Goal: Task Accomplishment & Management: Manage account settings

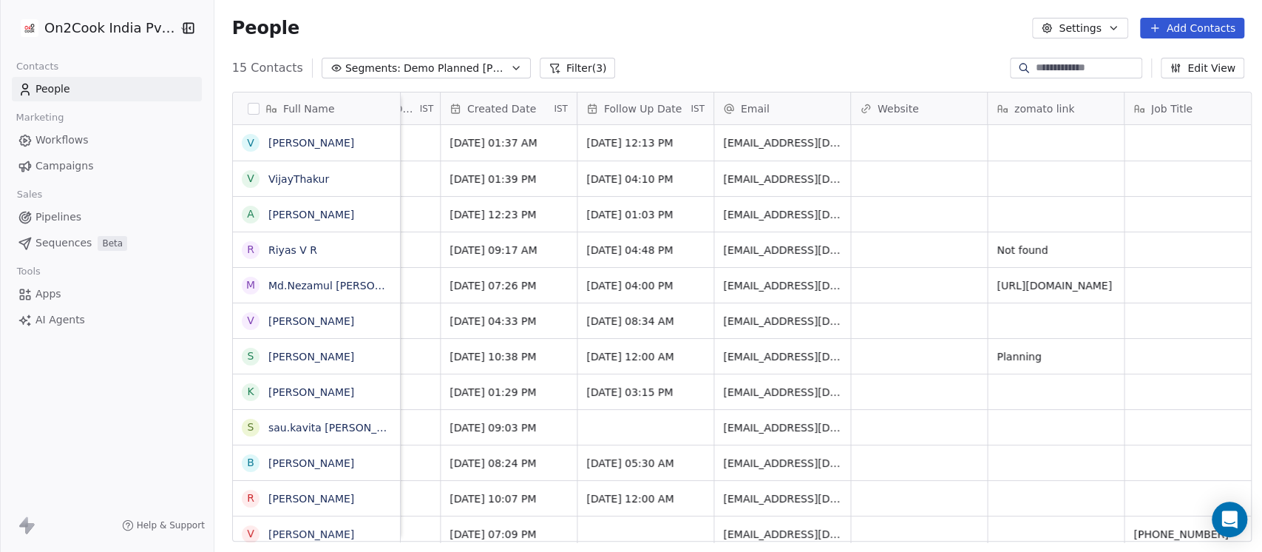
scroll to position [0, 1525]
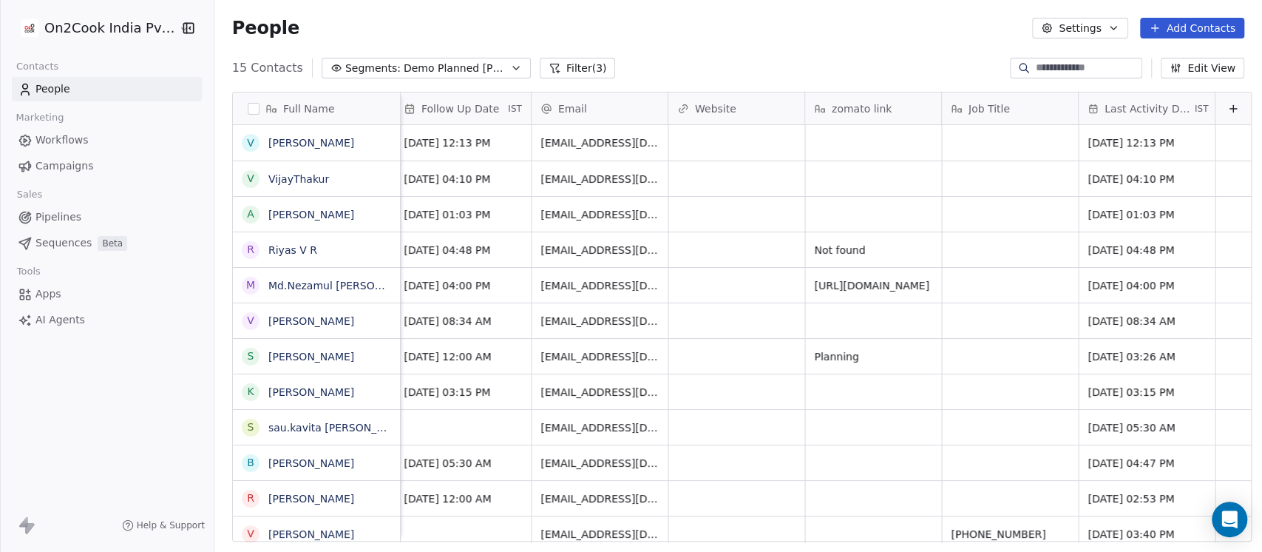
click at [449, 70] on span "Demo Planned [PERSON_NAME]" at bounding box center [456, 69] width 104 height 16
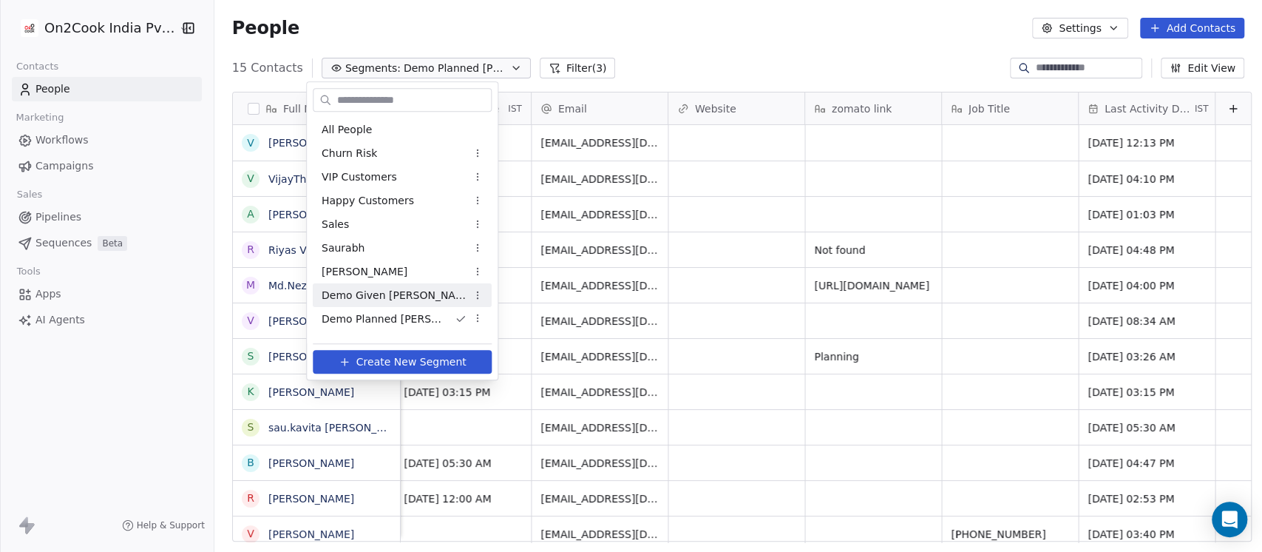
click at [393, 288] on span "Demo Given [PERSON_NAME]" at bounding box center [394, 296] width 145 height 16
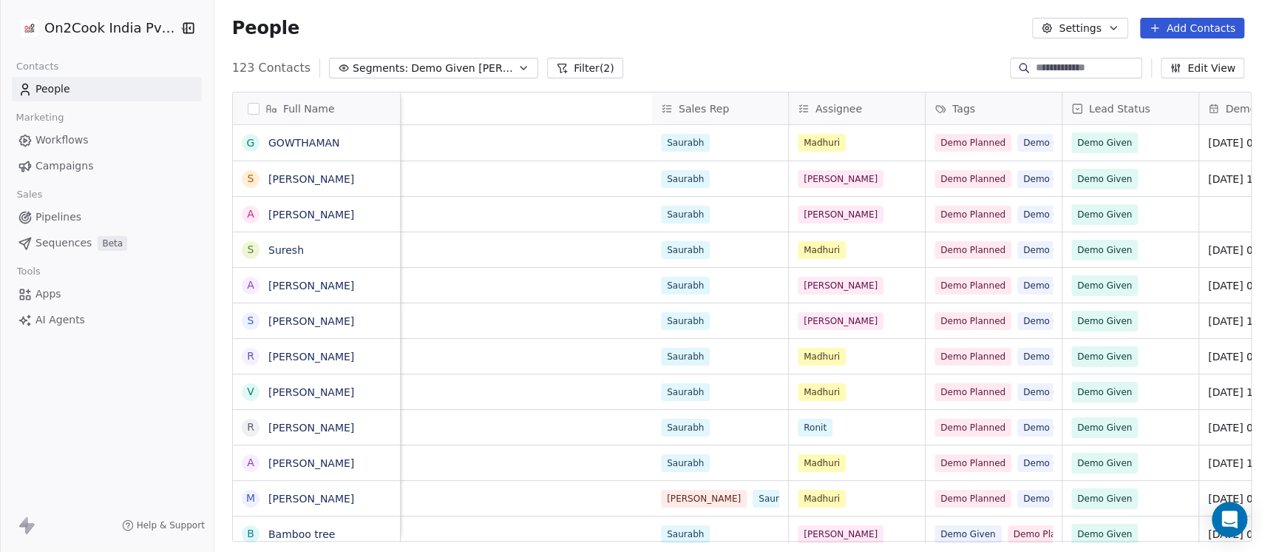
scroll to position [0, 1084]
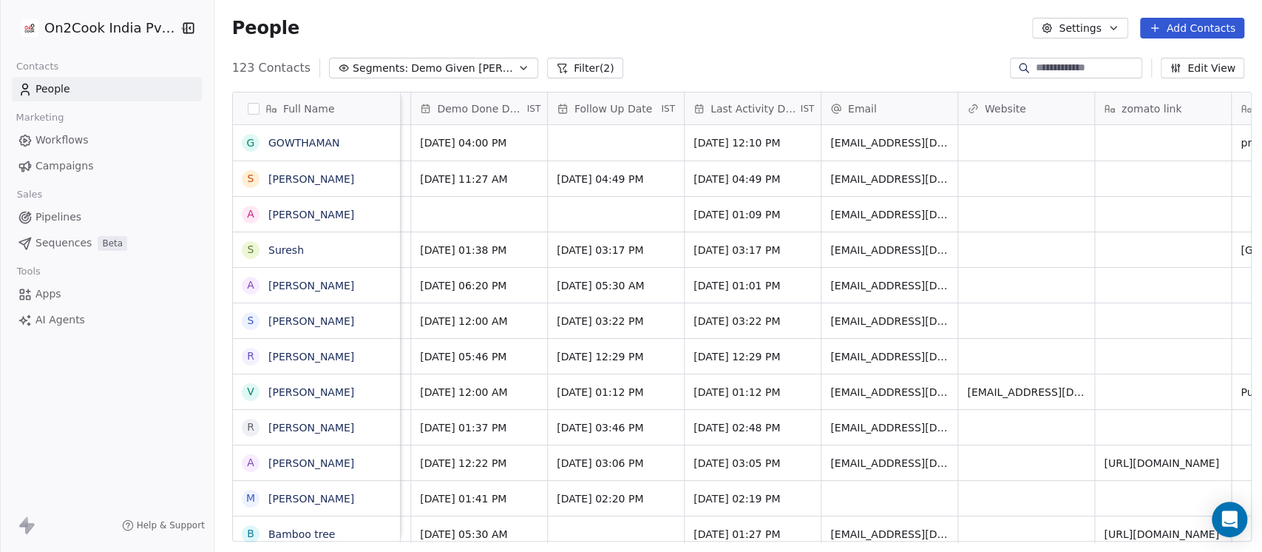
click at [477, 107] on span "Demo Done Date" at bounding box center [480, 108] width 87 height 15
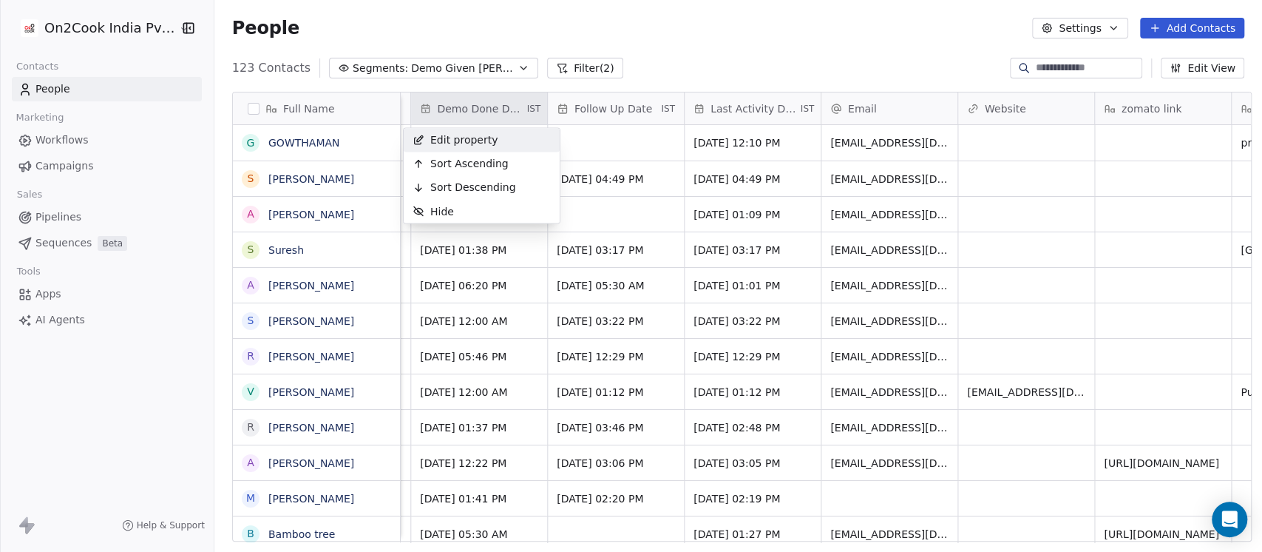
click at [481, 145] on span "Edit property" at bounding box center [464, 139] width 68 height 15
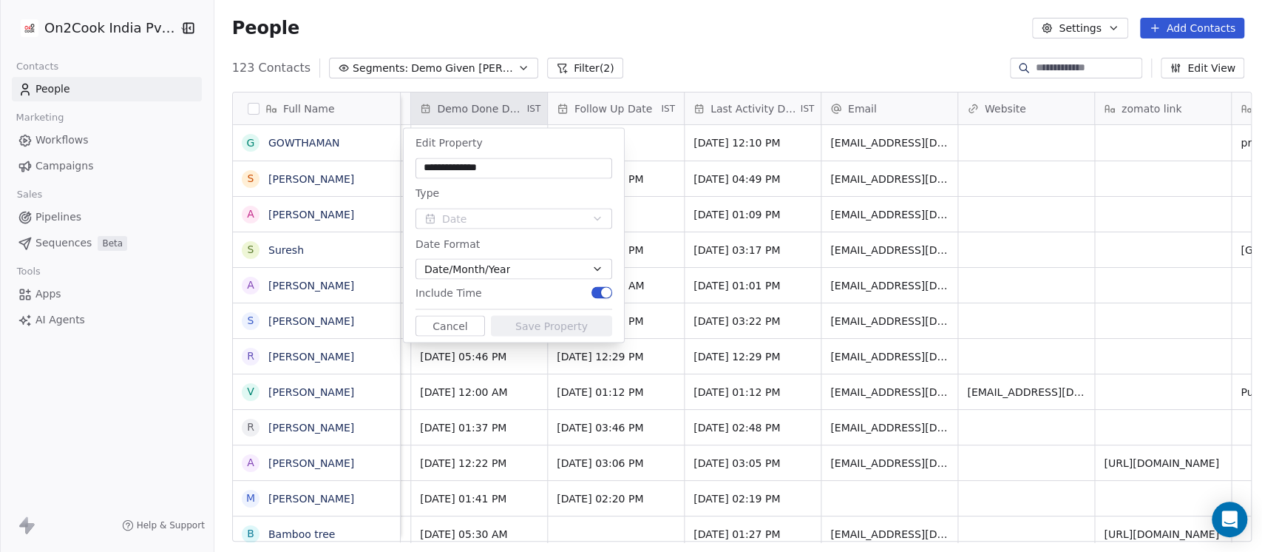
click at [460, 166] on input "**********" at bounding box center [514, 167] width 191 height 15
click at [460, 165] on input "**********" at bounding box center [514, 167] width 191 height 15
type input "*********"
click at [563, 318] on button "Save Property" at bounding box center [551, 325] width 121 height 21
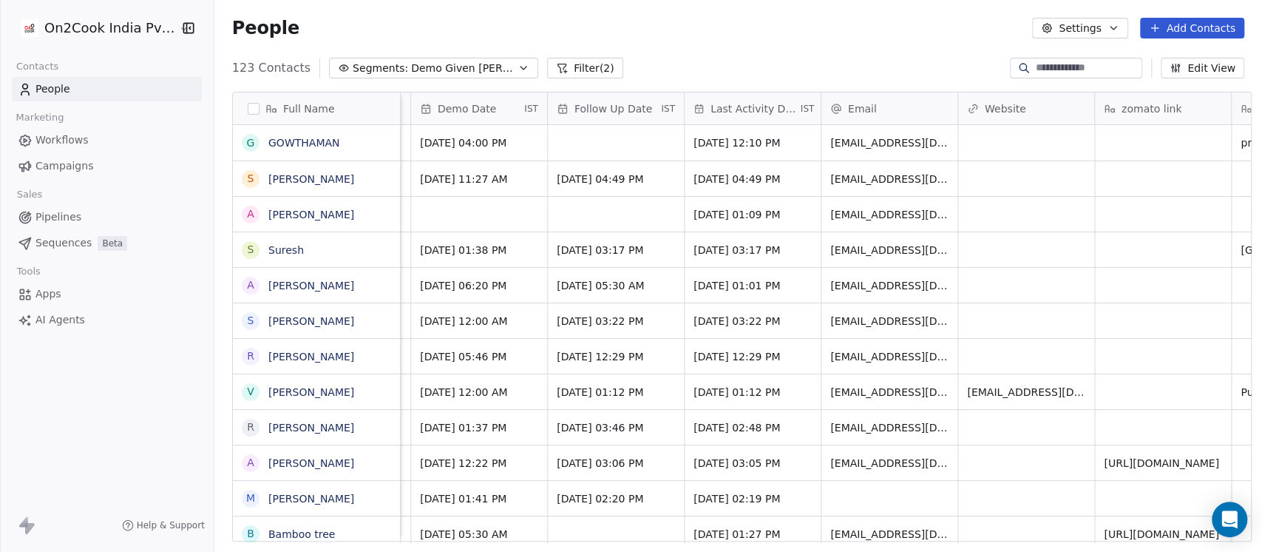
click at [648, 22] on div "People Settings Add Contacts" at bounding box center [738, 28] width 1012 height 21
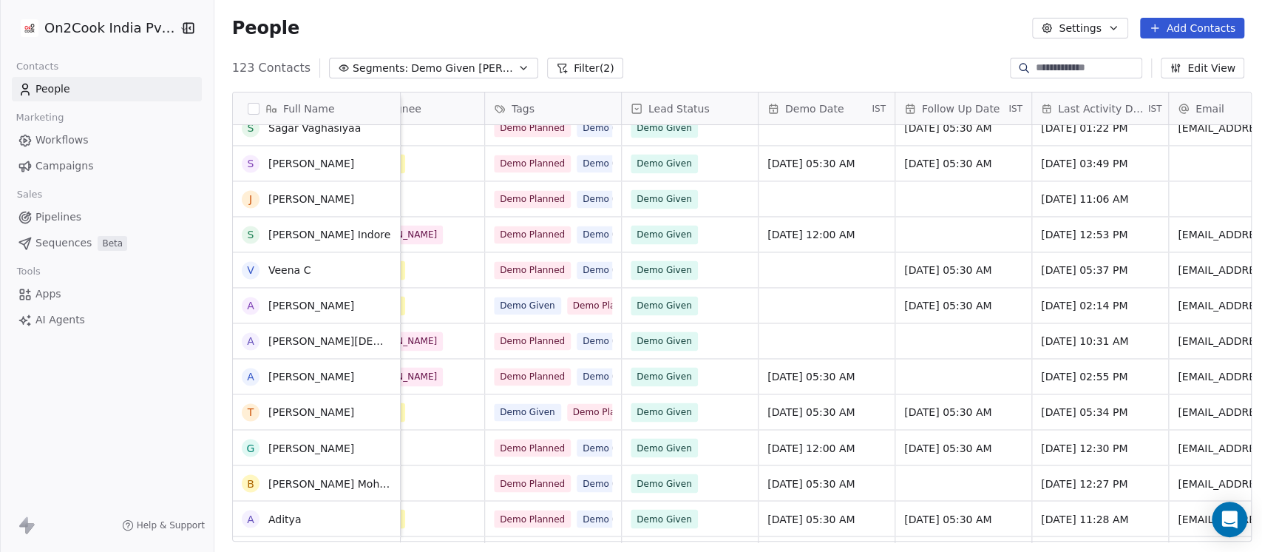
scroll to position [2103, 0]
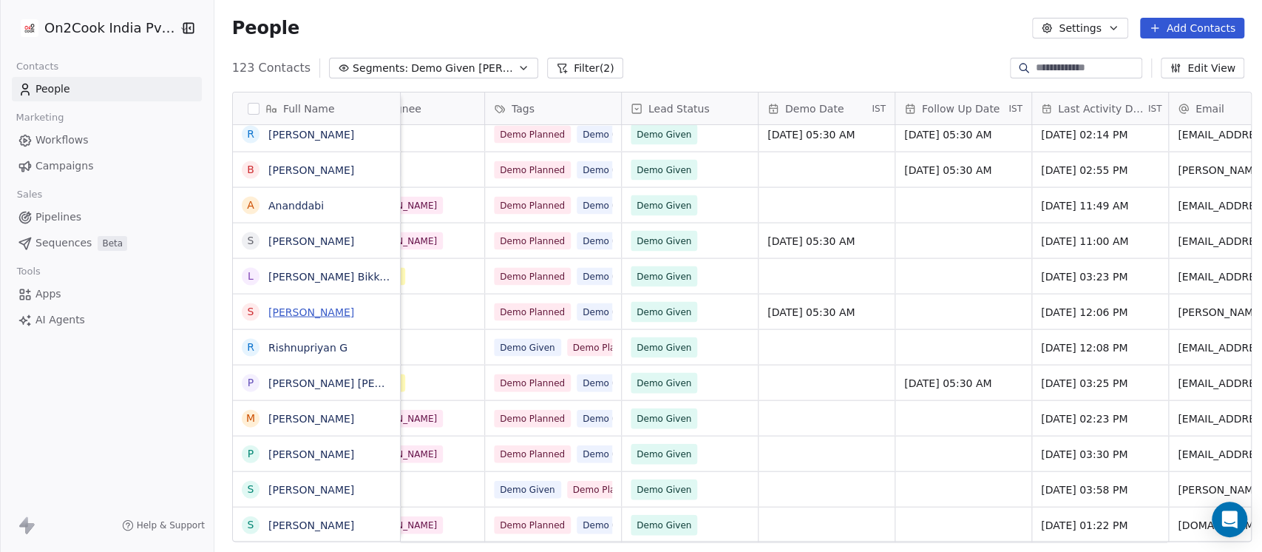
click at [286, 312] on link "[PERSON_NAME]" at bounding box center [311, 312] width 86 height 12
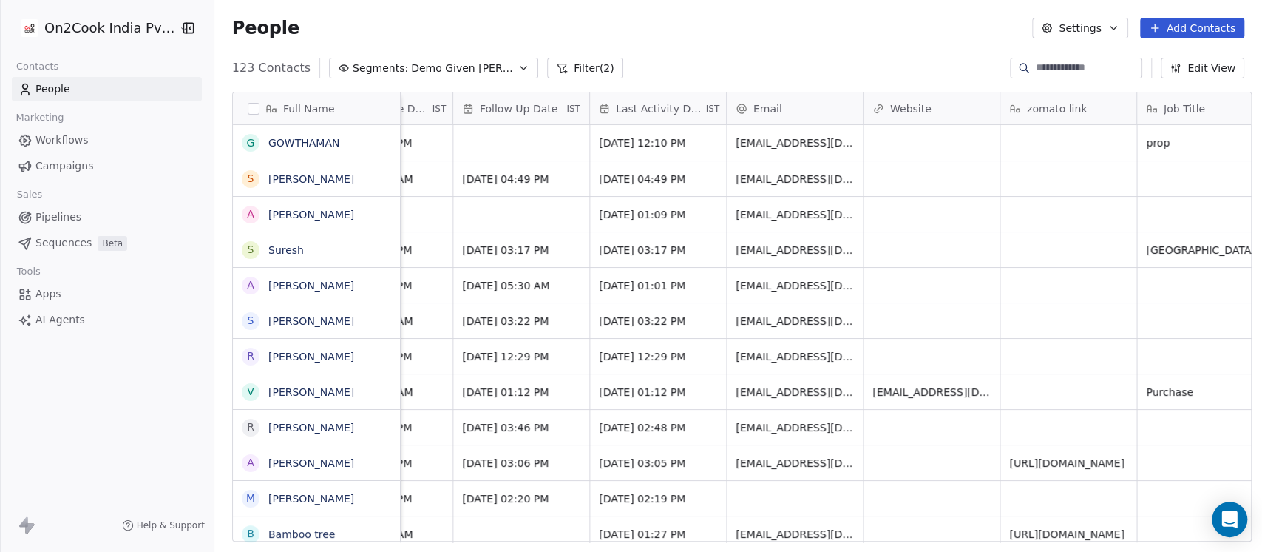
scroll to position [0, 1525]
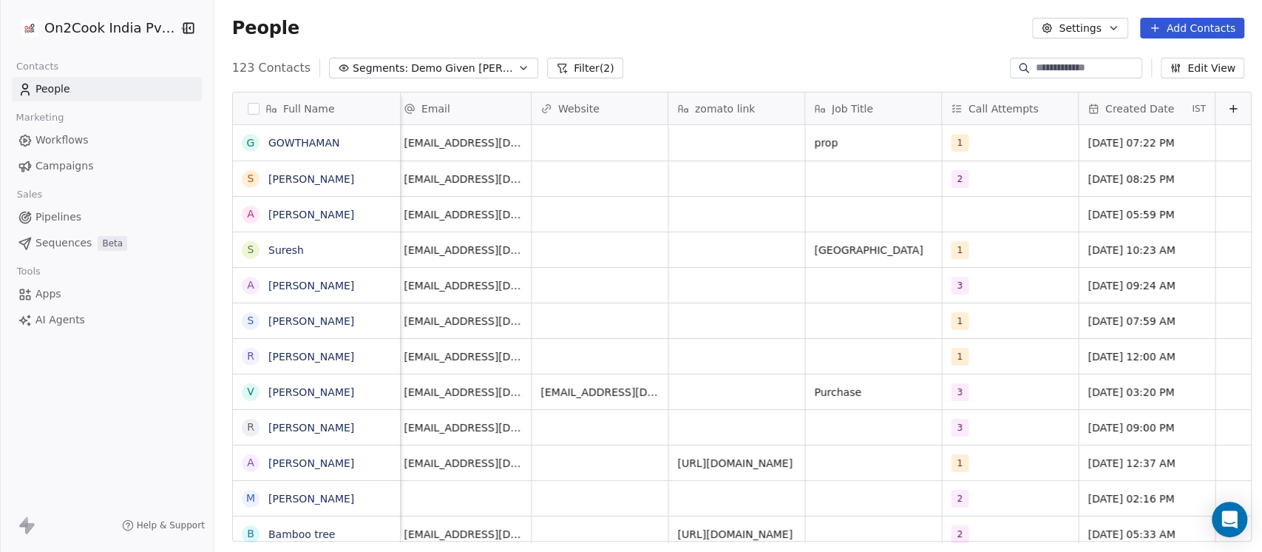
click at [1227, 105] on icon at bounding box center [1233, 109] width 12 height 12
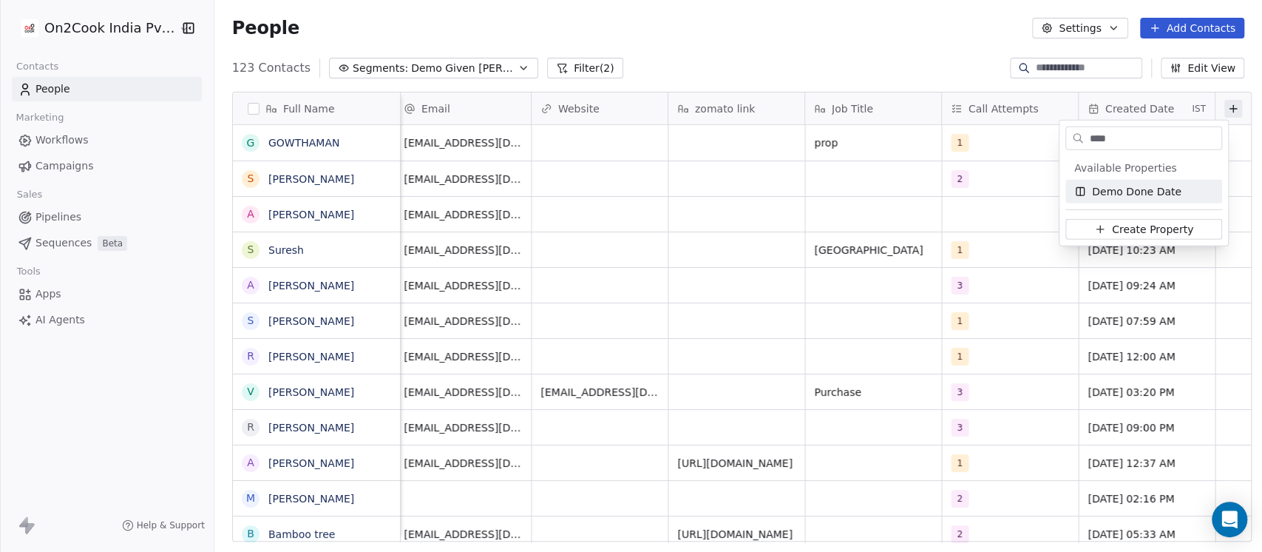
type input "****"
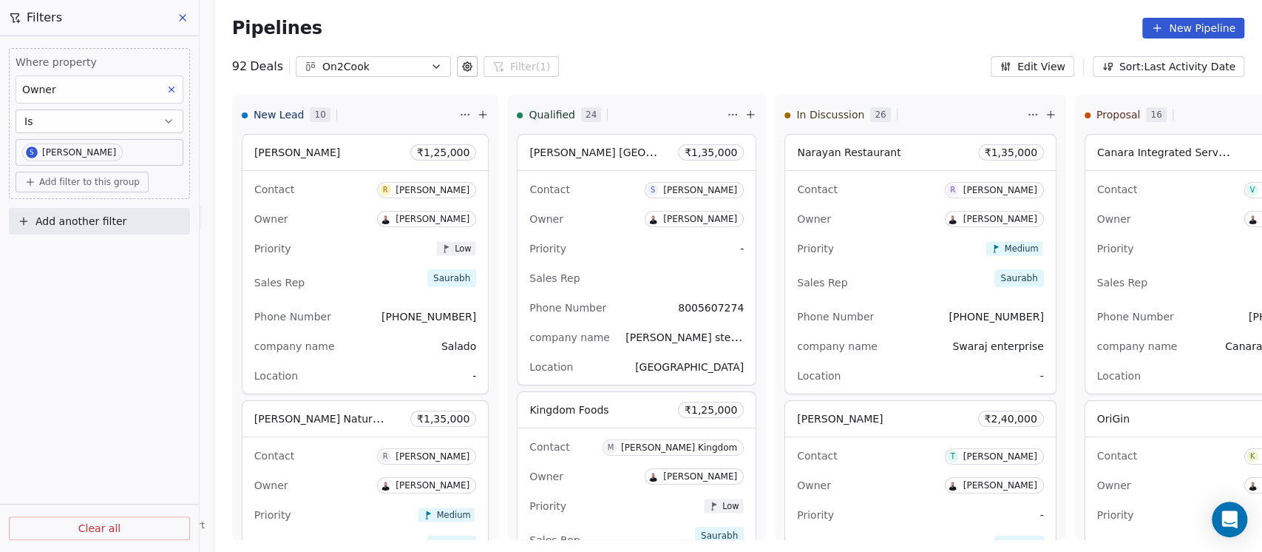
scroll to position [131, 0]
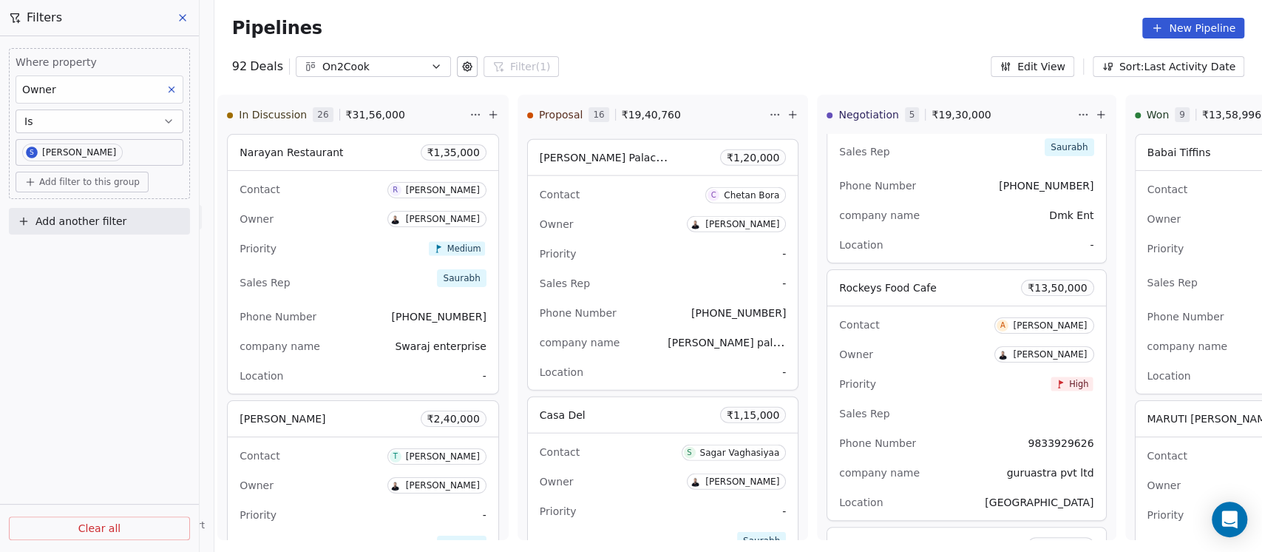
click at [180, 18] on icon at bounding box center [183, 18] width 12 height 12
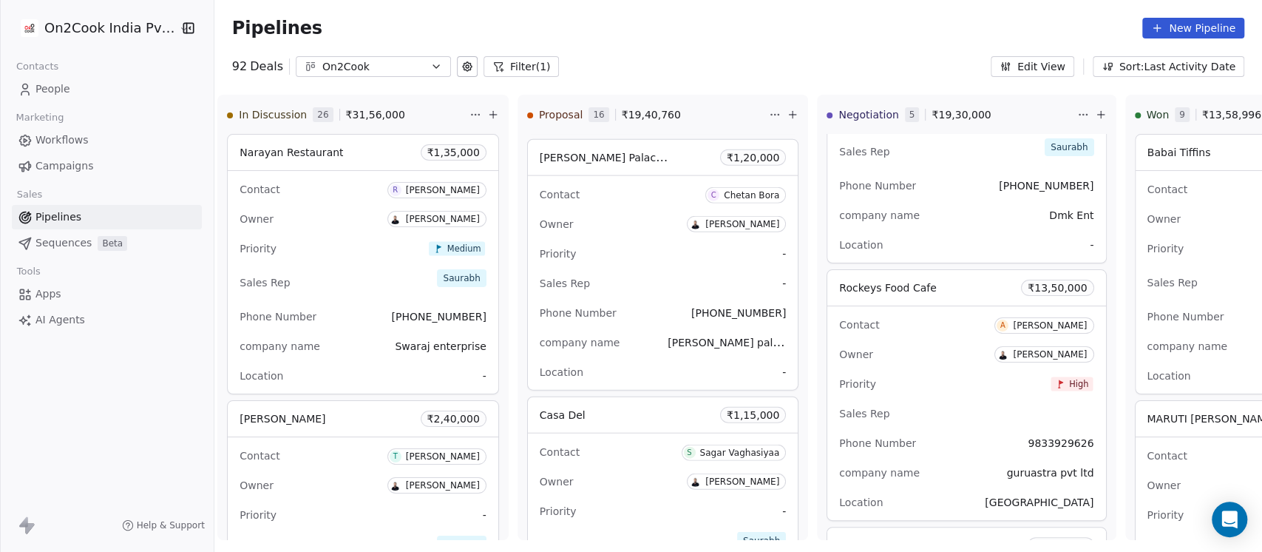
click at [54, 95] on span "People" at bounding box center [52, 89] width 35 height 16
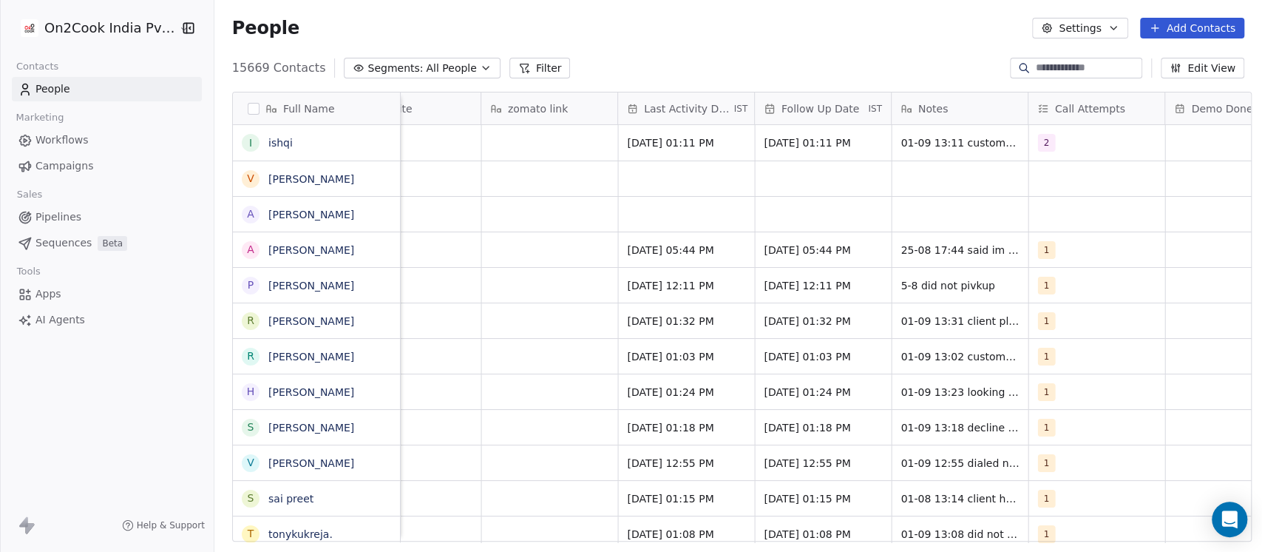
scroll to position [0, 2072]
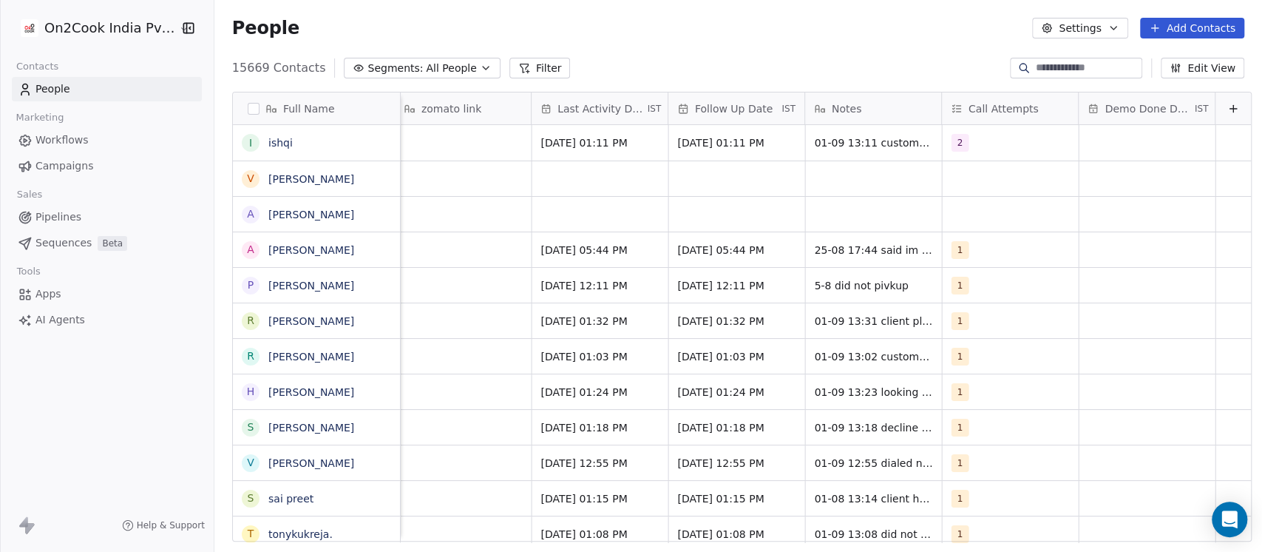
click at [1151, 112] on span "Demo Done Date" at bounding box center [1148, 108] width 87 height 15
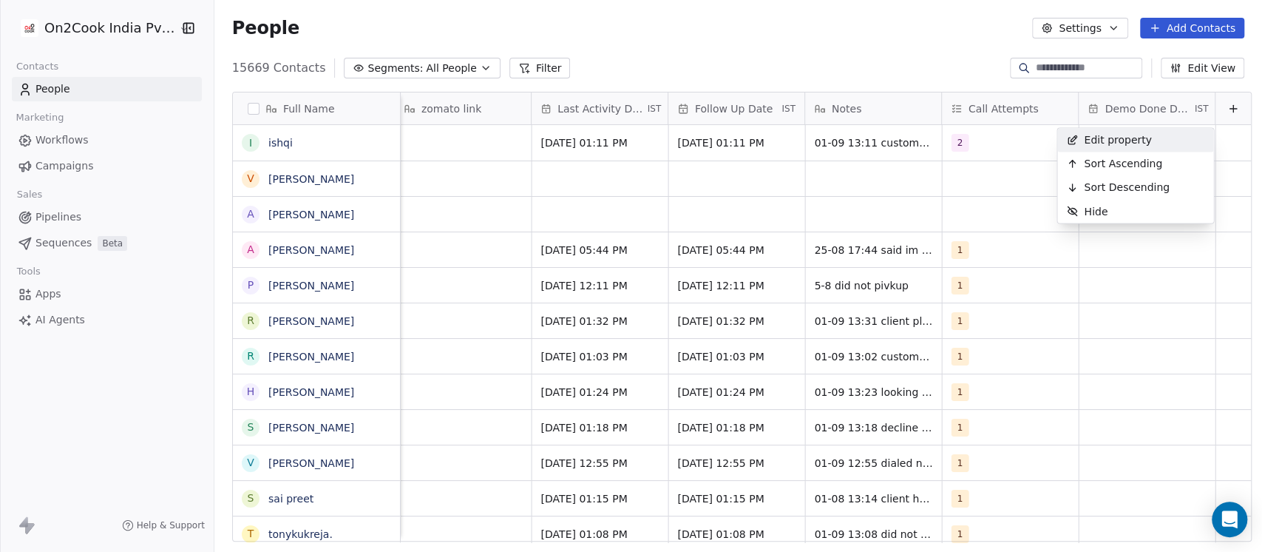
click at [1208, 104] on html "On2Cook India Pvt. Ltd. Contacts People Marketing Workflows Campaigns Sales Pip…" at bounding box center [631, 276] width 1262 height 552
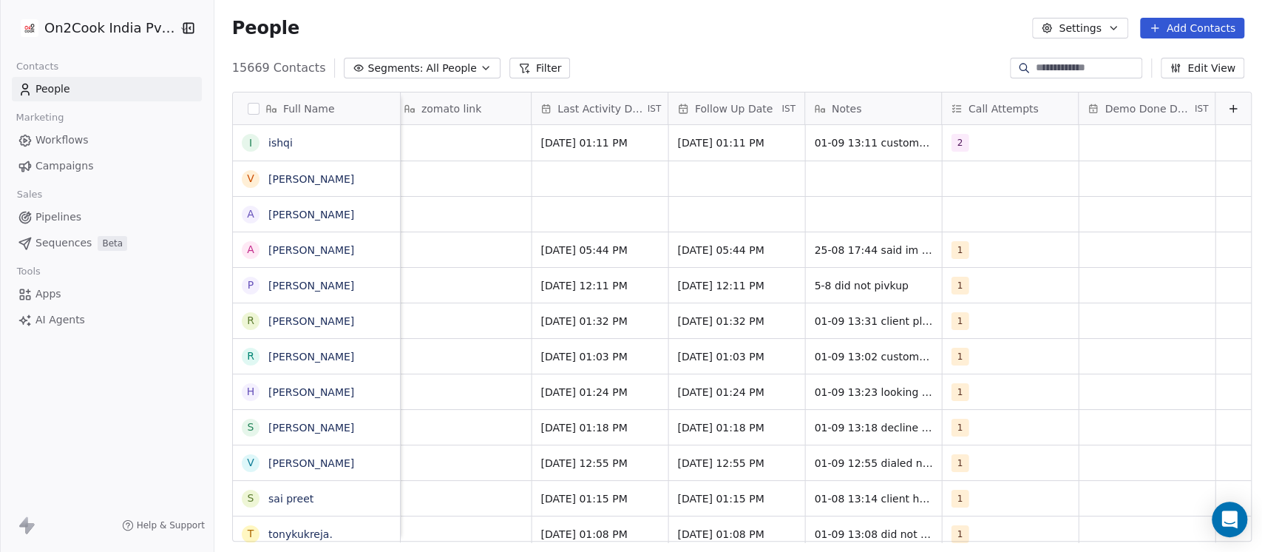
click at [1227, 106] on icon at bounding box center [1233, 109] width 12 height 12
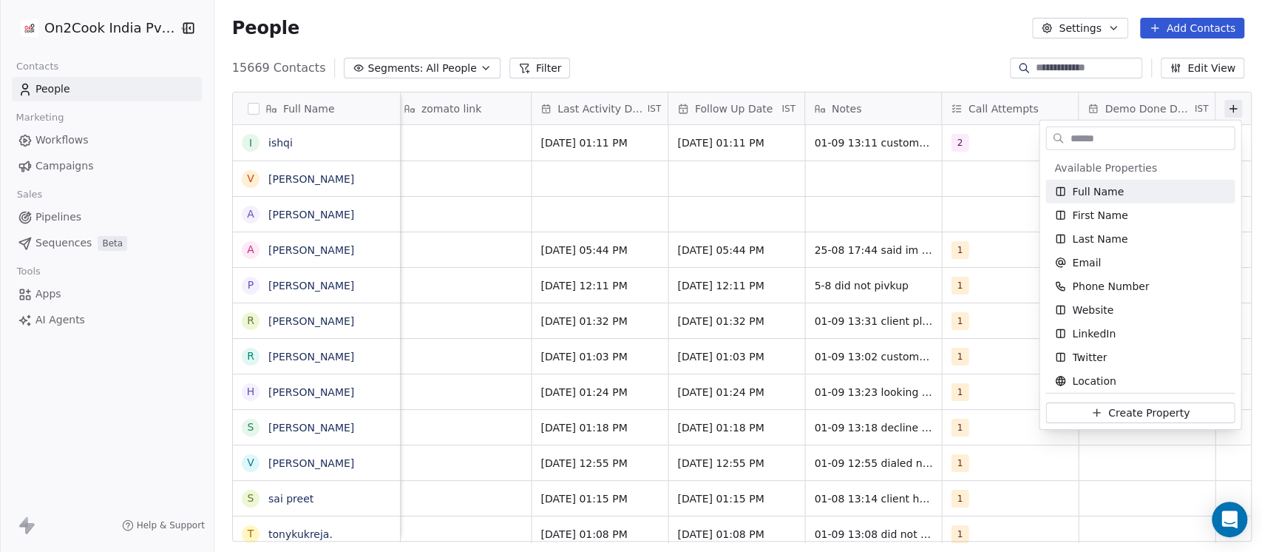
click at [1070, 135] on input "text" at bounding box center [1150, 137] width 167 height 21
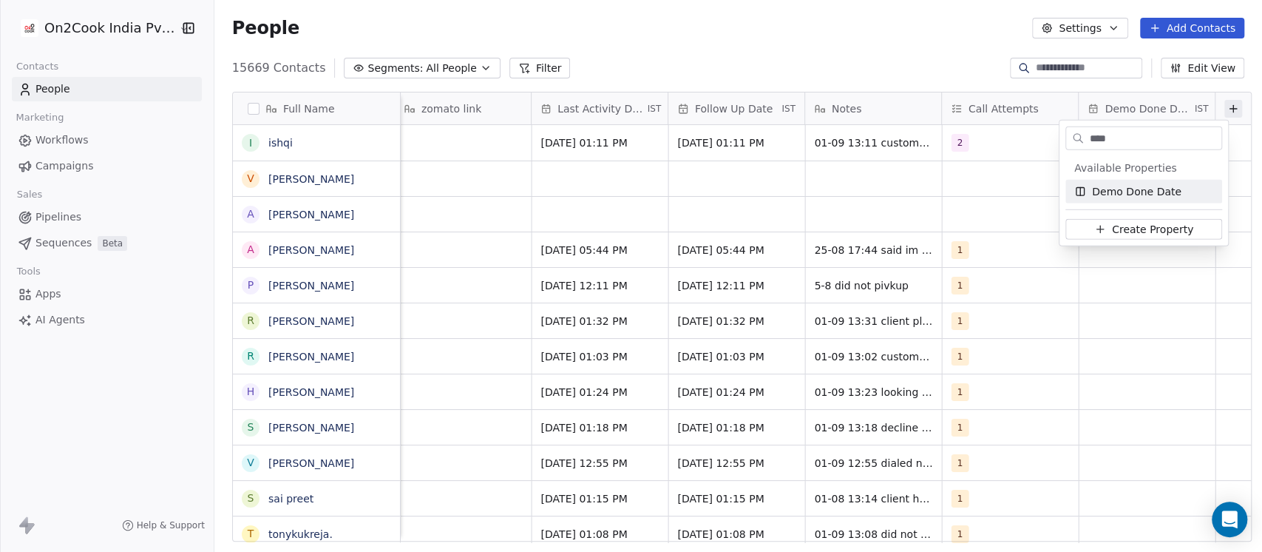
type input "****"
click at [1138, 106] on html "On2Cook India Pvt. Ltd. Contacts People Marketing Workflows Campaigns Sales Pip…" at bounding box center [631, 276] width 1262 height 552
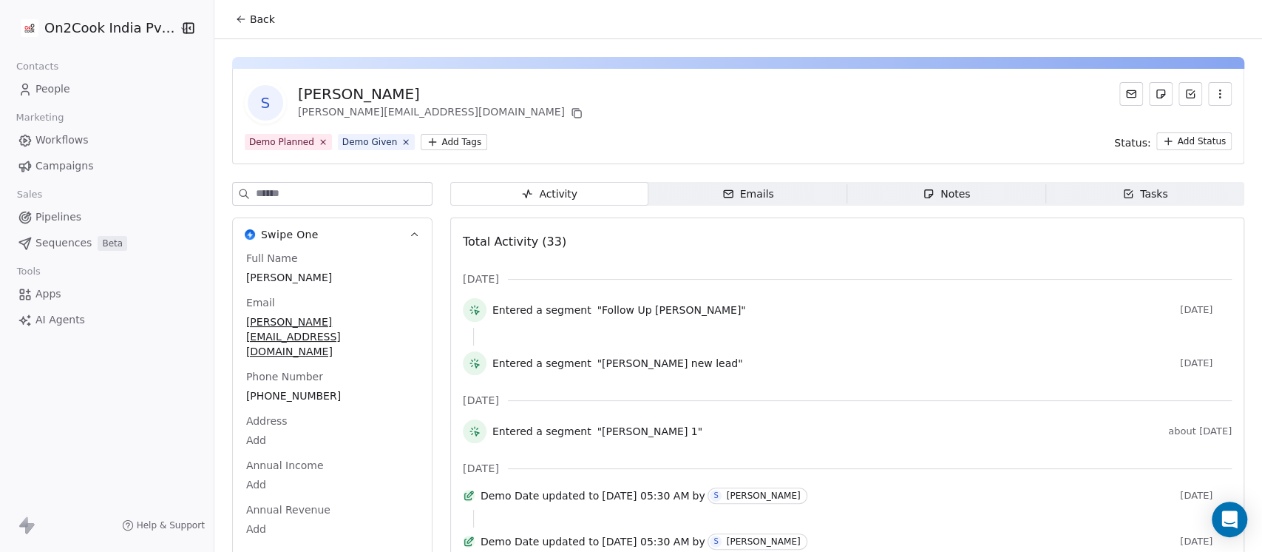
scroll to position [131, 0]
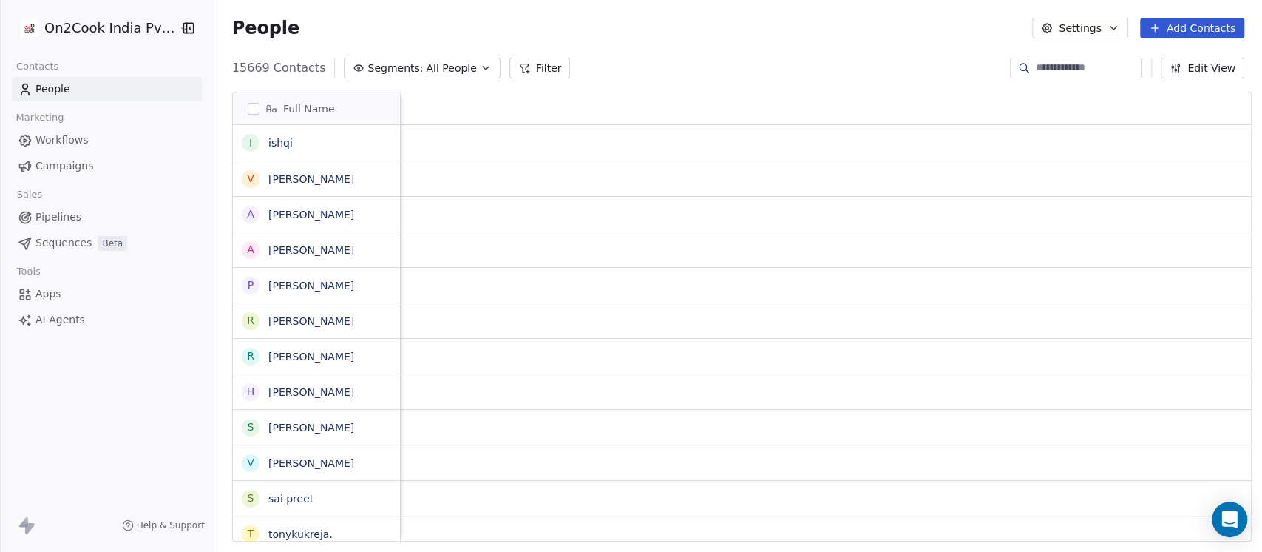
scroll to position [0, 2072]
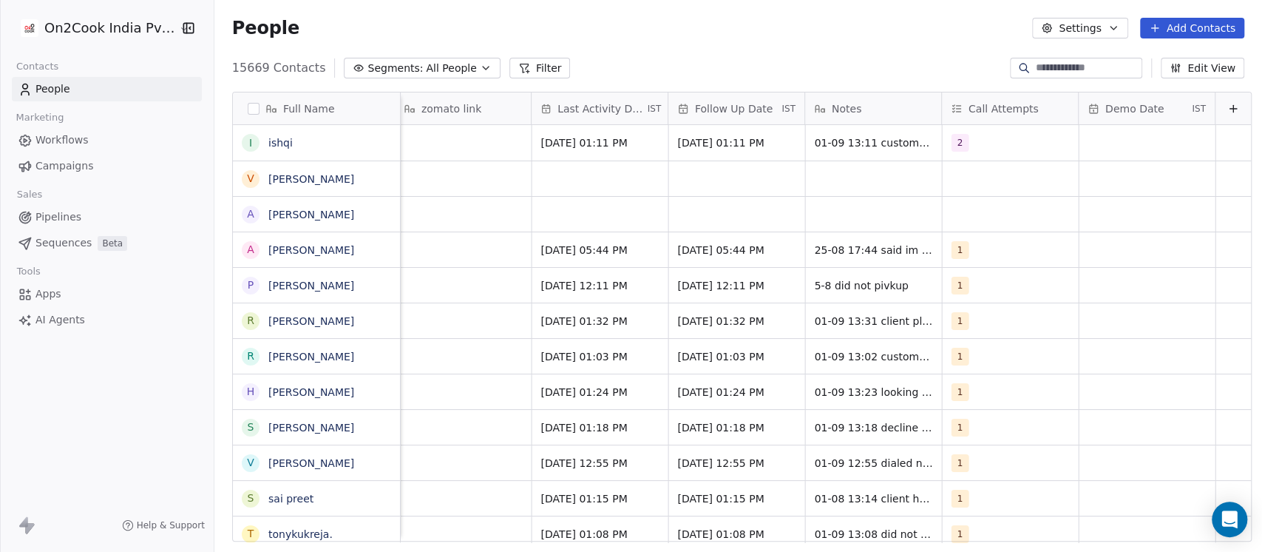
click at [1192, 103] on span "IST" at bounding box center [1199, 109] width 14 height 12
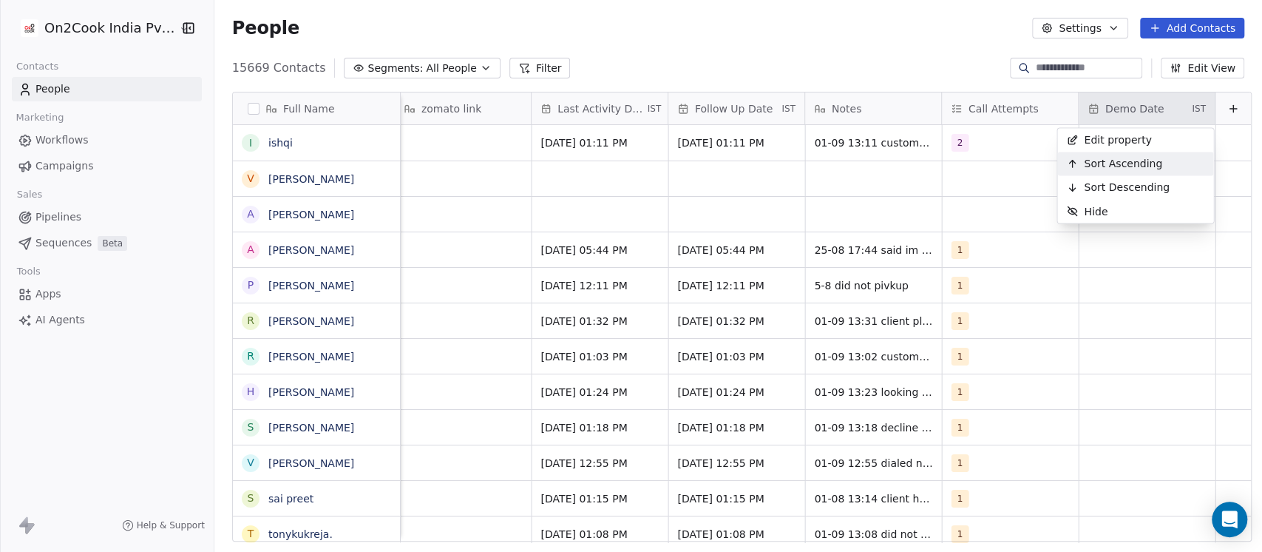
click at [1120, 163] on span "Sort Ascending" at bounding box center [1123, 163] width 78 height 15
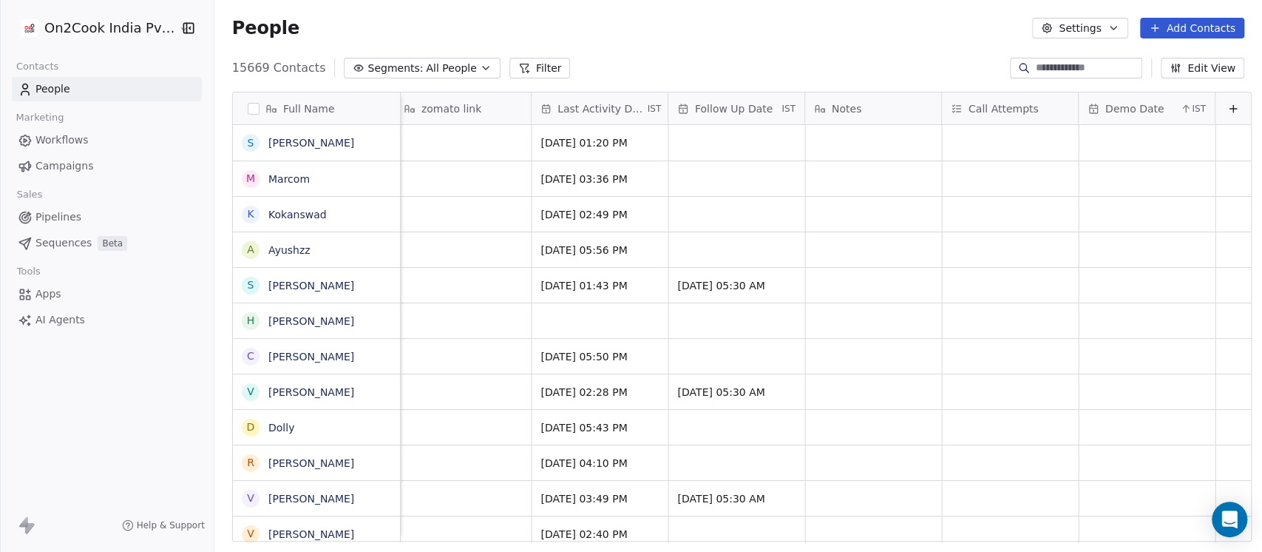
click at [1180, 114] on icon at bounding box center [1186, 109] width 12 height 12
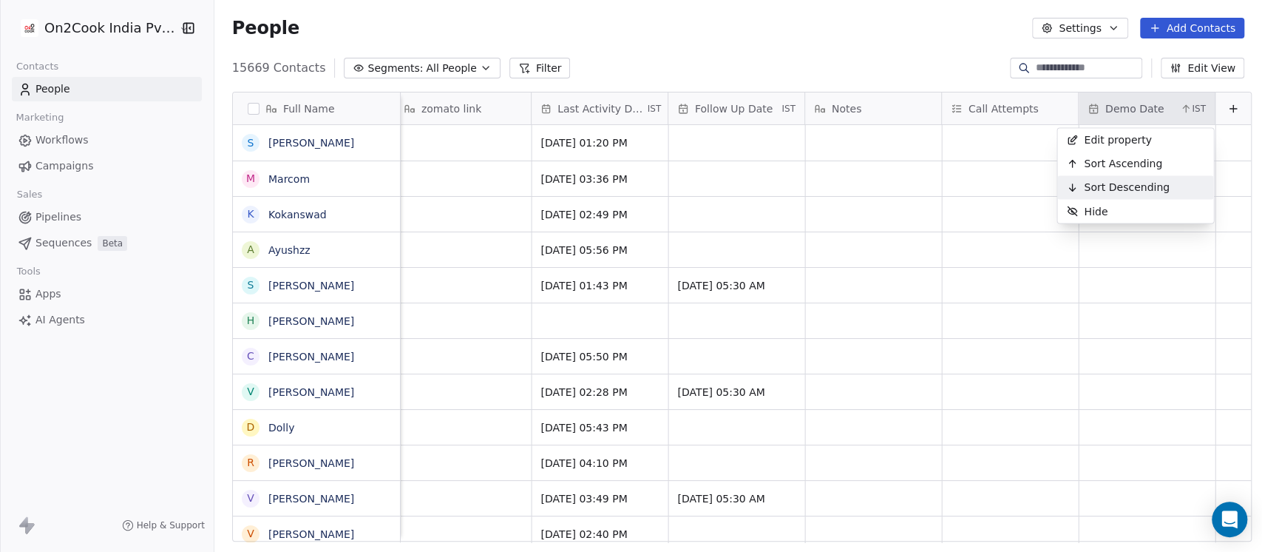
click at [1120, 180] on span "Sort Descending" at bounding box center [1127, 187] width 86 height 15
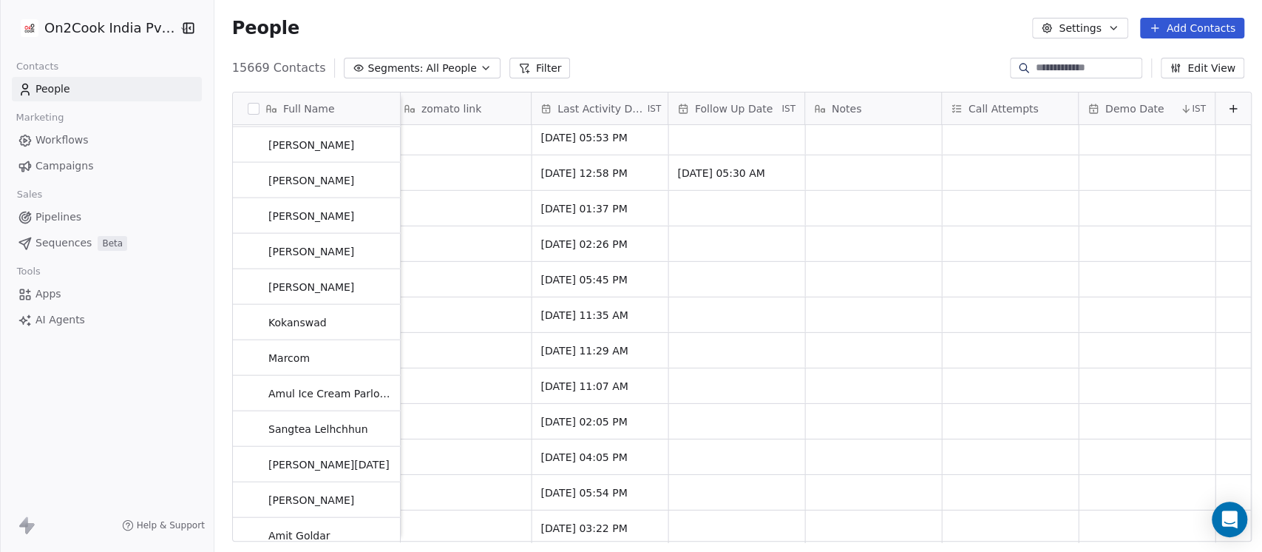
scroll to position [3023, 0]
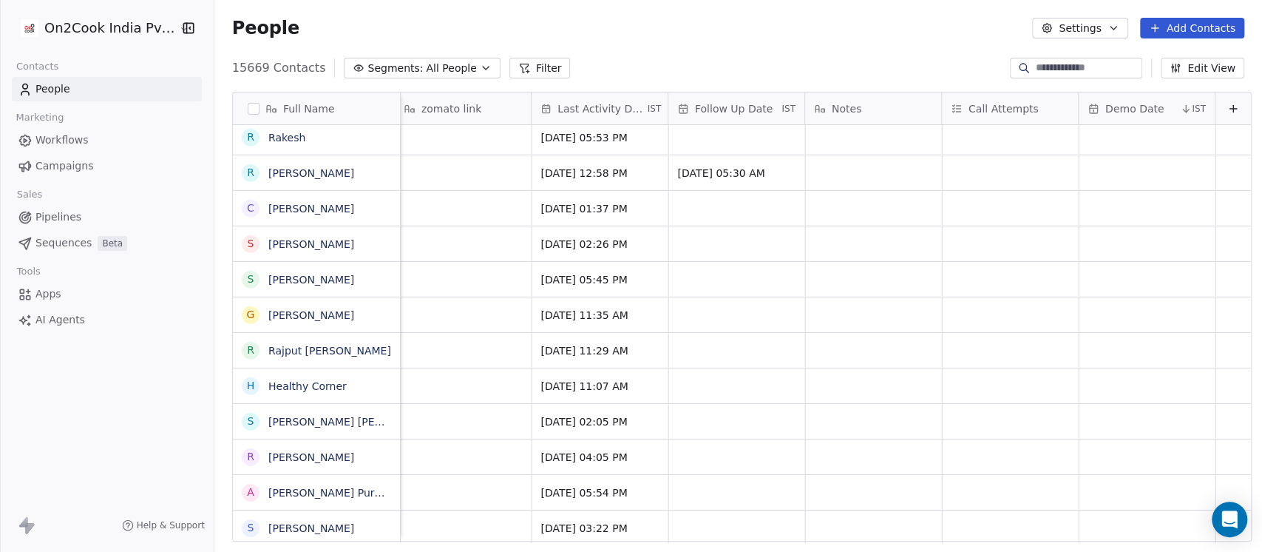
click at [1105, 108] on span "Demo Date" at bounding box center [1134, 108] width 59 height 15
click at [1100, 107] on html "On2Cook India Pvt. Ltd. Contacts People Marketing Workflows Campaigns Sales Pip…" at bounding box center [631, 276] width 1262 height 552
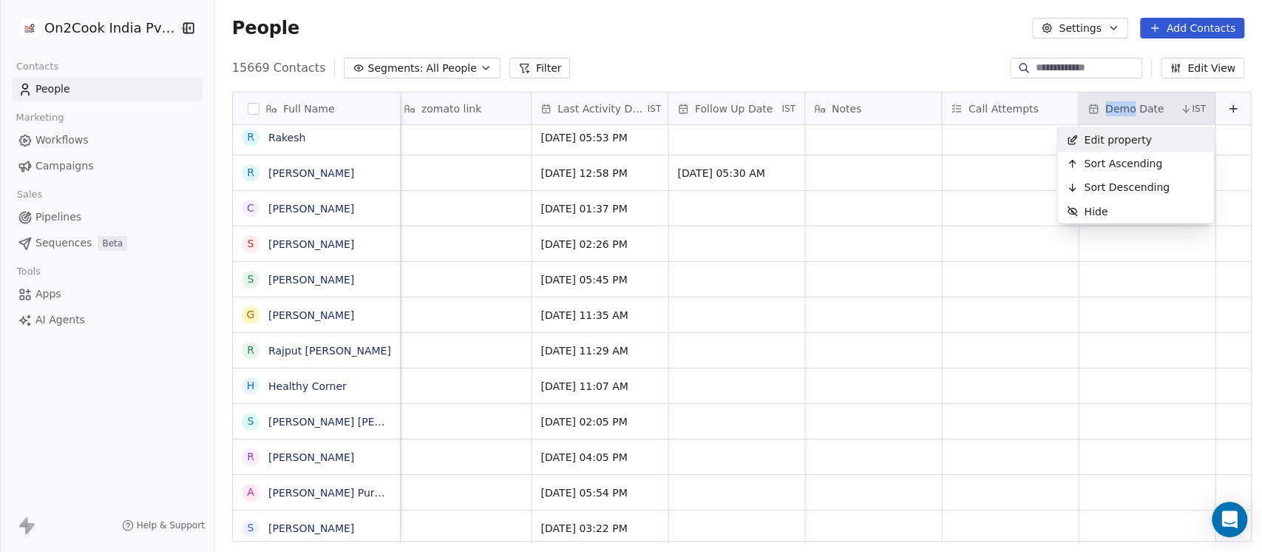
click at [1111, 141] on span "Edit property" at bounding box center [1118, 139] width 68 height 15
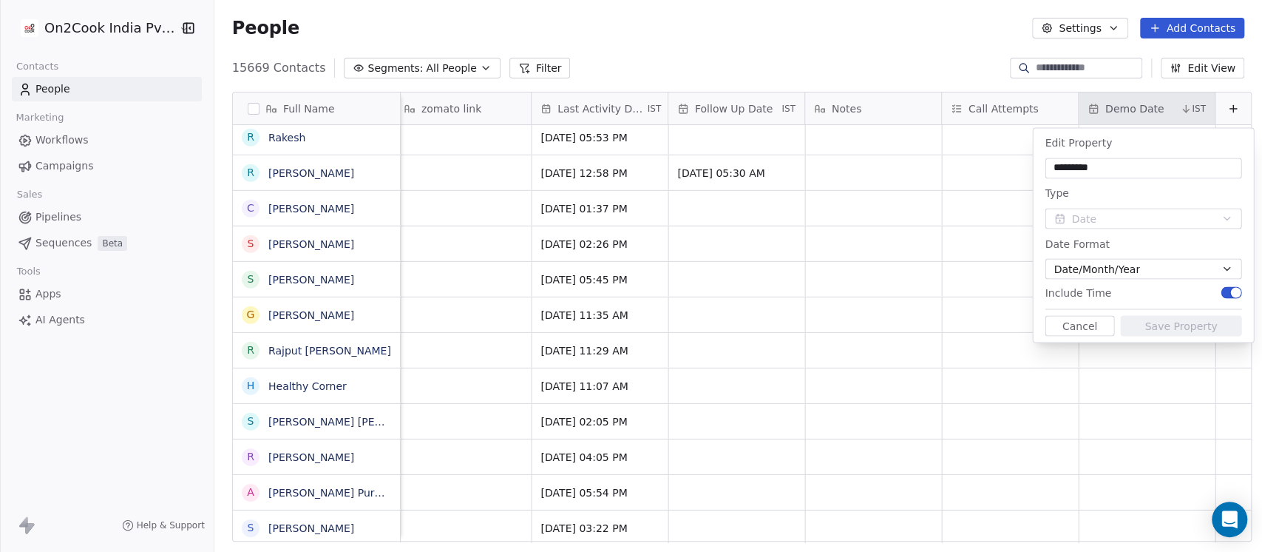
click at [1084, 167] on input "*********" at bounding box center [1143, 167] width 191 height 15
type input "**********"
click at [1171, 322] on button "Save Property" at bounding box center [1180, 325] width 121 height 21
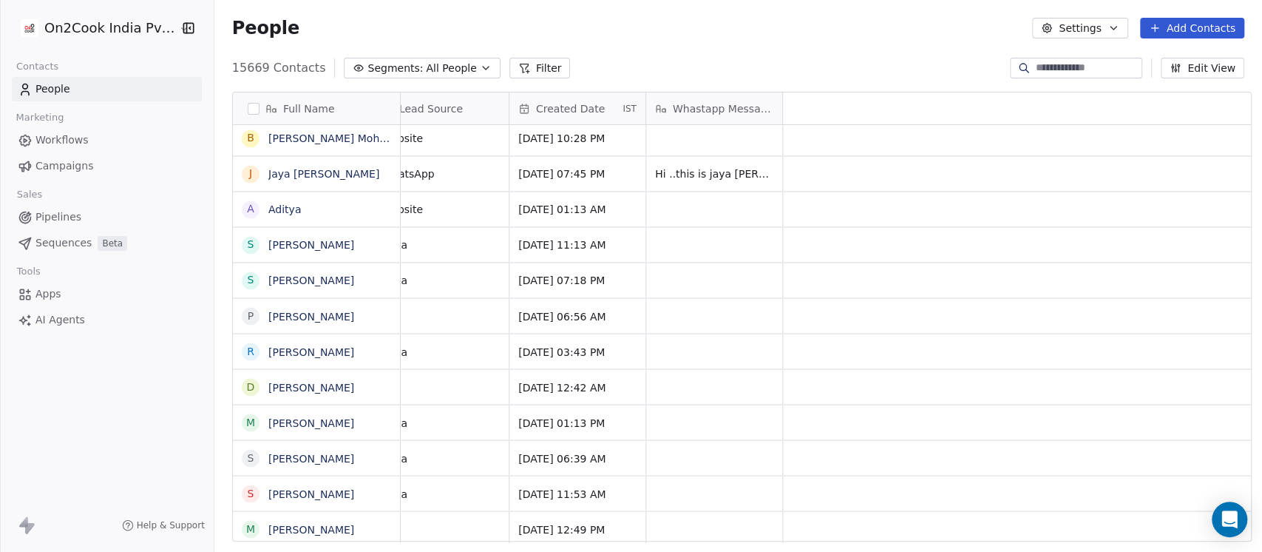
scroll to position [0, 0]
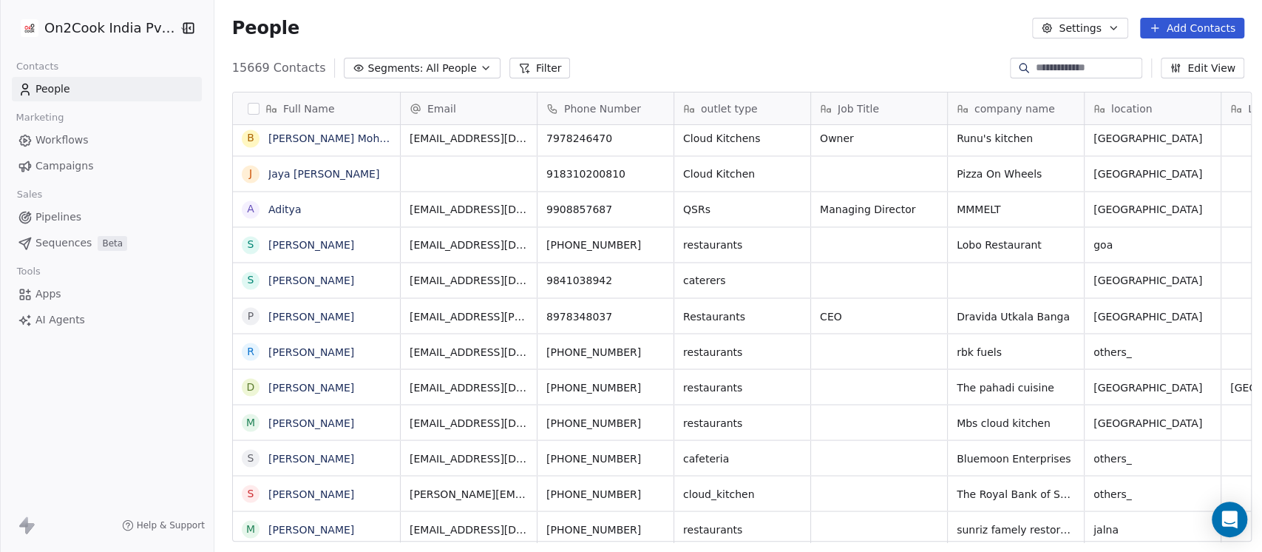
click at [432, 74] on span "All People" at bounding box center [451, 69] width 50 height 16
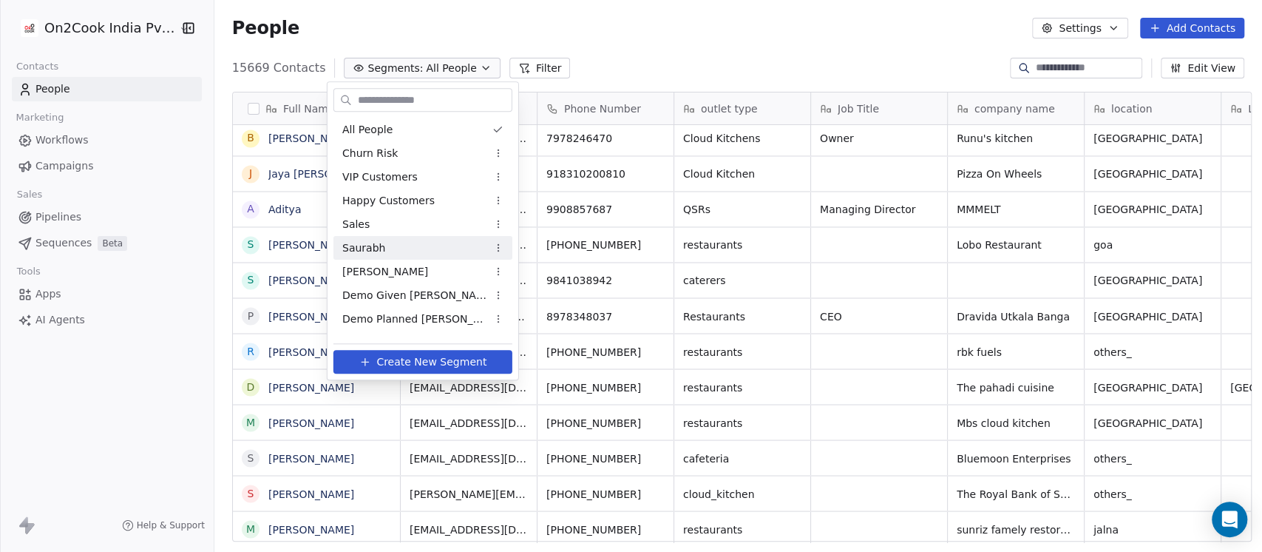
click at [402, 248] on div "Saurabh" at bounding box center [422, 248] width 179 height 24
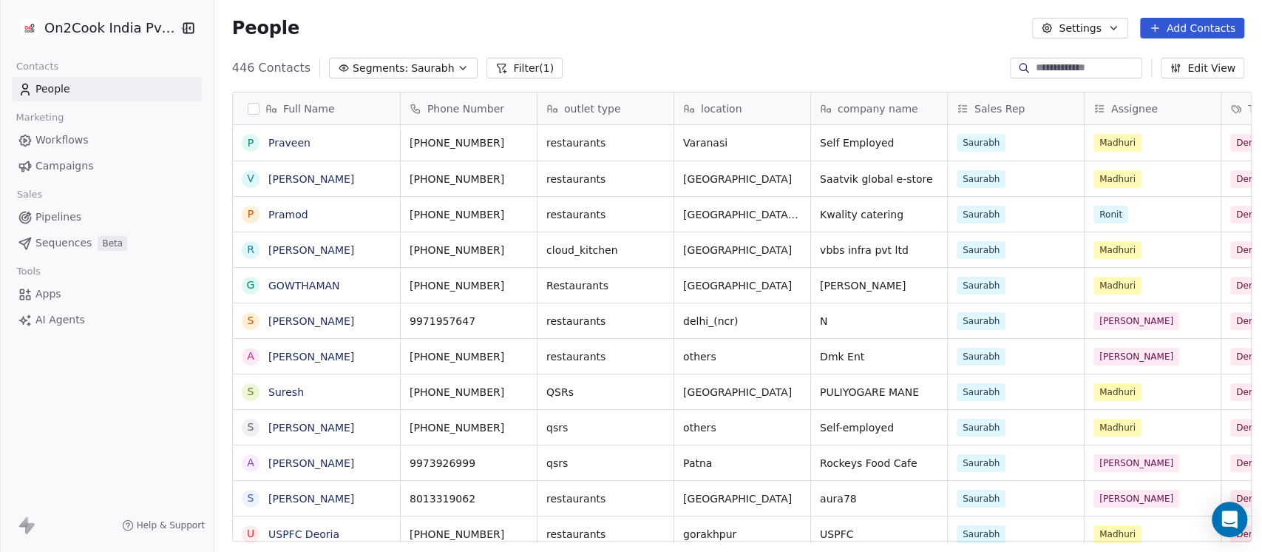
scroll to position [470, 1040]
click at [457, 65] on icon "button" at bounding box center [463, 68] width 12 height 12
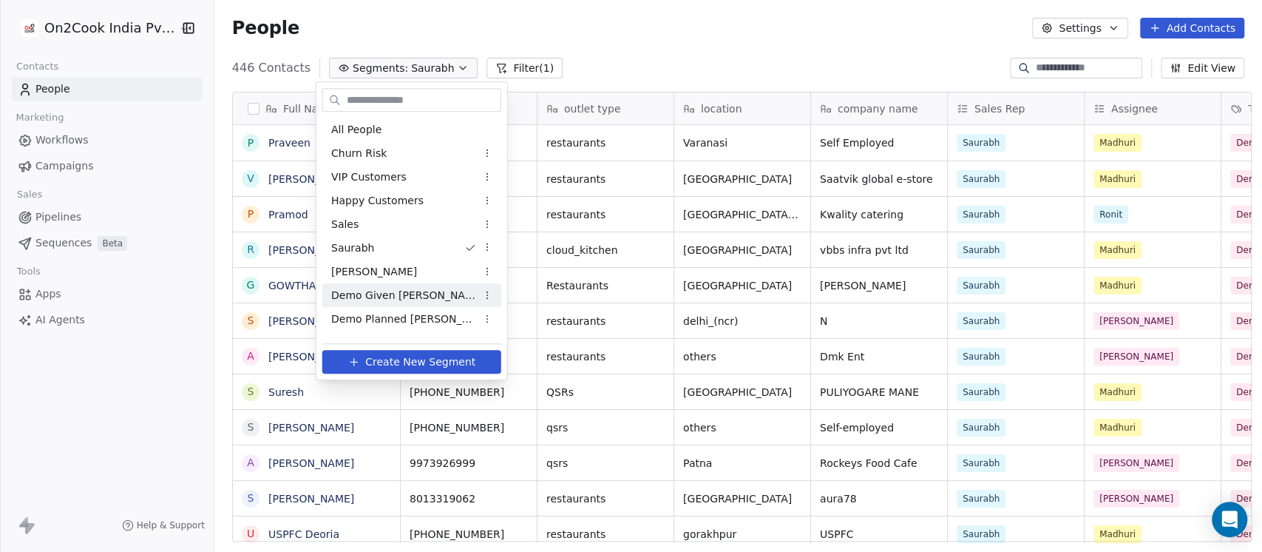
click at [393, 294] on span "Demo Given [PERSON_NAME]" at bounding box center [403, 296] width 145 height 16
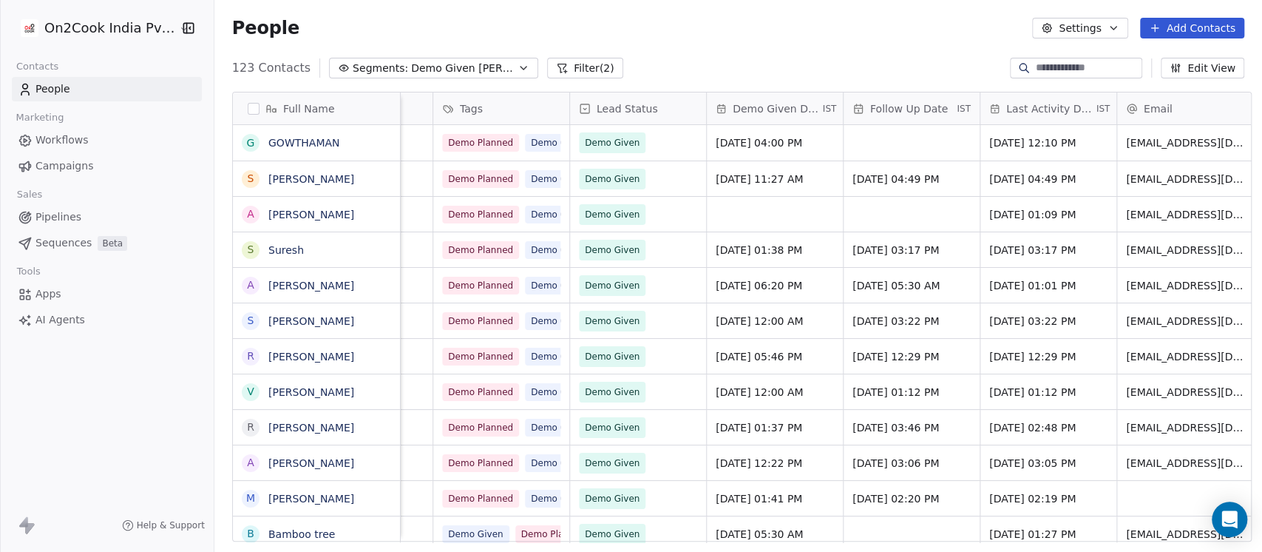
scroll to position [0, 0]
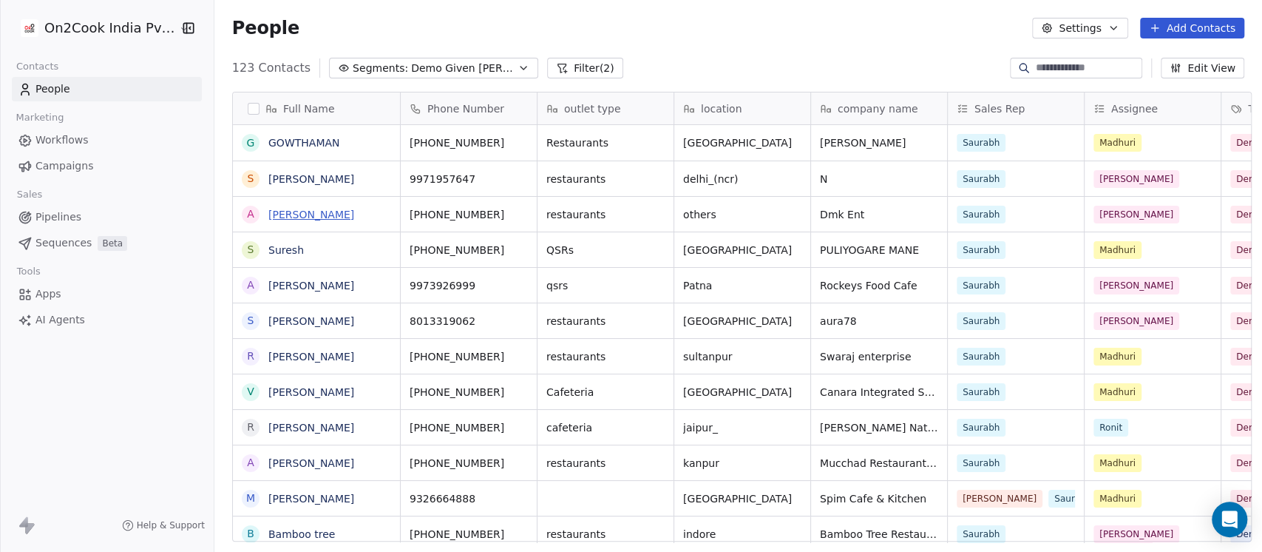
click at [301, 209] on link "Amit Kakleej" at bounding box center [311, 215] width 86 height 12
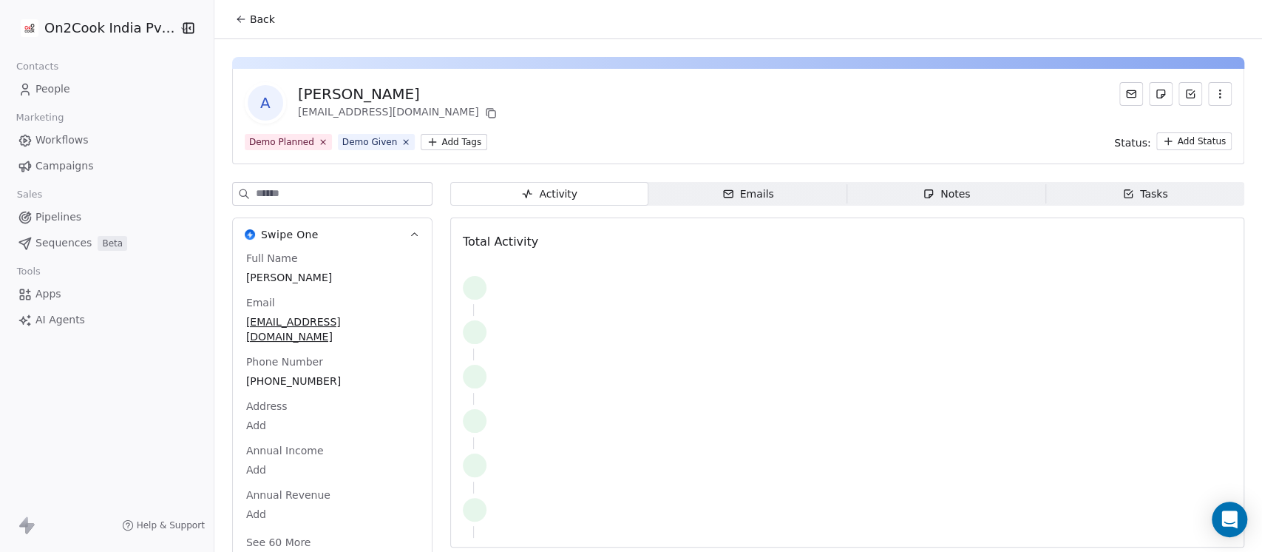
click at [924, 184] on span "Notes Notes" at bounding box center [946, 194] width 199 height 24
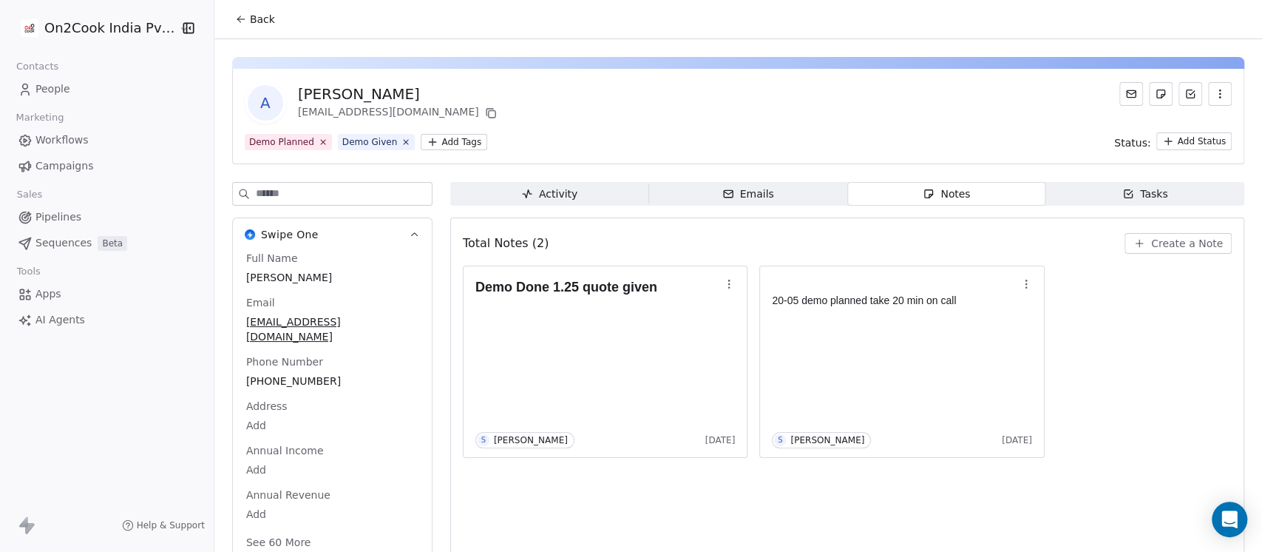
click at [552, 200] on div "Activity" at bounding box center [549, 194] width 56 height 16
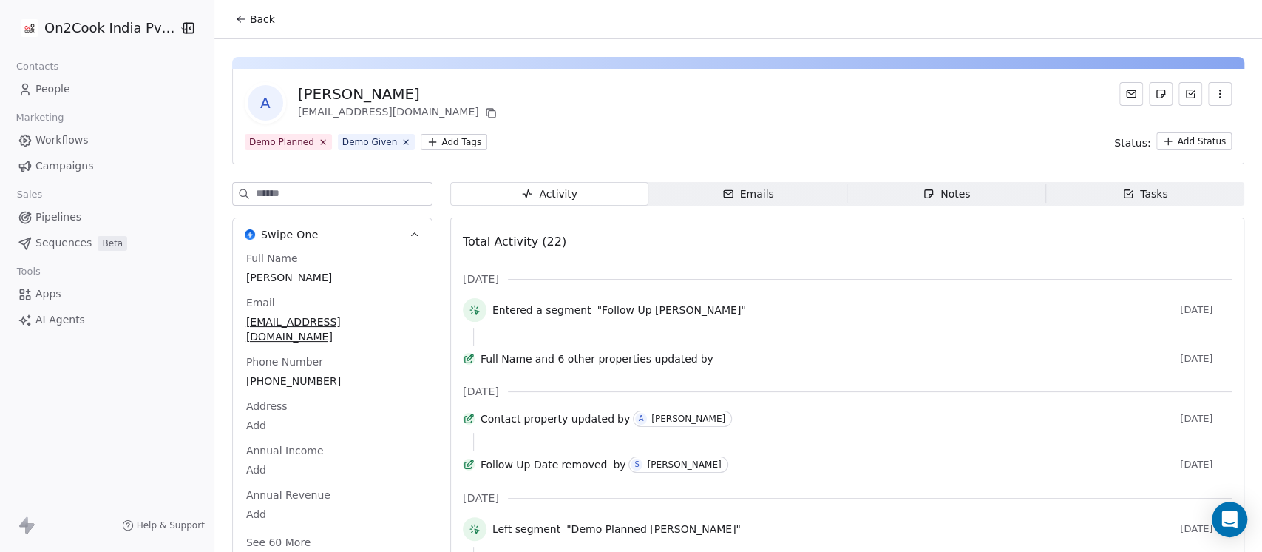
click at [923, 192] on icon "button" at bounding box center [929, 194] width 12 height 12
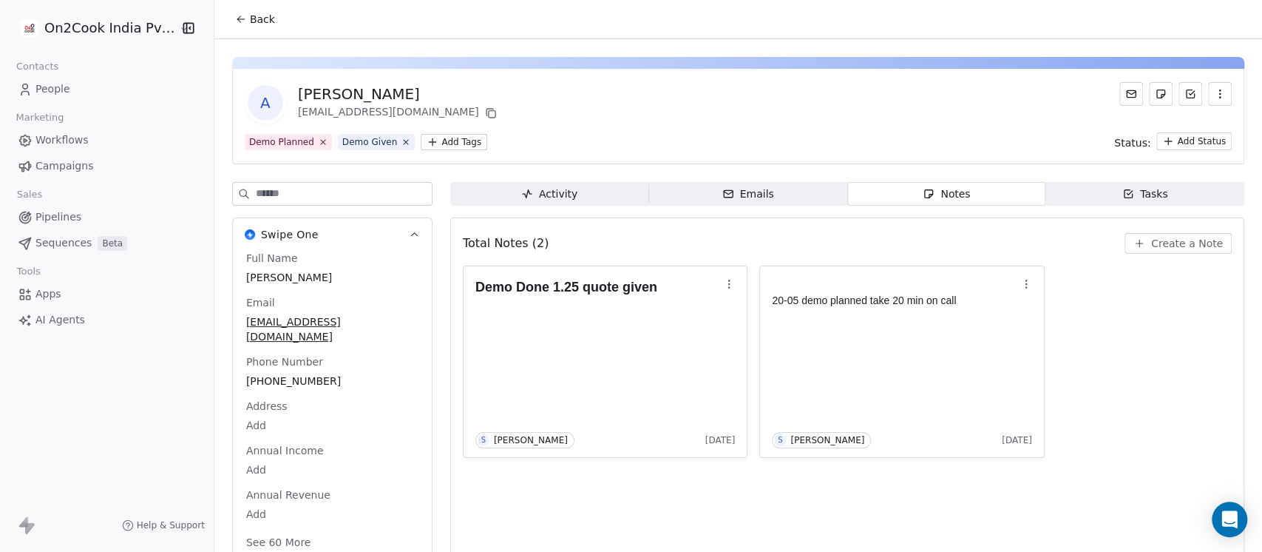
click at [569, 186] on span "Activity Activity" at bounding box center [549, 194] width 199 height 24
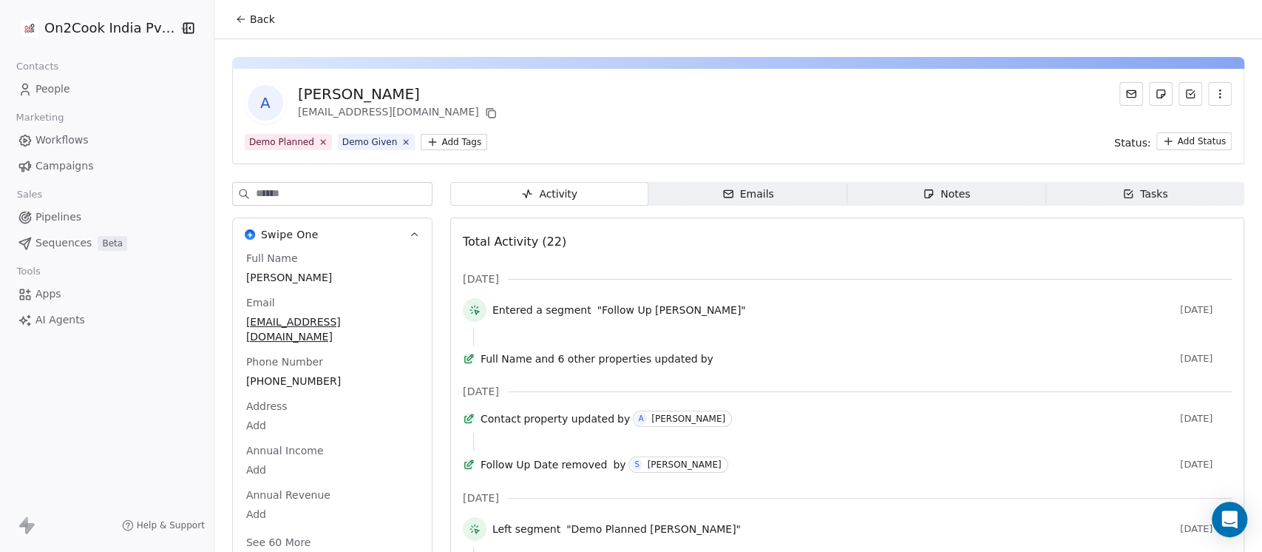
click at [923, 197] on icon "button" at bounding box center [929, 194] width 12 height 12
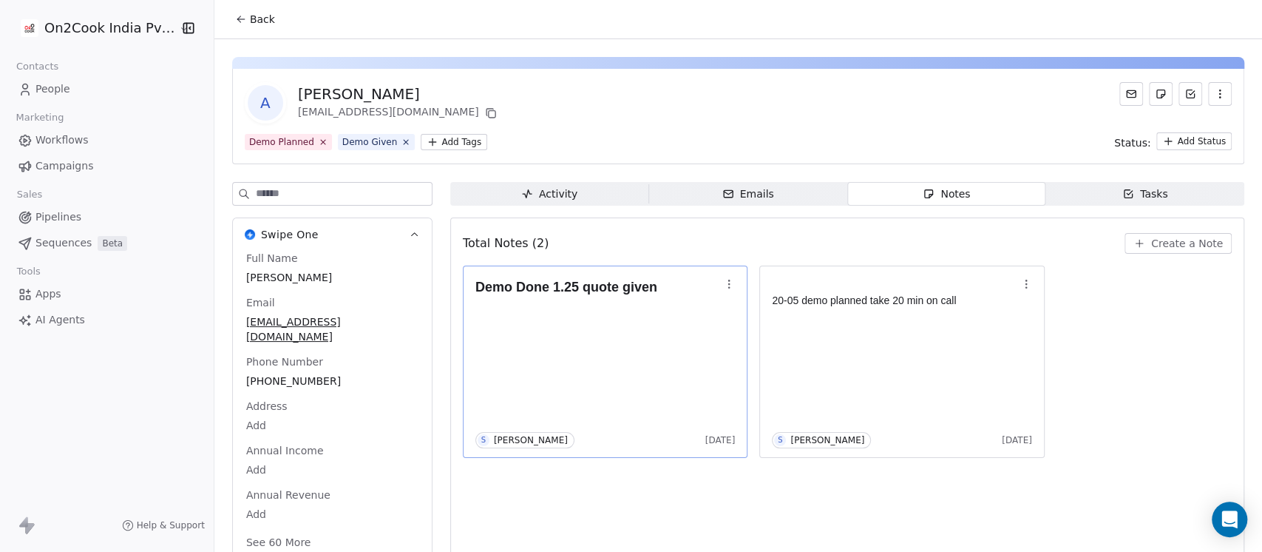
click at [588, 322] on div "Demo Done 1.25 quote given S Saurabh Shah 3 months ago" at bounding box center [605, 361] width 260 height 173
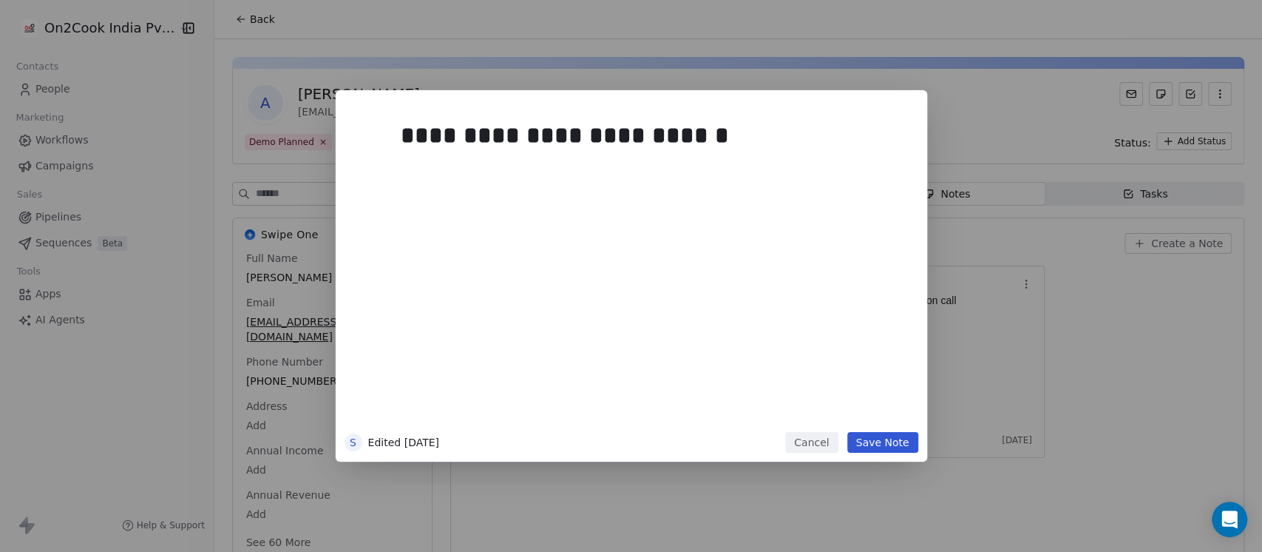
click at [709, 233] on div "**********" at bounding box center [654, 269] width 506 height 315
click at [863, 438] on button "Save Note" at bounding box center [882, 442] width 71 height 21
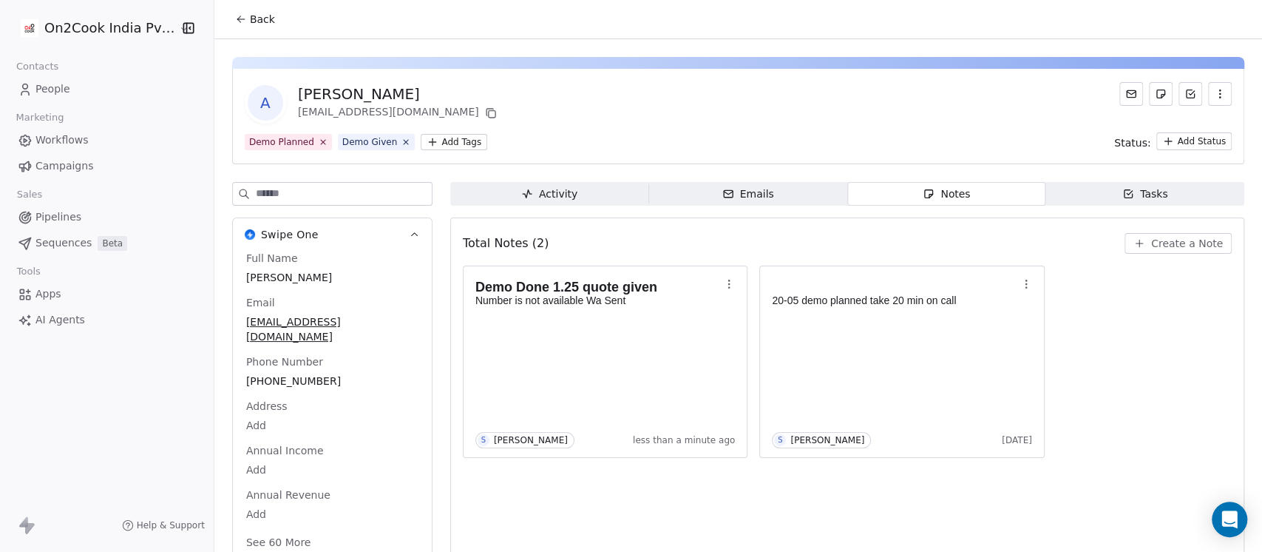
click at [262, 13] on span "Back" at bounding box center [262, 19] width 25 height 15
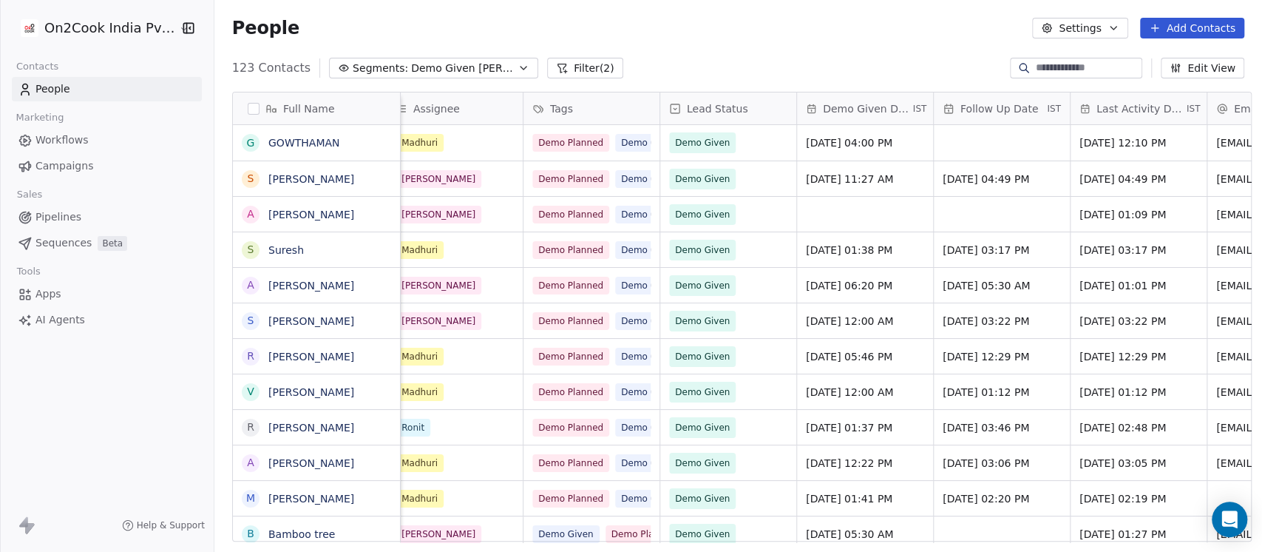
scroll to position [0, 690]
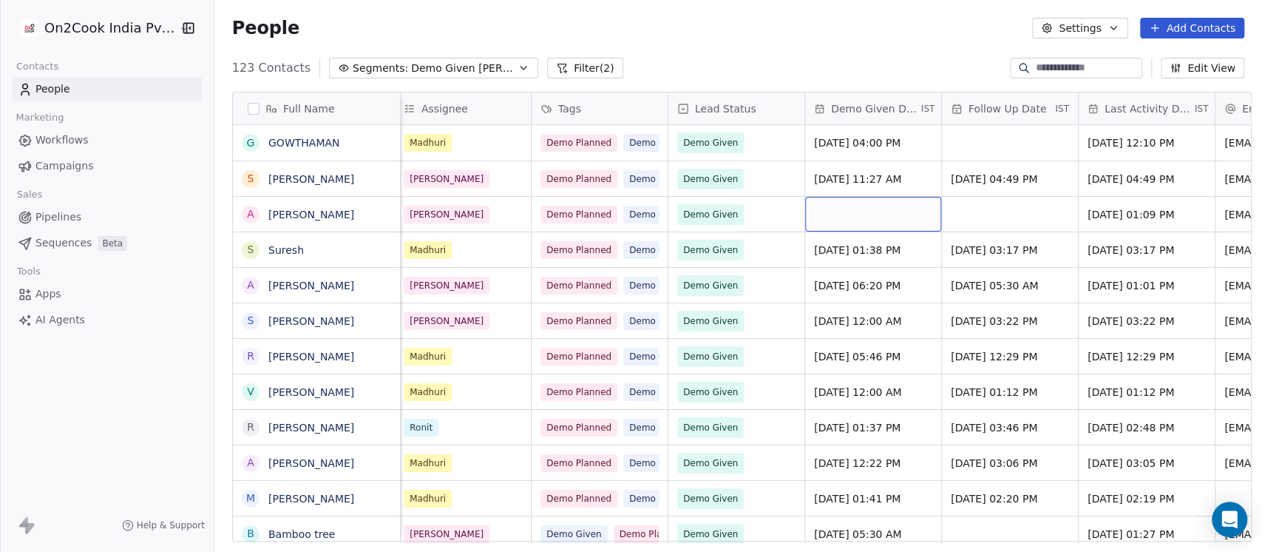
click at [851, 211] on div "grid" at bounding box center [873, 214] width 136 height 35
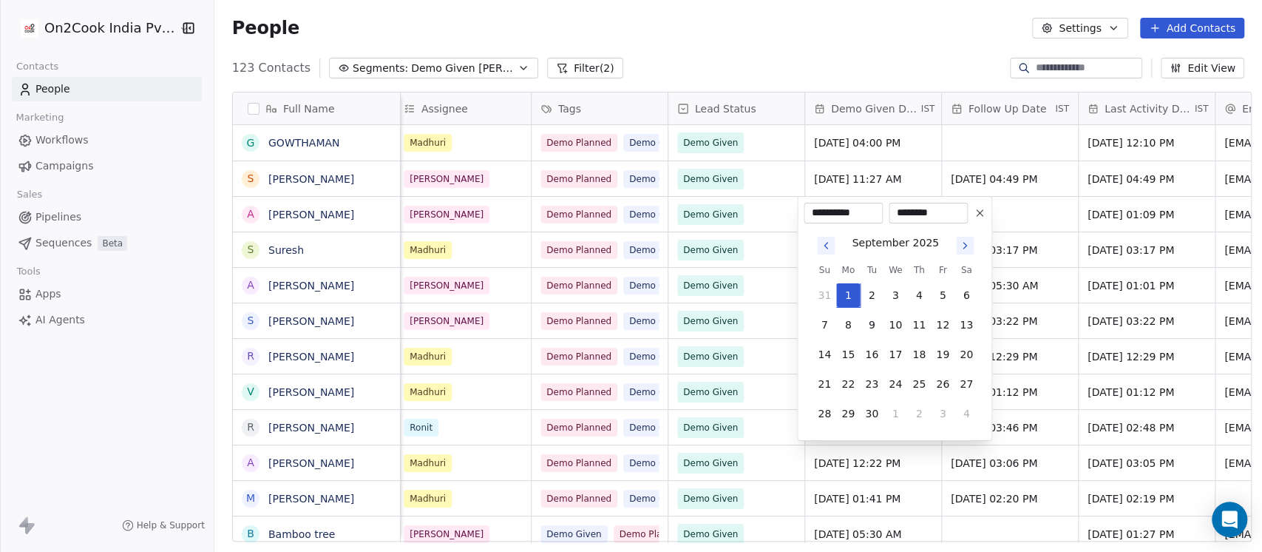
click at [820, 250] on icon "Go to previous month" at bounding box center [826, 246] width 12 height 12
click at [920, 381] on button "22" at bounding box center [919, 384] width 24 height 24
type input "**********"
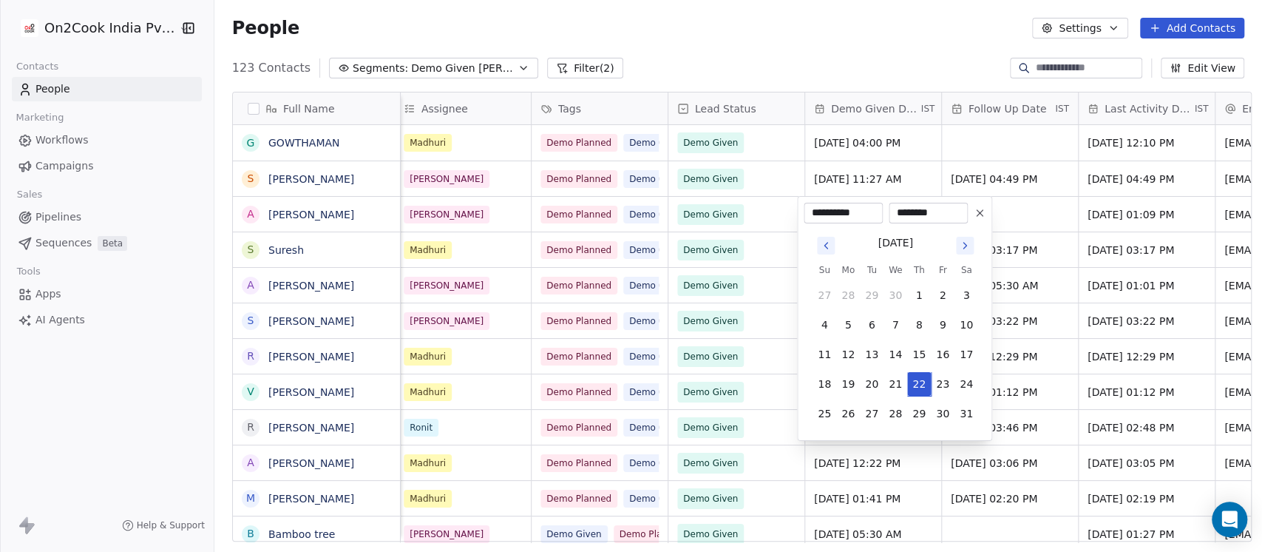
click at [964, 33] on html "On2Cook India Pvt. Ltd. Contacts People Marketing Workflows Campaigns Sales Pip…" at bounding box center [631, 276] width 1262 height 552
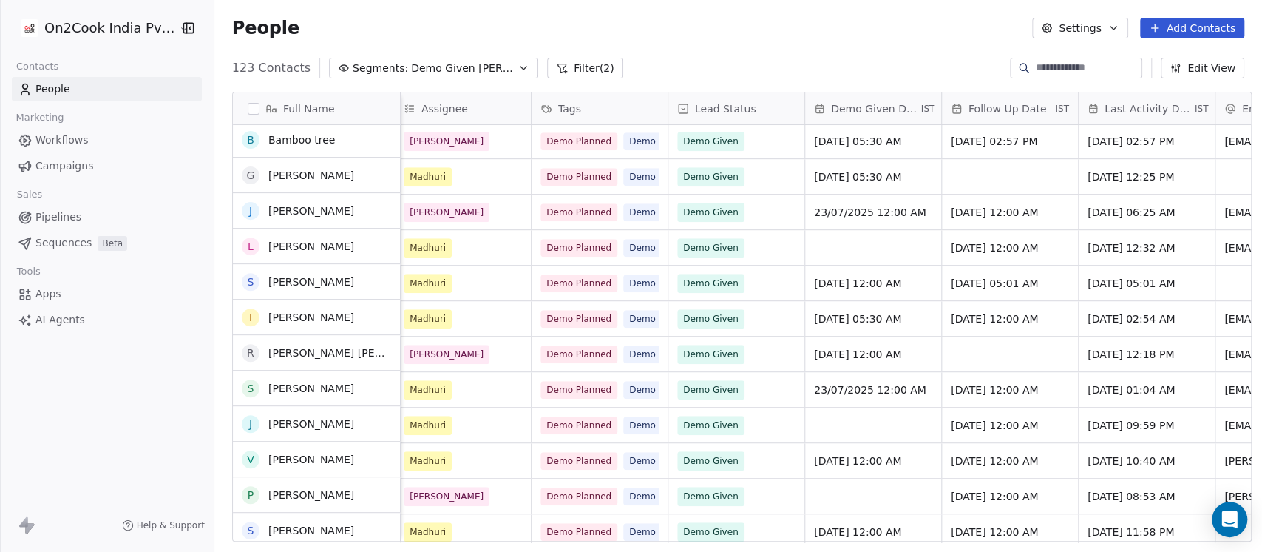
scroll to position [657, 0]
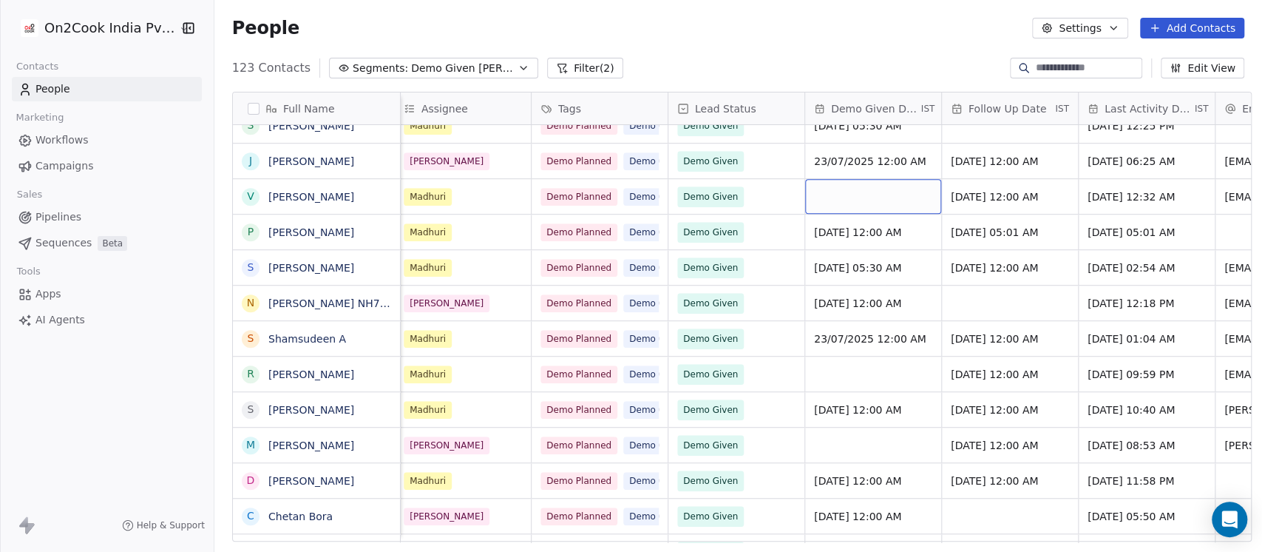
click at [863, 203] on div "grid" at bounding box center [873, 196] width 136 height 35
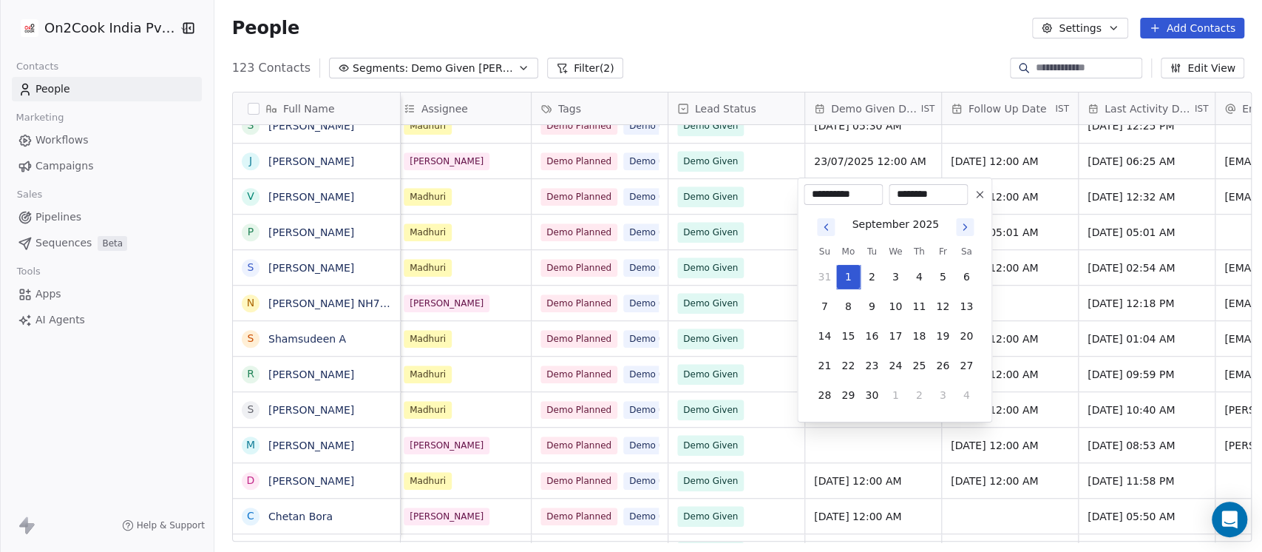
click at [824, 229] on icon "Go to previous month" at bounding box center [826, 227] width 12 height 12
click at [924, 367] on button "24" at bounding box center [919, 365] width 24 height 24
type input "**********"
click at [861, 31] on html "On2Cook India Pvt. Ltd. Contacts People Marketing Workflows Campaigns Sales Pip…" at bounding box center [631, 276] width 1262 height 552
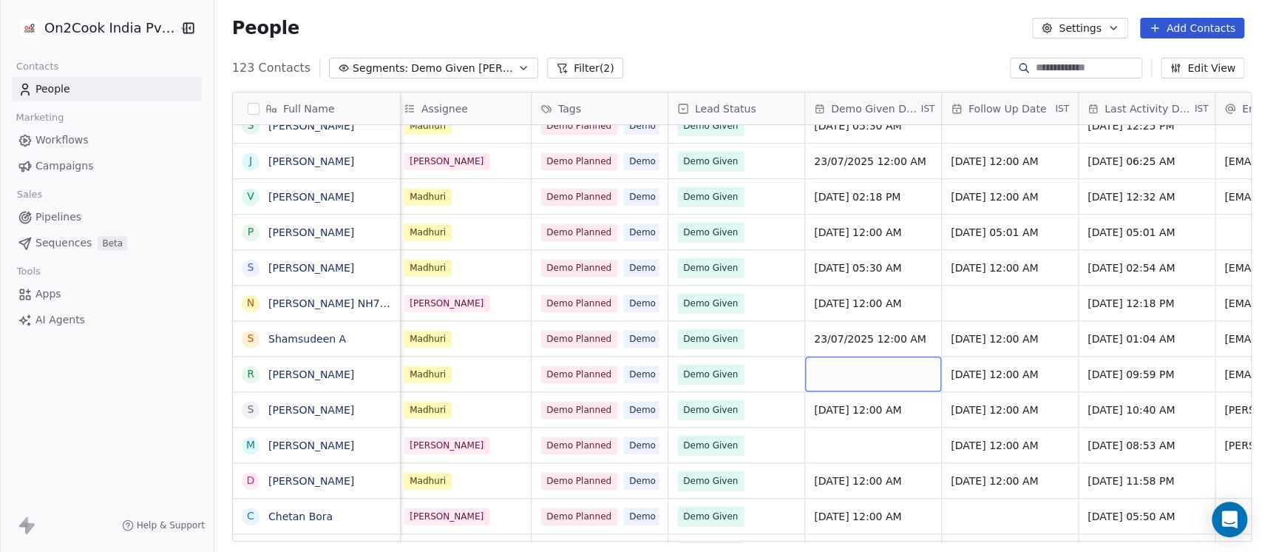
click at [847, 376] on div "grid" at bounding box center [873, 373] width 136 height 35
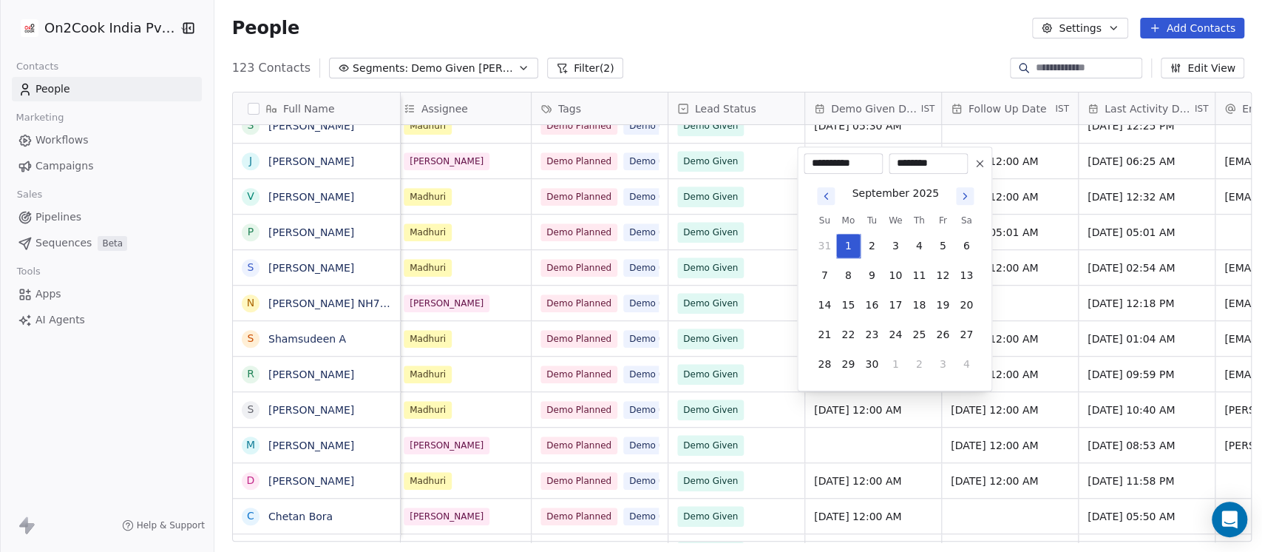
click at [831, 198] on icon "Go to previous month" at bounding box center [826, 196] width 12 height 12
click at [816, 180] on div "August 2025 Su Mo Tu We Th Fr Sa 27 28 29 30 31 1 2 3 4 5 6 7 8 9 10 11 12 13 1…" at bounding box center [896, 264] width 166 height 223
click at [822, 169] on icon "Go to previous month" at bounding box center [826, 166] width 12 height 12
click at [938, 304] on button "18" at bounding box center [943, 305] width 24 height 24
type input "**********"
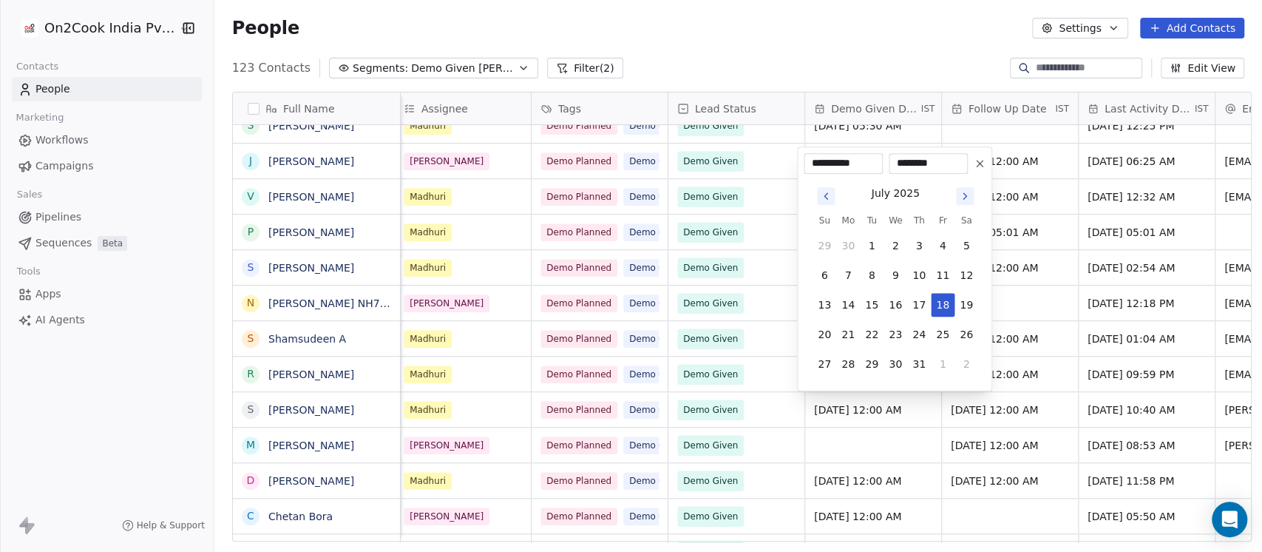
click at [879, 55] on html "On2Cook India Pvt. Ltd. Contacts People Marketing Workflows Campaigns Sales Pip…" at bounding box center [631, 276] width 1262 height 552
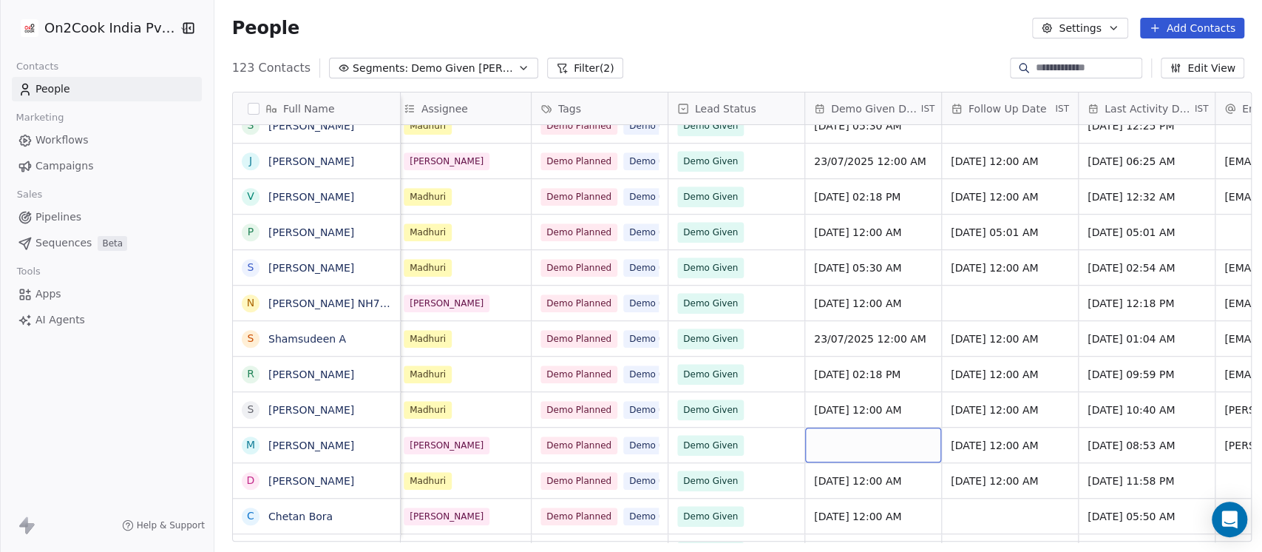
click at [849, 435] on div "grid" at bounding box center [873, 444] width 136 height 35
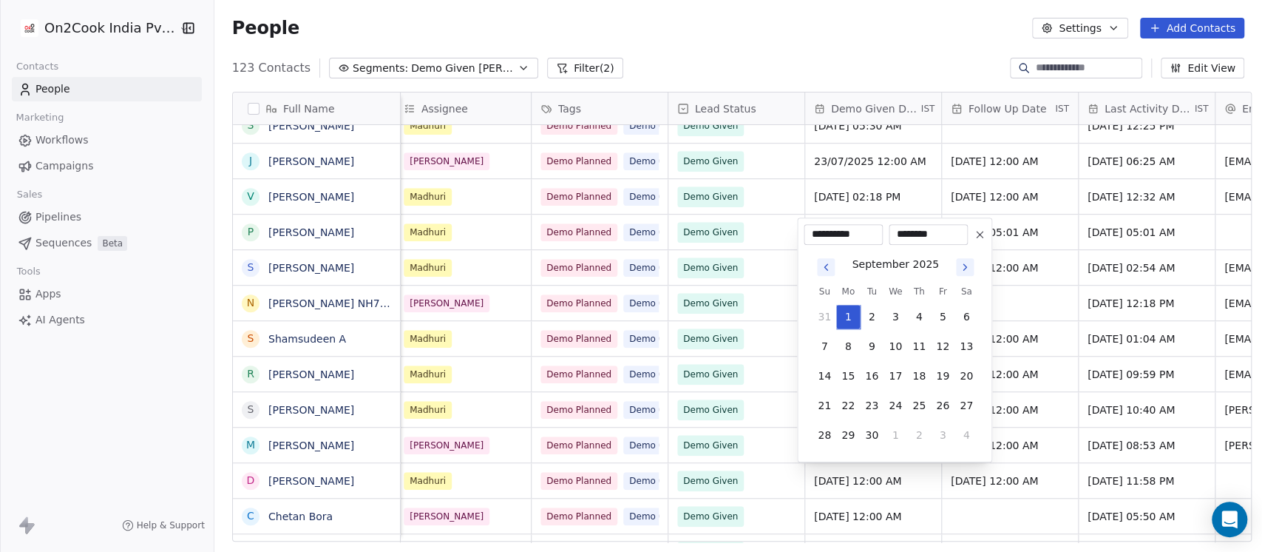
click at [828, 274] on button "Go to previous month" at bounding box center [826, 267] width 18 height 18
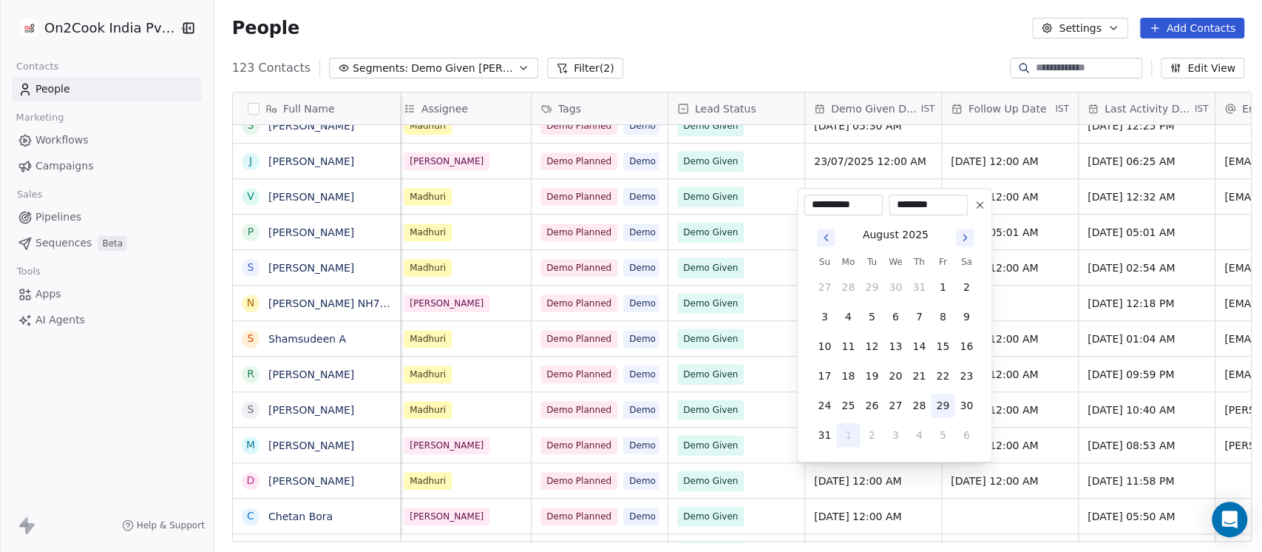
click at [949, 407] on button "29" at bounding box center [943, 405] width 24 height 24
type input "**********"
click at [823, 67] on html "On2Cook India Pvt. Ltd. Contacts People Marketing Workflows Campaigns Sales Pip…" at bounding box center [631, 276] width 1262 height 552
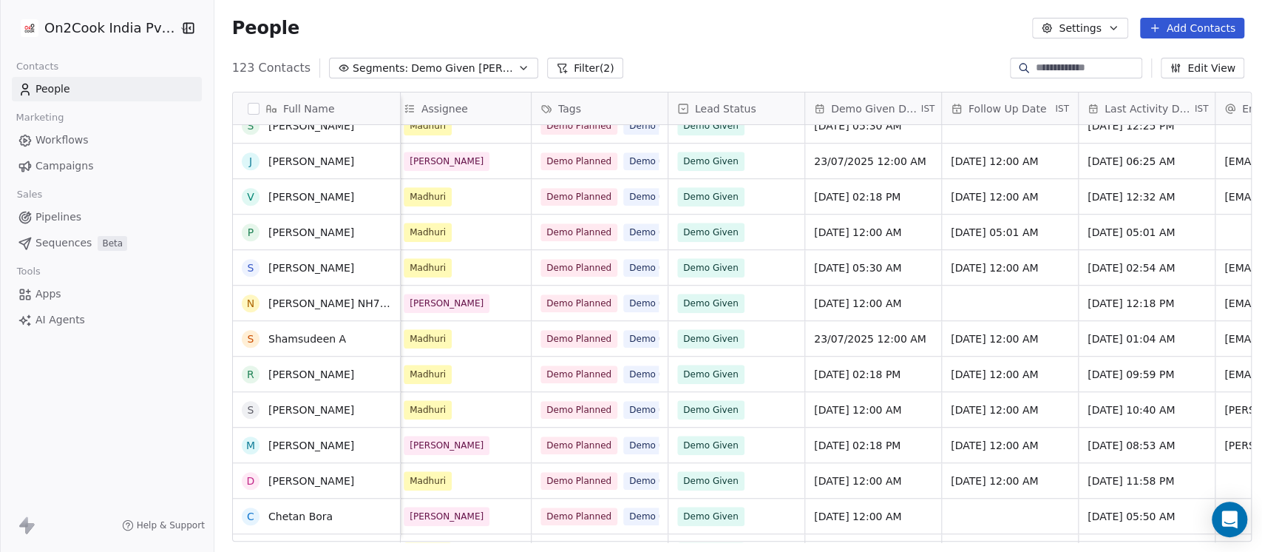
scroll to position [788, 0]
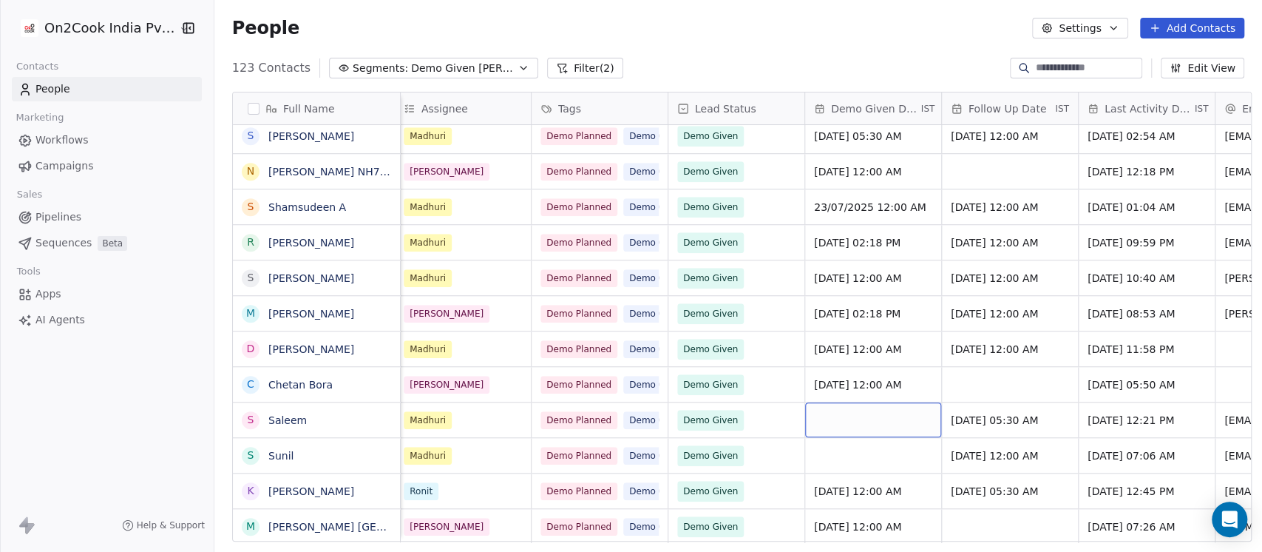
click at [866, 423] on div "grid" at bounding box center [873, 419] width 136 height 35
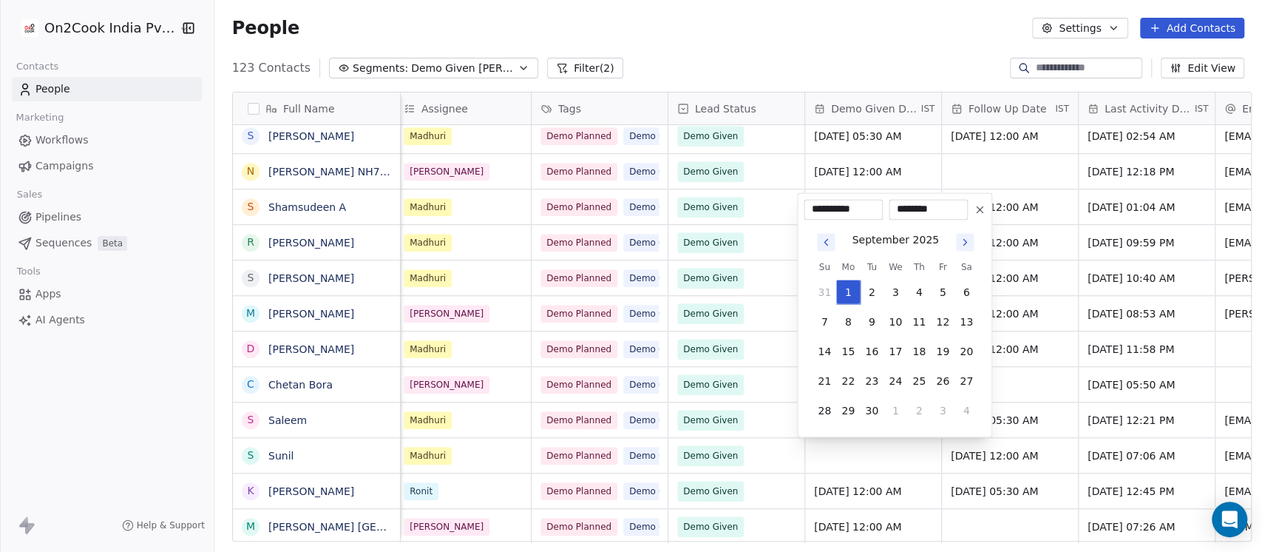
click at [834, 240] on button "Go to previous month" at bounding box center [826, 242] width 18 height 18
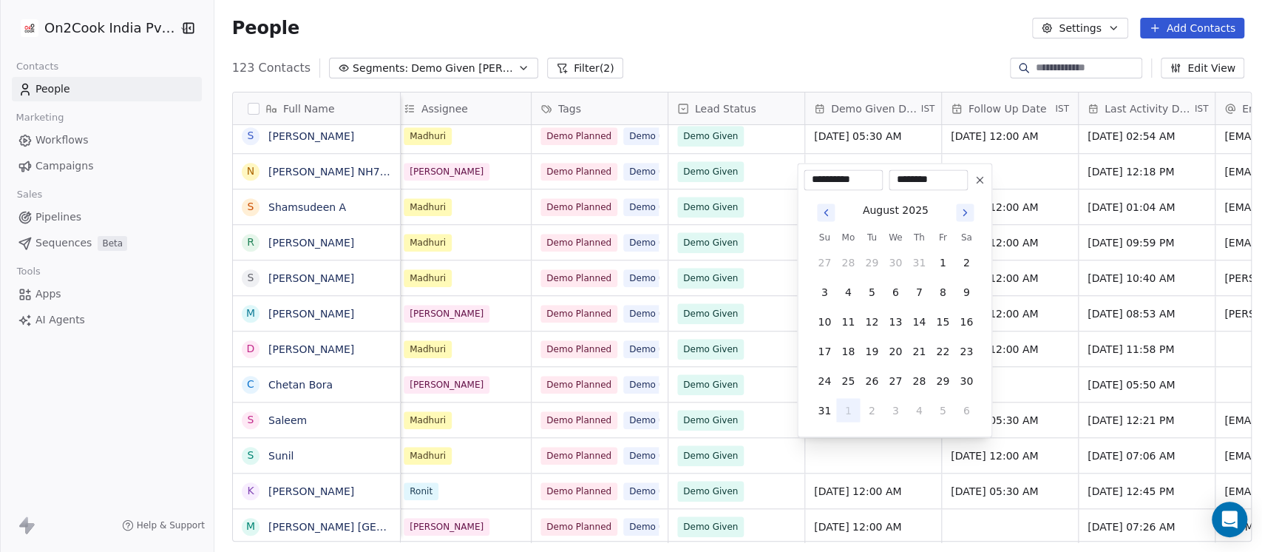
click at [834, 214] on button "Go to previous month" at bounding box center [826, 212] width 18 height 18
click at [878, 354] on button "15" at bounding box center [872, 351] width 24 height 24
type input "**********"
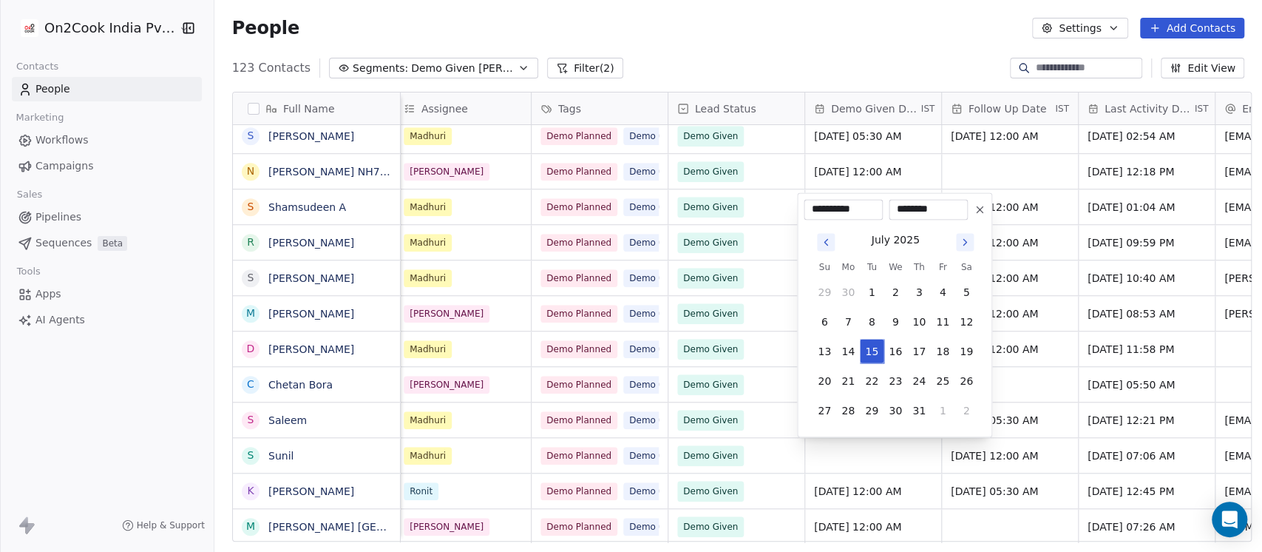
click at [872, 92] on html "On2Cook India Pvt. Ltd. Contacts People Marketing Workflows Campaigns Sales Pip…" at bounding box center [631, 276] width 1262 height 552
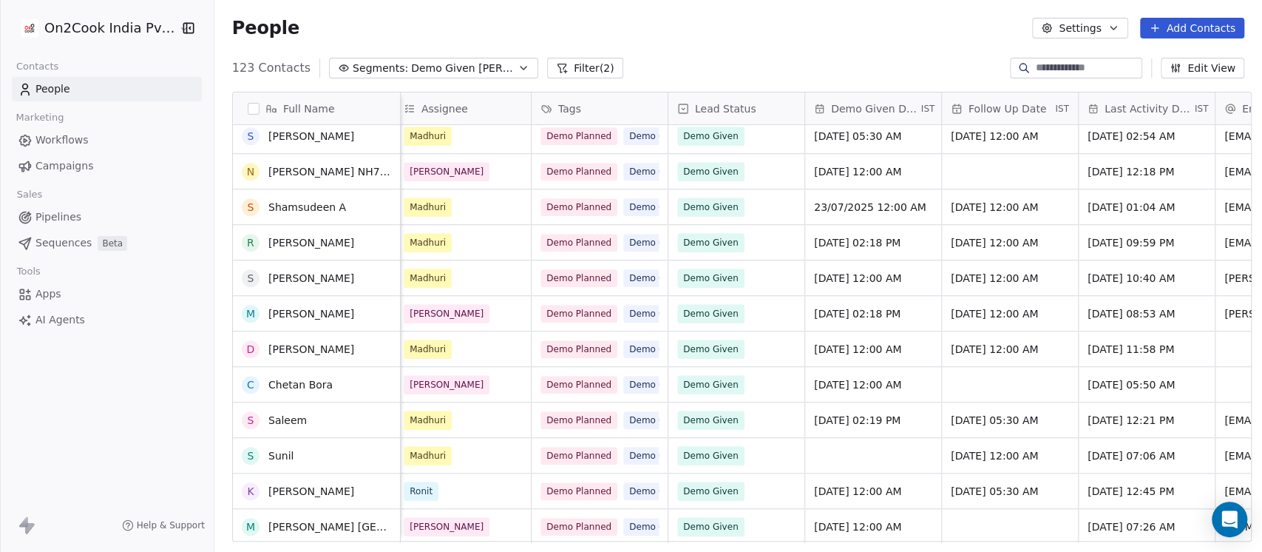
scroll to position [920, 0]
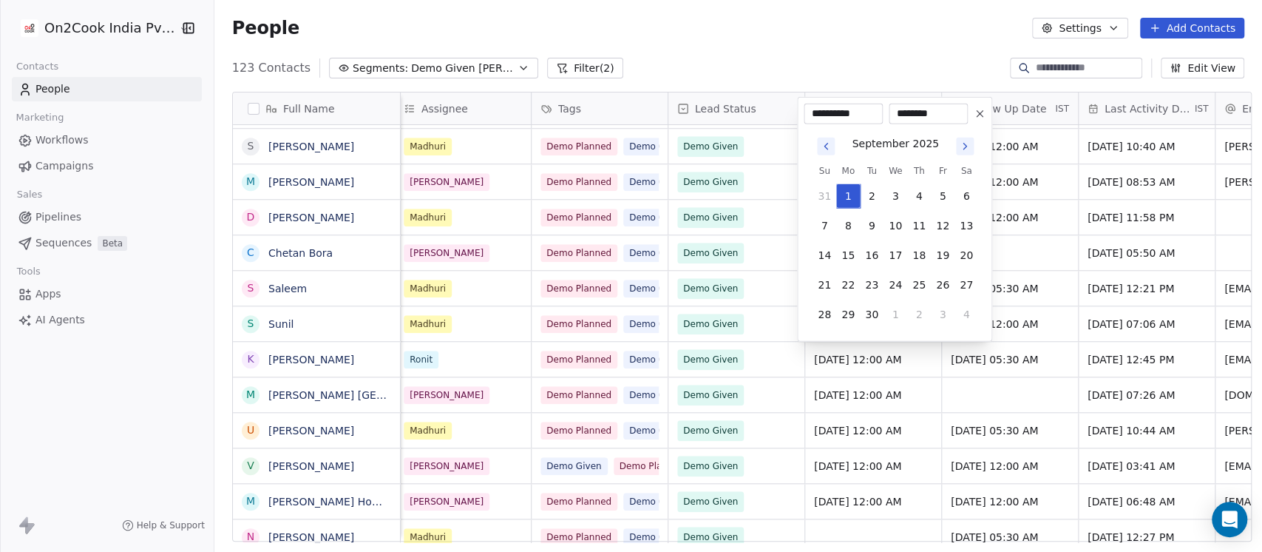
click at [820, 149] on icon "Go to previous month" at bounding box center [826, 146] width 12 height 12
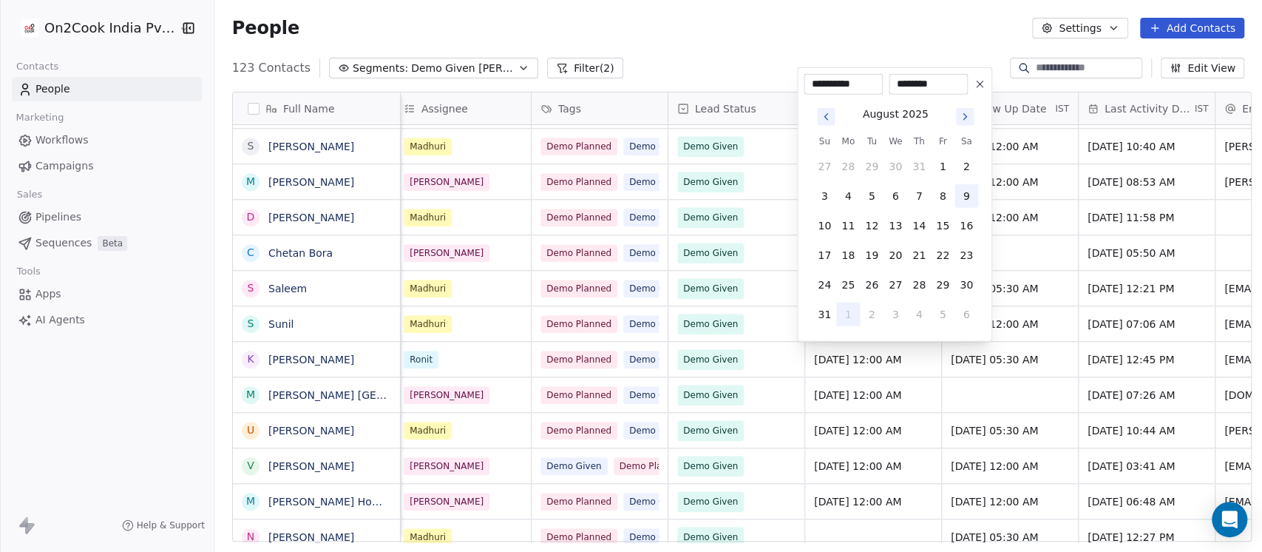
click at [970, 196] on button "9" at bounding box center [967, 196] width 24 height 24
click at [946, 200] on button "8" at bounding box center [943, 196] width 24 height 24
type input "**********"
click at [945, 200] on button "8" at bounding box center [943, 196] width 24 height 24
click at [723, 55] on html "On2Cook India Pvt. Ltd. Contacts People Marketing Workflows Campaigns Sales Pip…" at bounding box center [631, 276] width 1262 height 552
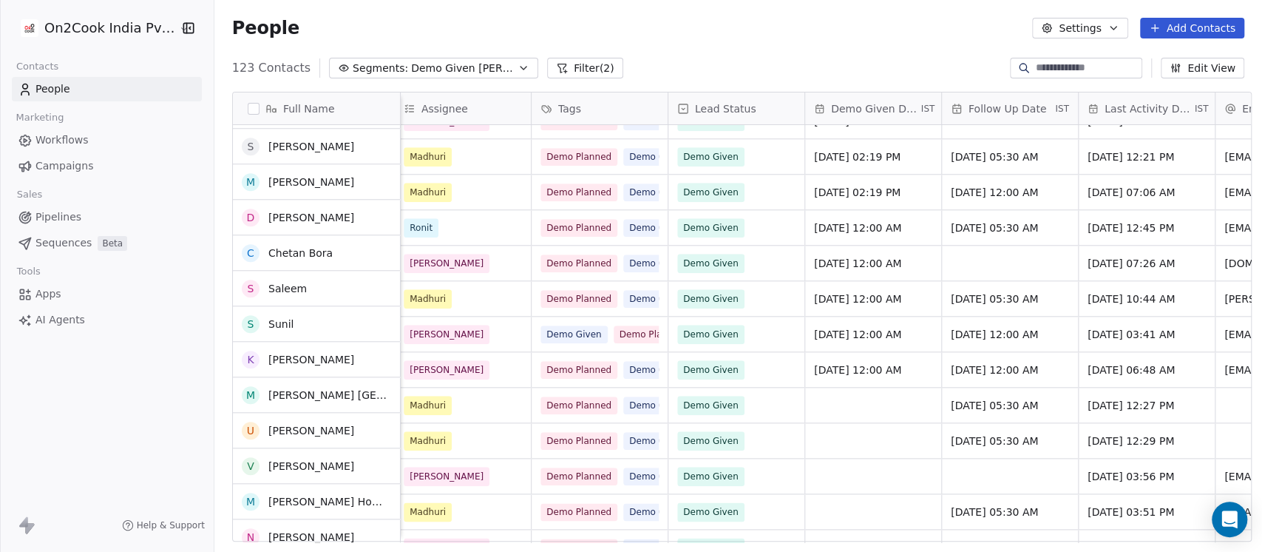
scroll to position [1051, 0]
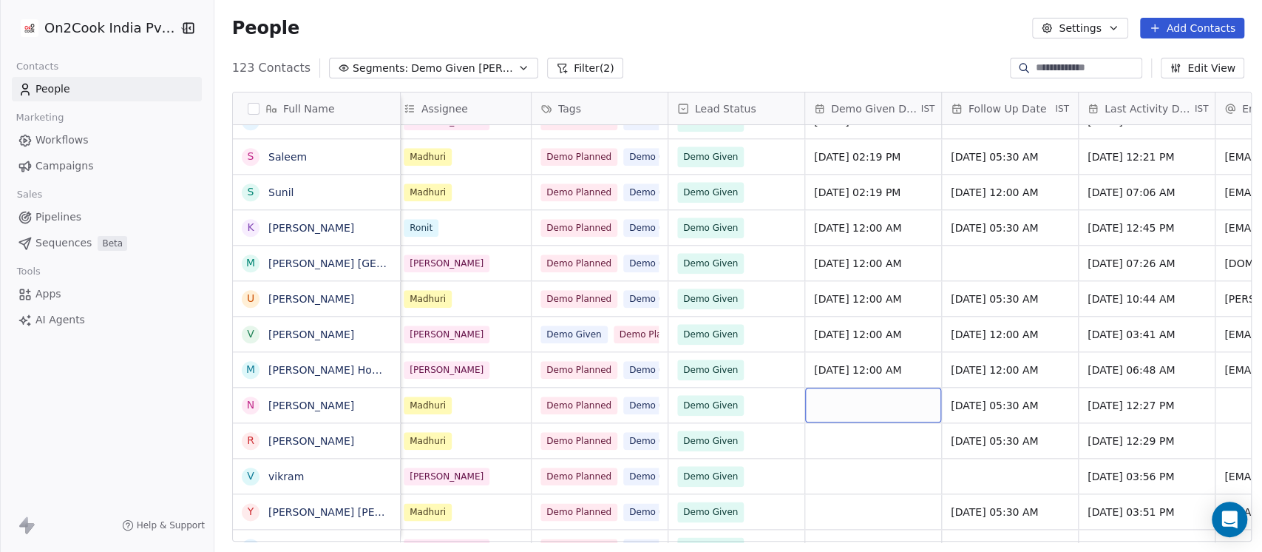
click at [876, 396] on div "grid" at bounding box center [873, 404] width 136 height 35
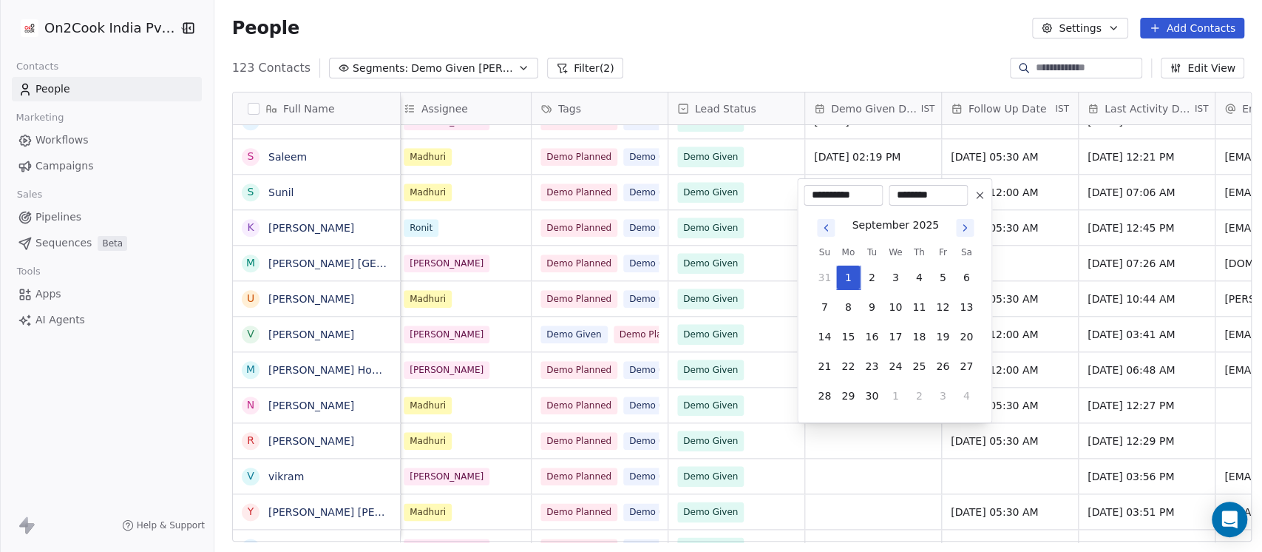
click at [822, 225] on icon "Go to previous month" at bounding box center [826, 228] width 12 height 12
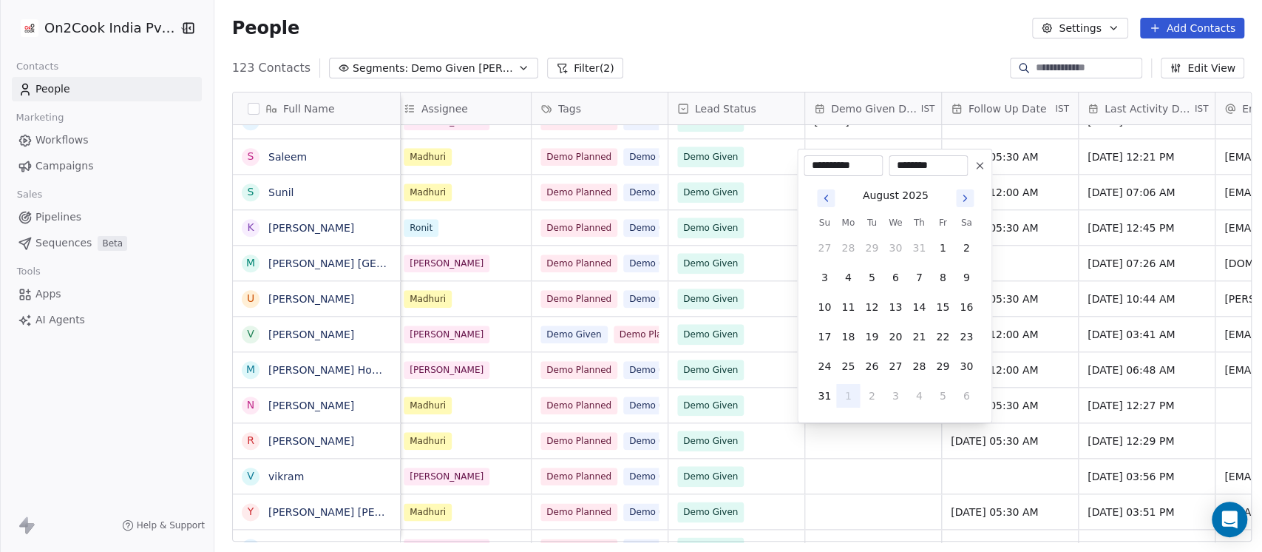
click at [824, 206] on button "Go to previous month" at bounding box center [826, 198] width 18 height 18
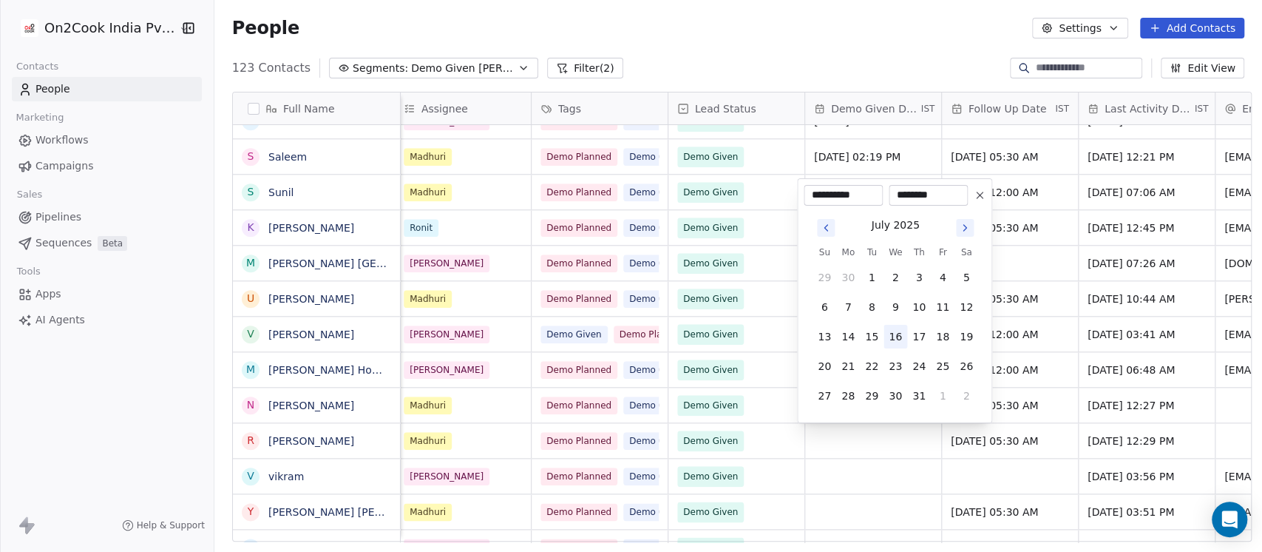
click at [892, 343] on button "16" at bounding box center [896, 337] width 24 height 24
type input "**********"
click at [891, 461] on html "On2Cook India Pvt. Ltd. Contacts People Marketing Workflows Campaigns Sales Pip…" at bounding box center [631, 276] width 1262 height 552
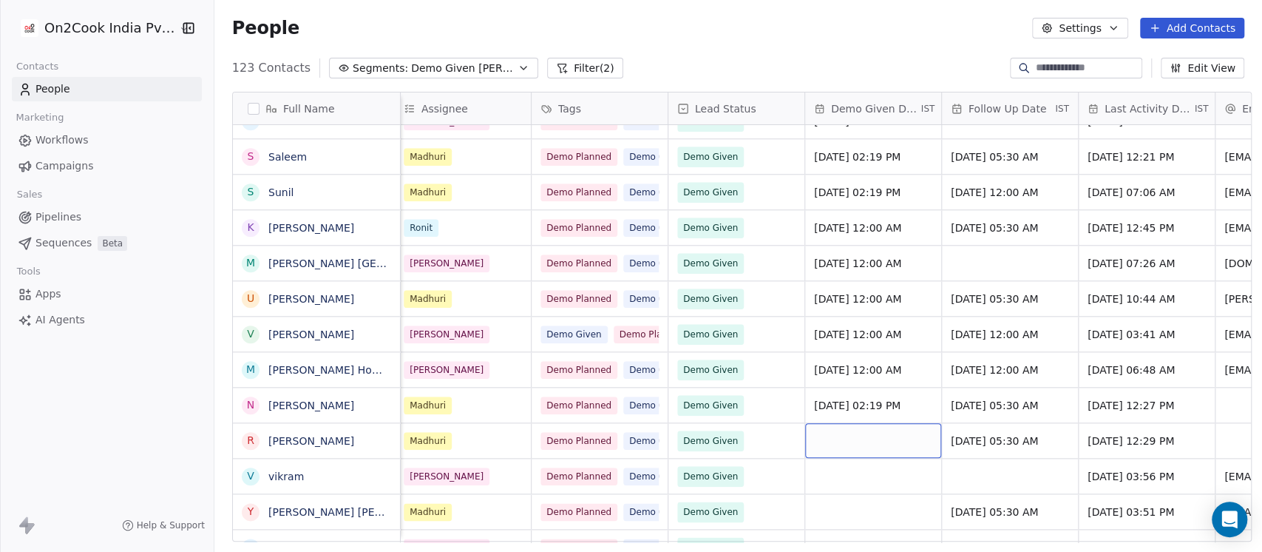
click at [861, 436] on div "grid" at bounding box center [873, 440] width 136 height 35
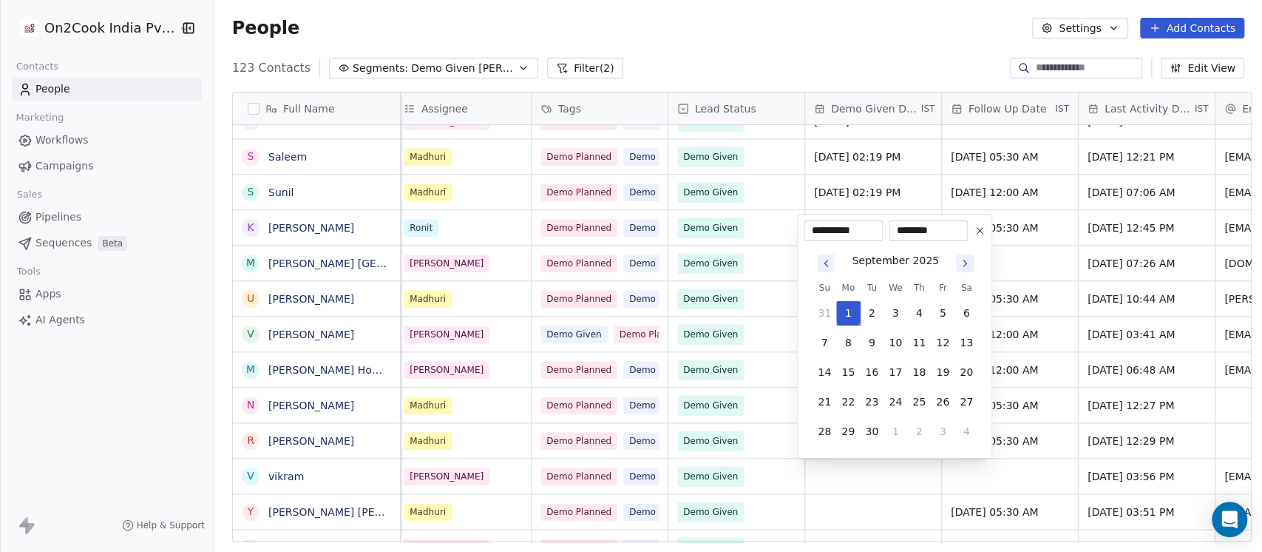
click at [824, 262] on icon "Go to previous month" at bounding box center [826, 263] width 12 height 12
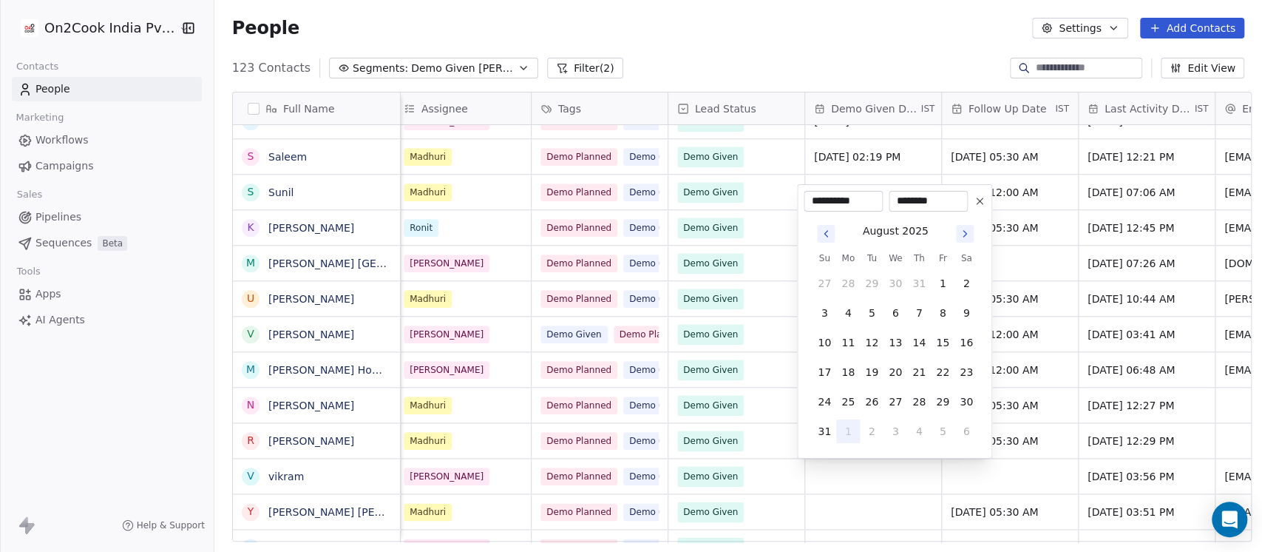
click at [828, 237] on icon "Go to previous month" at bounding box center [826, 234] width 12 height 12
click at [827, 263] on icon "Go to previous month" at bounding box center [826, 263] width 12 height 12
click at [895, 399] on button "25" at bounding box center [896, 402] width 24 height 24
type input "**********"
click at [890, 71] on html "On2Cook India Pvt. Ltd. Contacts People Marketing Workflows Campaigns Sales Pip…" at bounding box center [631, 276] width 1262 height 552
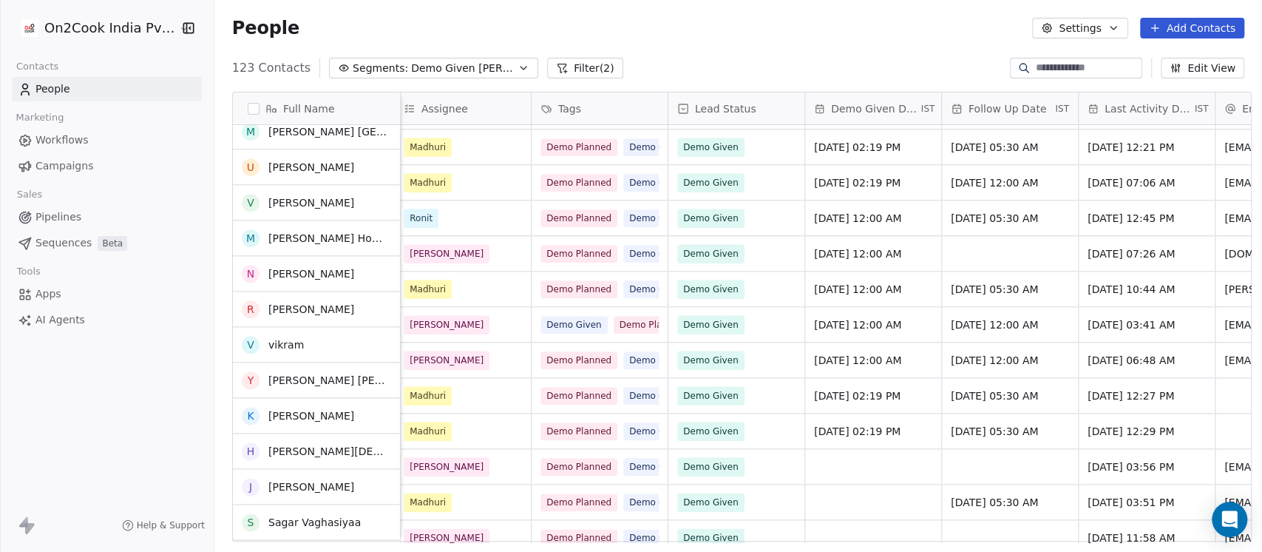
scroll to position [1183, 0]
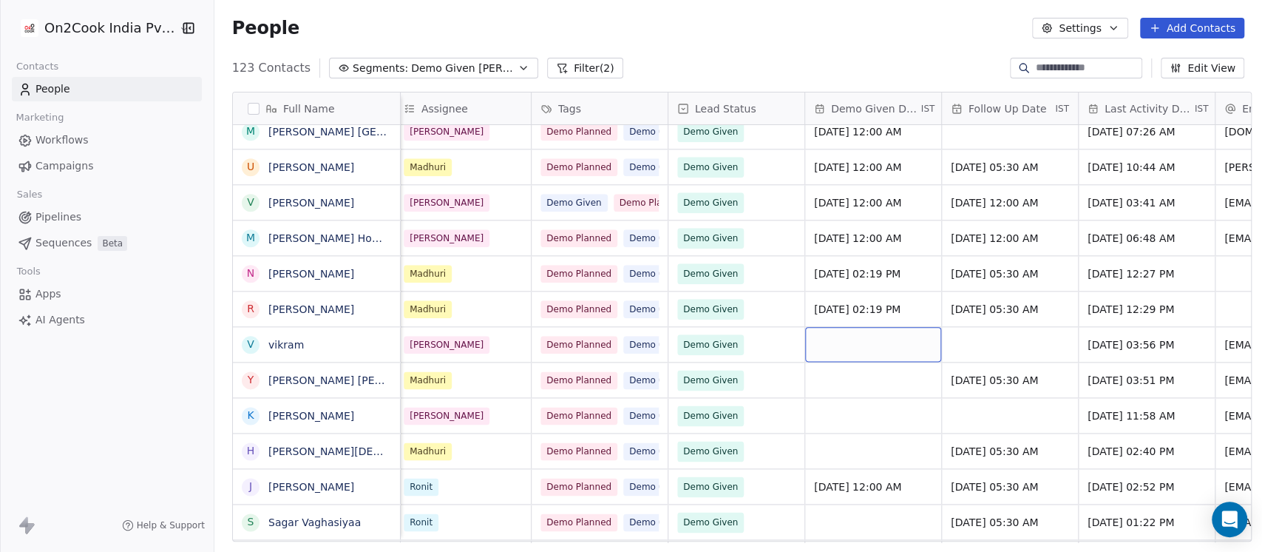
click at [873, 347] on div "grid" at bounding box center [873, 344] width 136 height 35
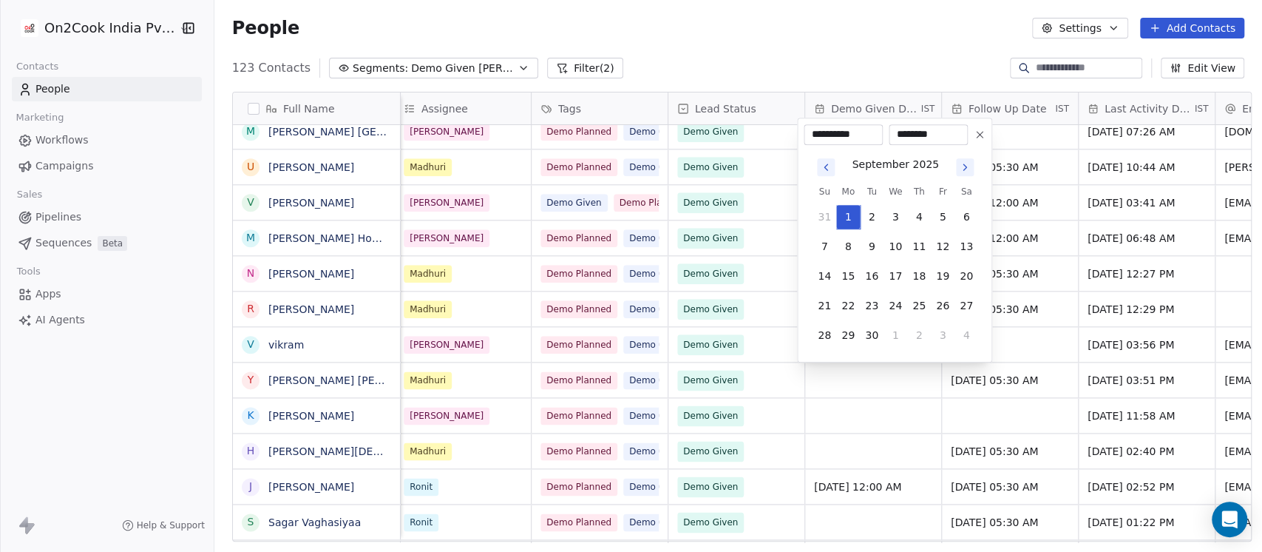
click at [830, 170] on icon "Go to previous month" at bounding box center [826, 167] width 12 height 12
click at [832, 143] on button "Go to previous month" at bounding box center [826, 138] width 18 height 18
click at [826, 166] on icon "Go to previous month" at bounding box center [826, 167] width 12 height 12
click at [892, 306] on button "25" at bounding box center [896, 306] width 24 height 24
type input "**********"
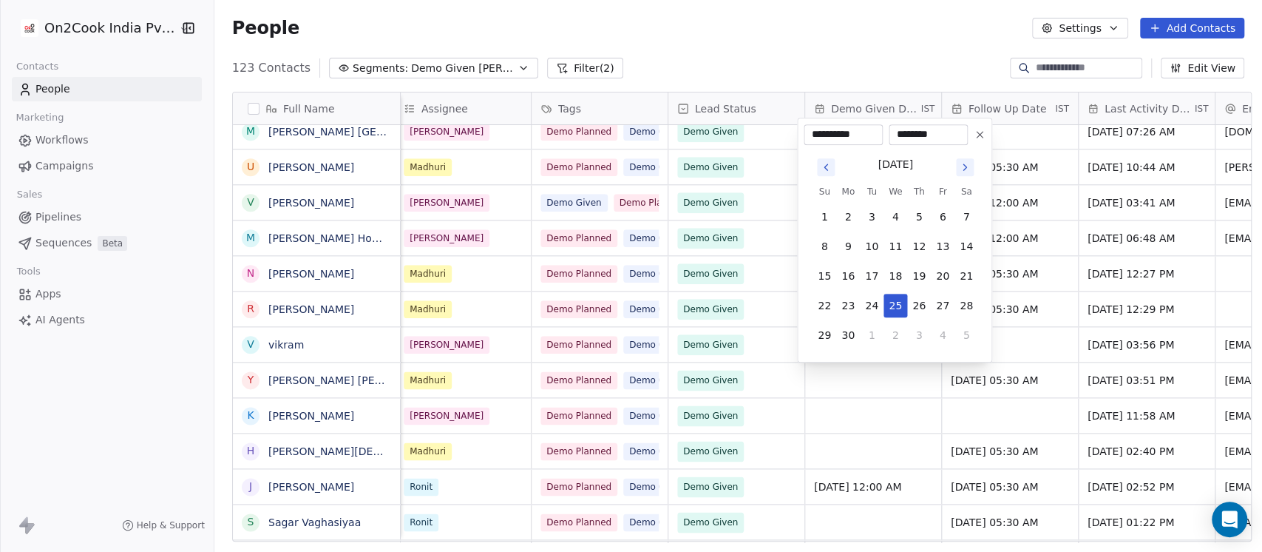
click at [864, 49] on html "On2Cook India Pvt. Ltd. Contacts People Marketing Workflows Campaigns Sales Pip…" at bounding box center [631, 276] width 1262 height 552
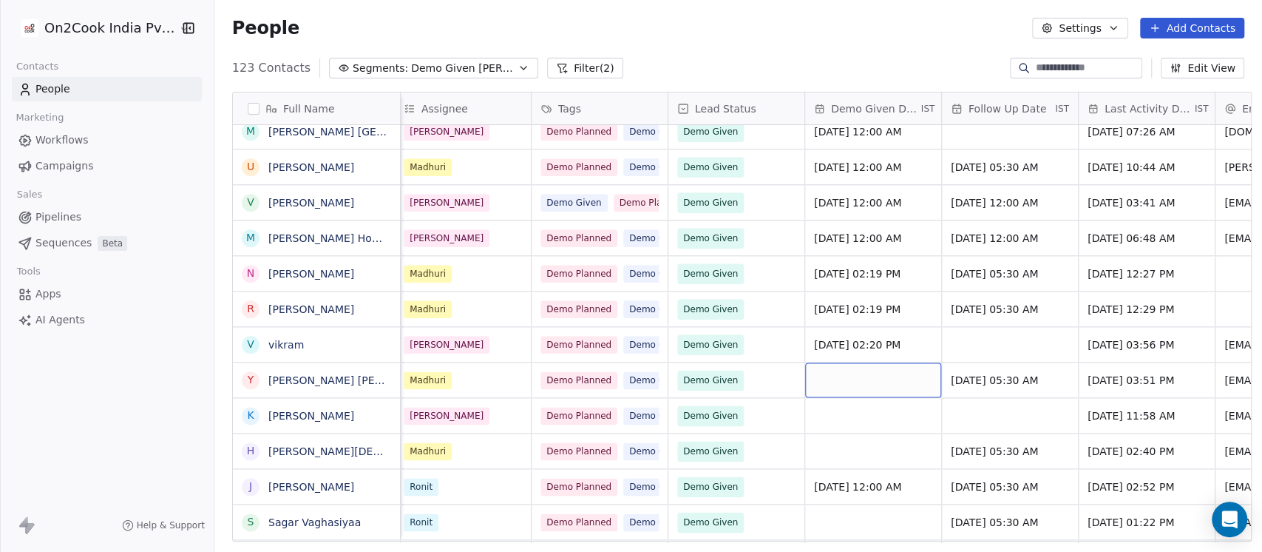
click at [864, 377] on div "grid" at bounding box center [873, 379] width 136 height 35
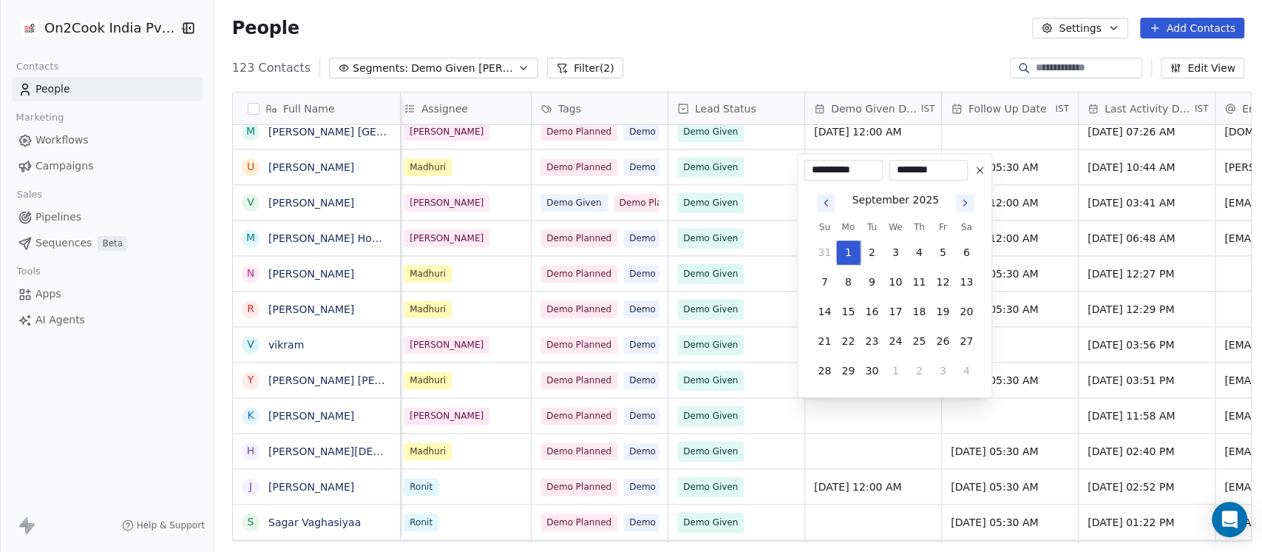
click at [828, 211] on button "Go to previous month" at bounding box center [826, 203] width 18 height 18
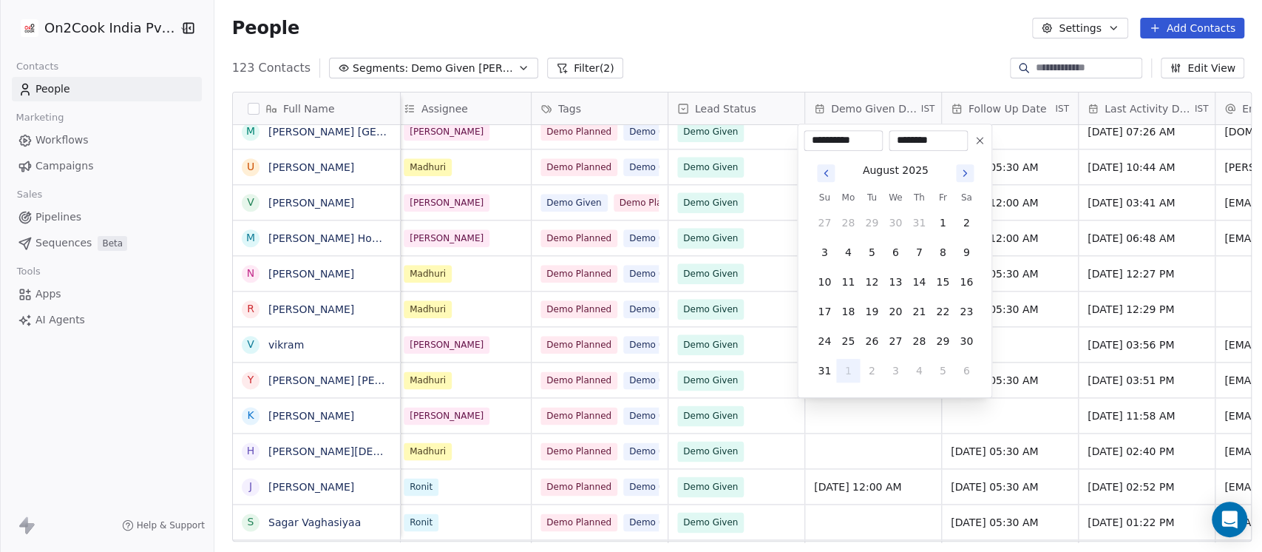
click at [829, 173] on icon "Go to previous month" at bounding box center [826, 173] width 12 height 12
click at [826, 202] on icon "Go to previous month" at bounding box center [826, 203] width 12 height 12
click at [923, 340] on button "26" at bounding box center [919, 341] width 24 height 24
type input "**********"
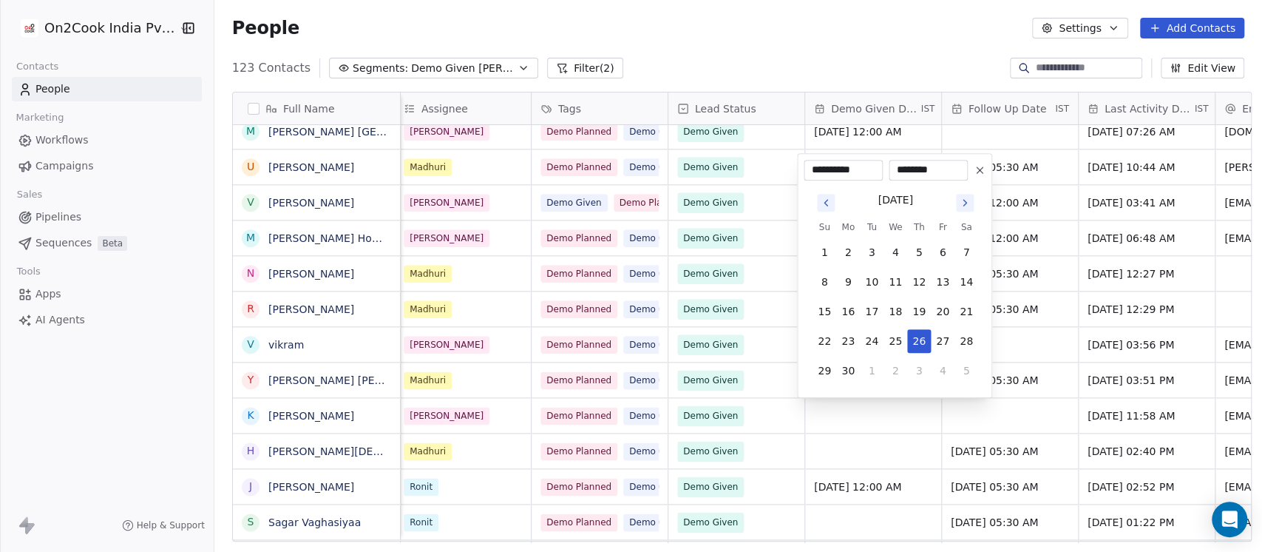
click at [909, 38] on html "On2Cook India Pvt. Ltd. Contacts People Marketing Workflows Campaigns Sales Pip…" at bounding box center [631, 276] width 1262 height 552
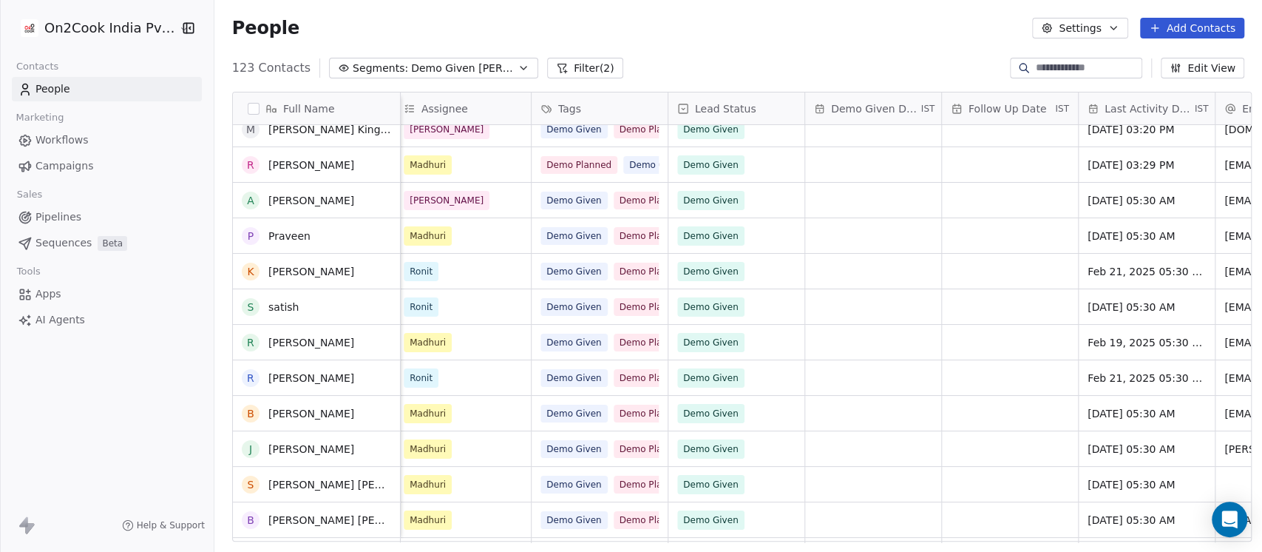
scroll to position [3948, 0]
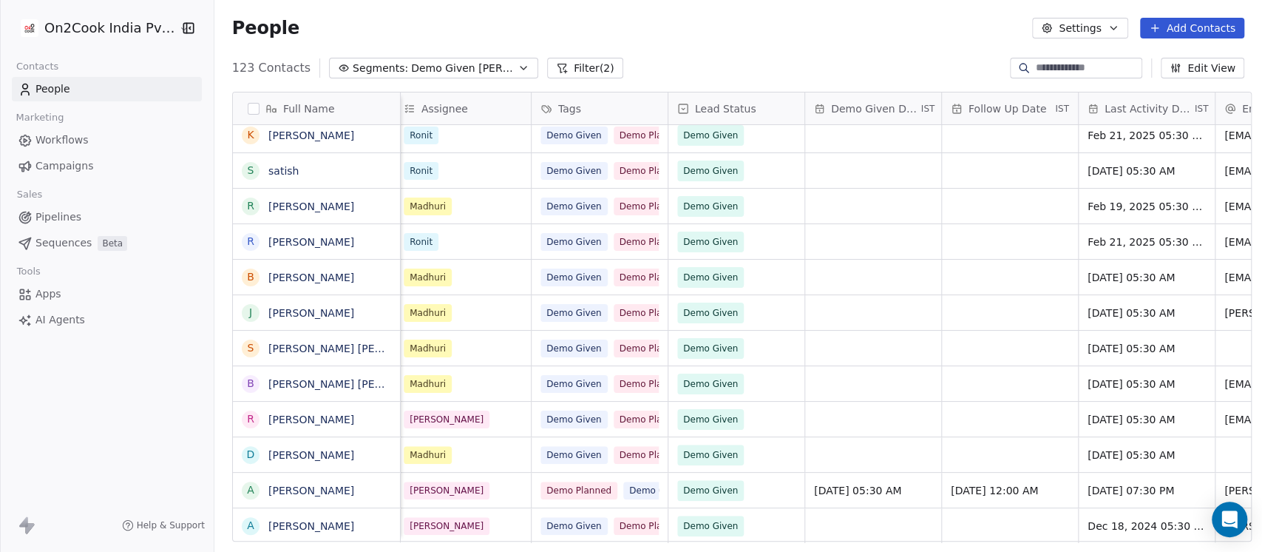
click at [893, 114] on span "Demo Given Date" at bounding box center [874, 108] width 87 height 15
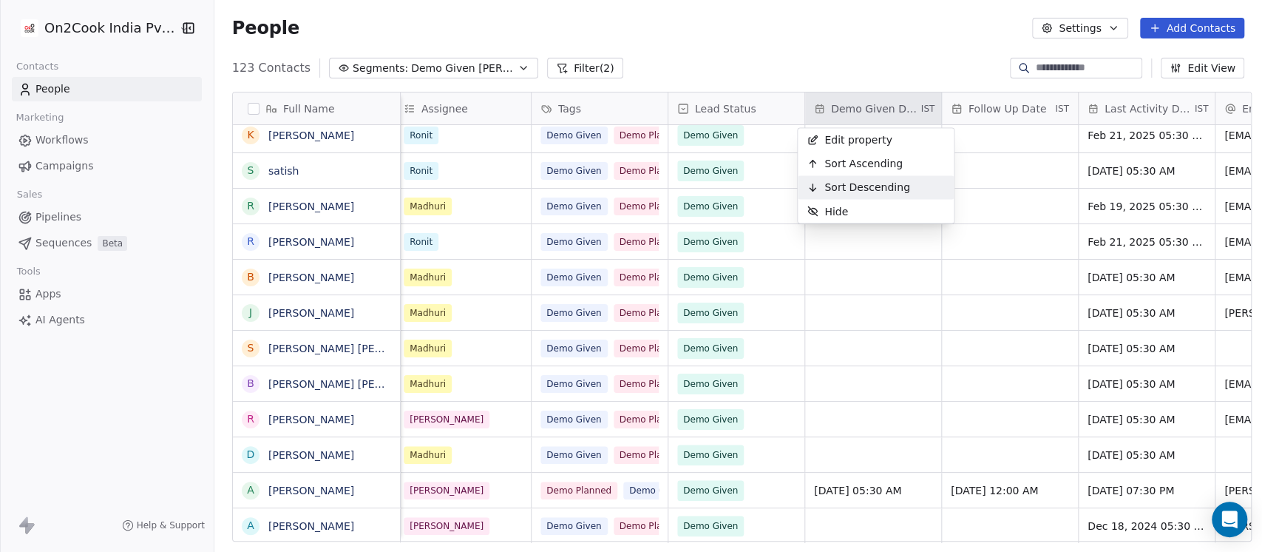
click at [876, 180] on span "Sort Descending" at bounding box center [867, 187] width 86 height 15
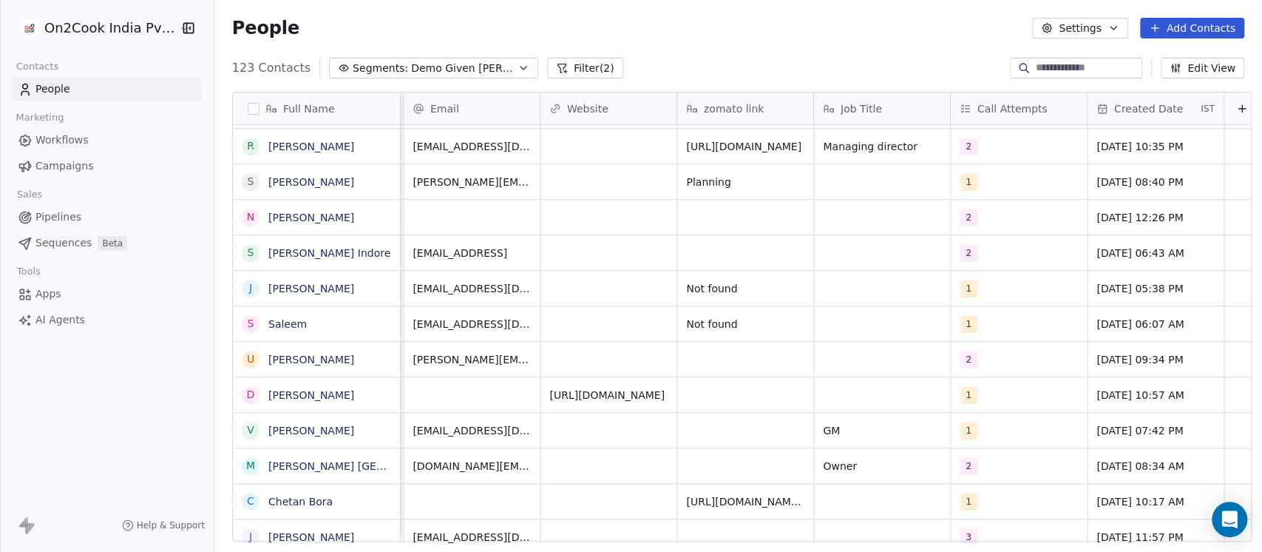
scroll to position [0, 1525]
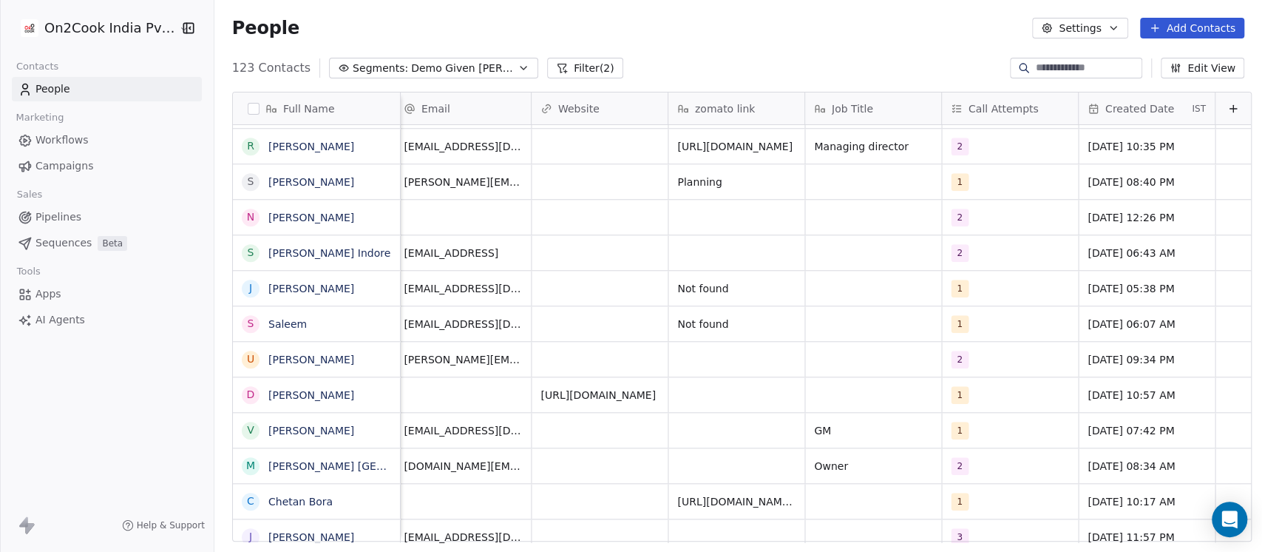
click at [1227, 107] on icon at bounding box center [1233, 109] width 12 height 12
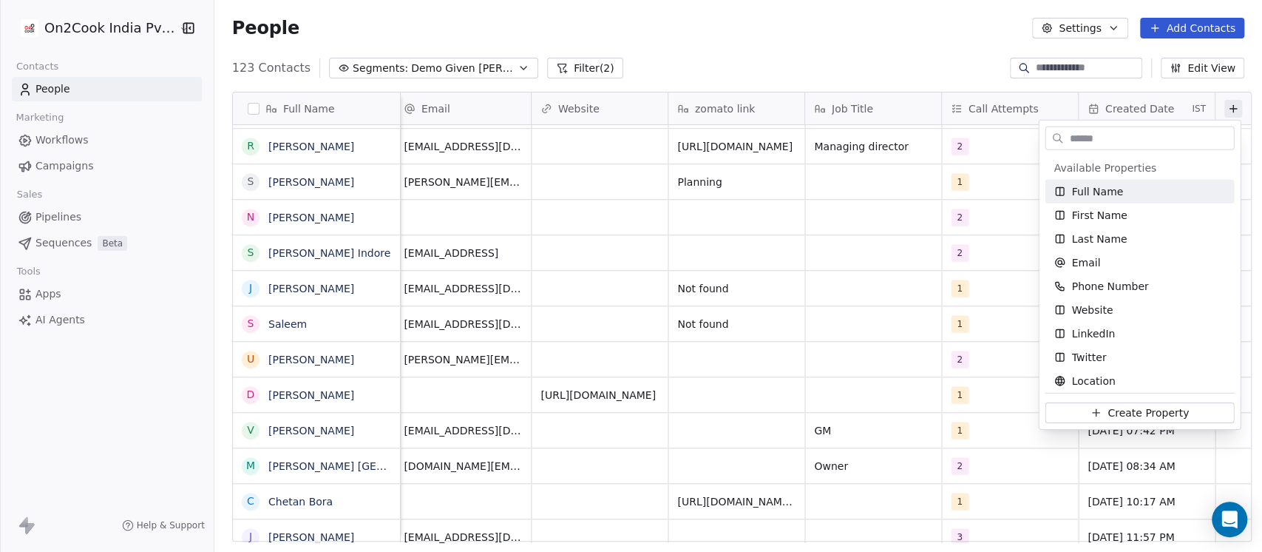
click at [1154, 127] on input "text" at bounding box center [1149, 137] width 167 height 21
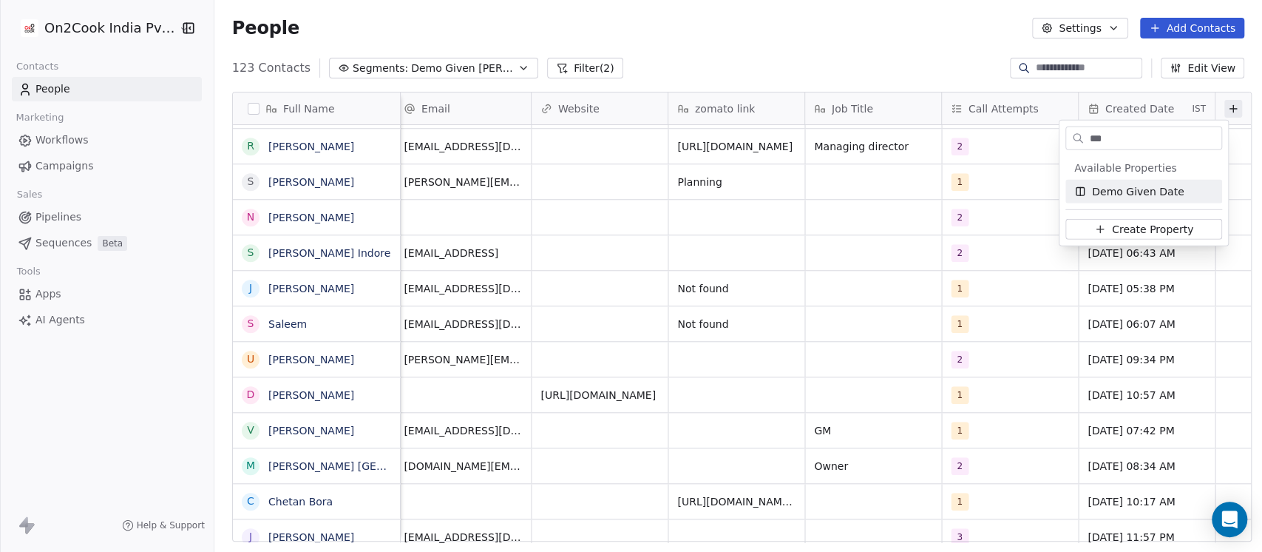
type input "****"
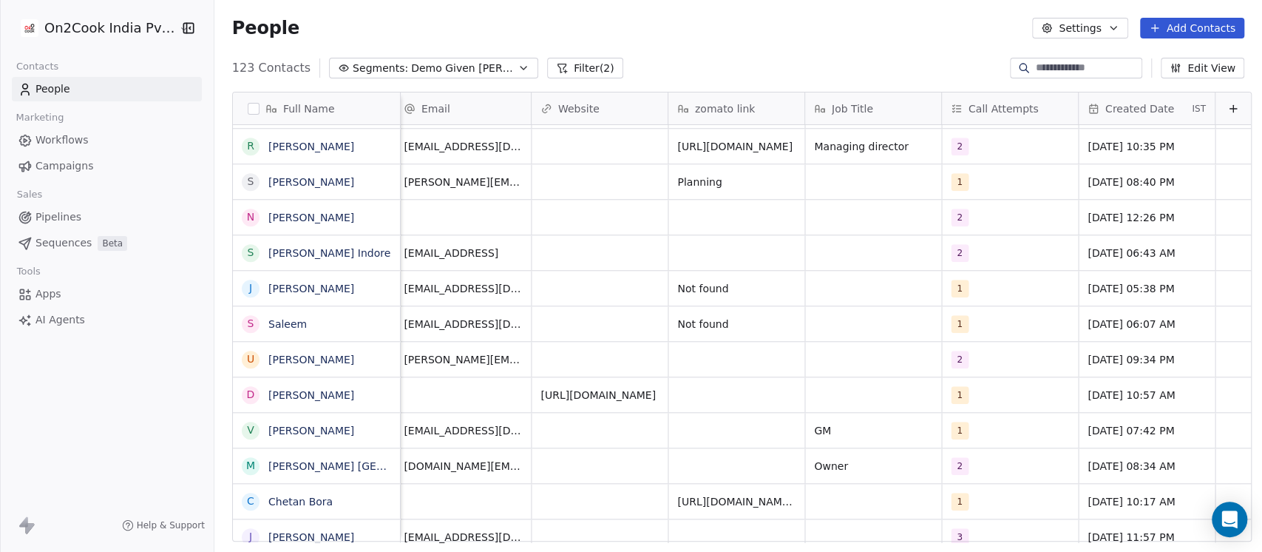
click at [1225, 104] on button at bounding box center [1234, 109] width 18 height 18
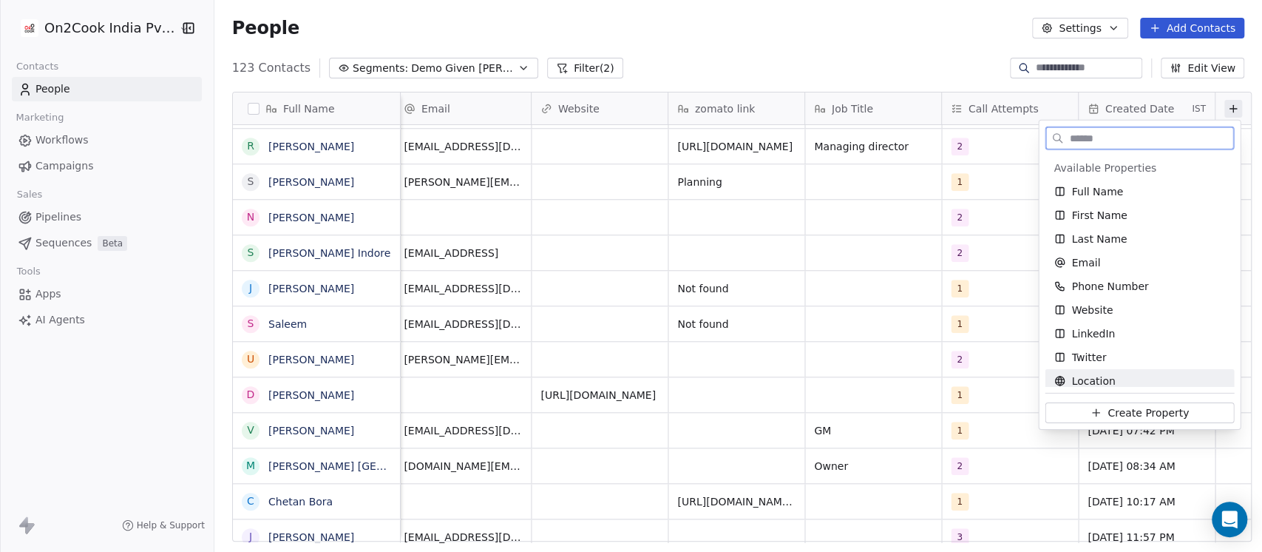
click at [1131, 408] on span "Create Property" at bounding box center [1148, 412] width 81 height 15
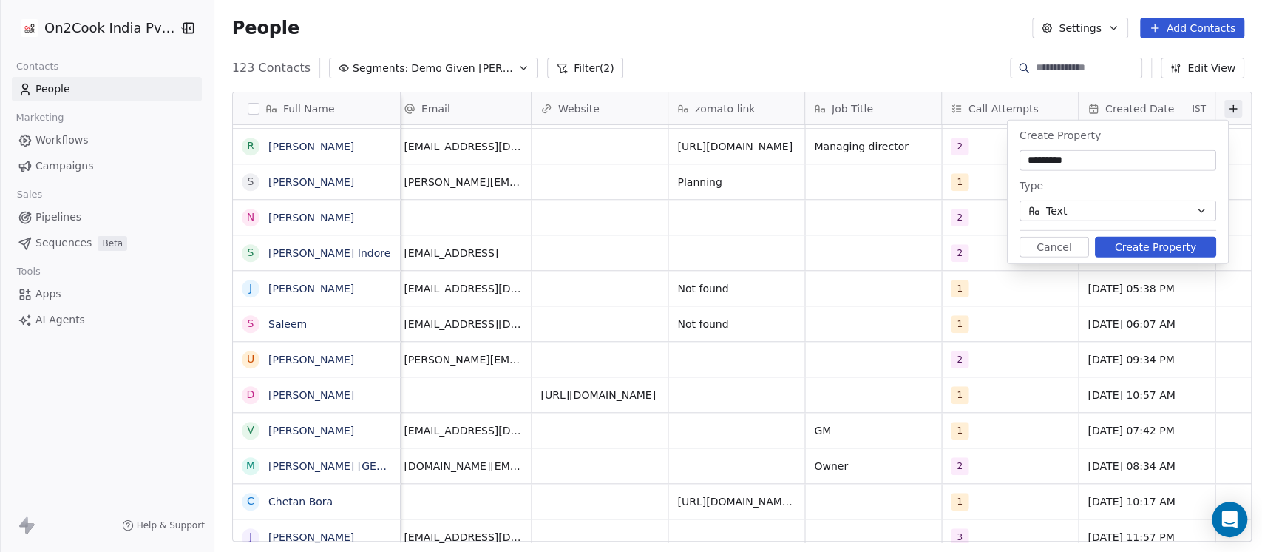
type input "*********"
click at [1160, 218] on button "Text" at bounding box center [1118, 210] width 197 height 21
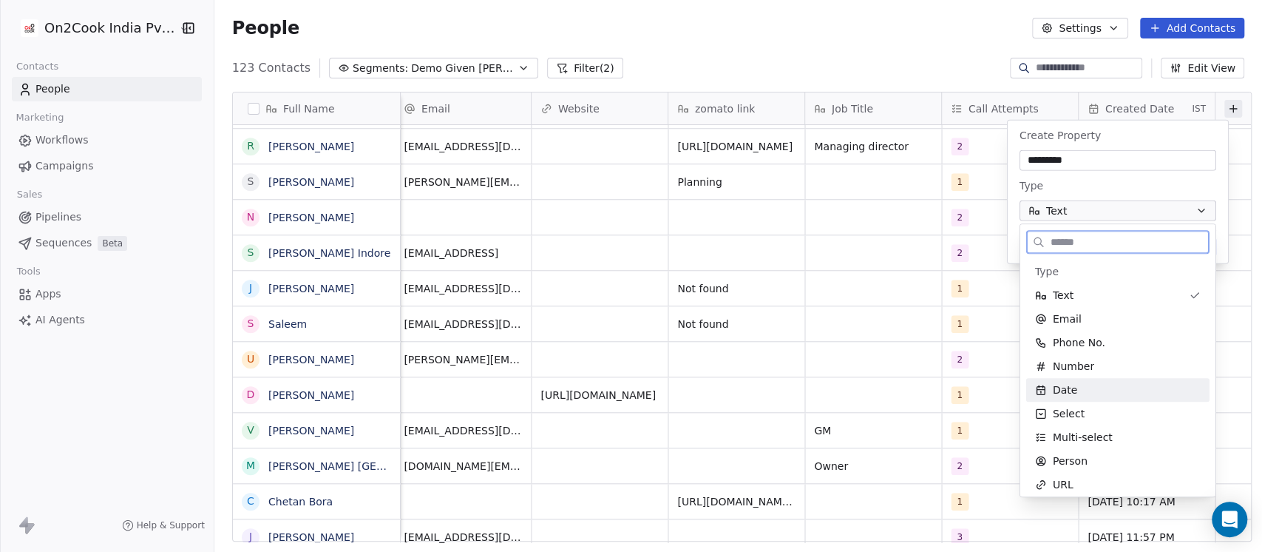
click at [1091, 387] on div "Date" at bounding box center [1118, 389] width 166 height 15
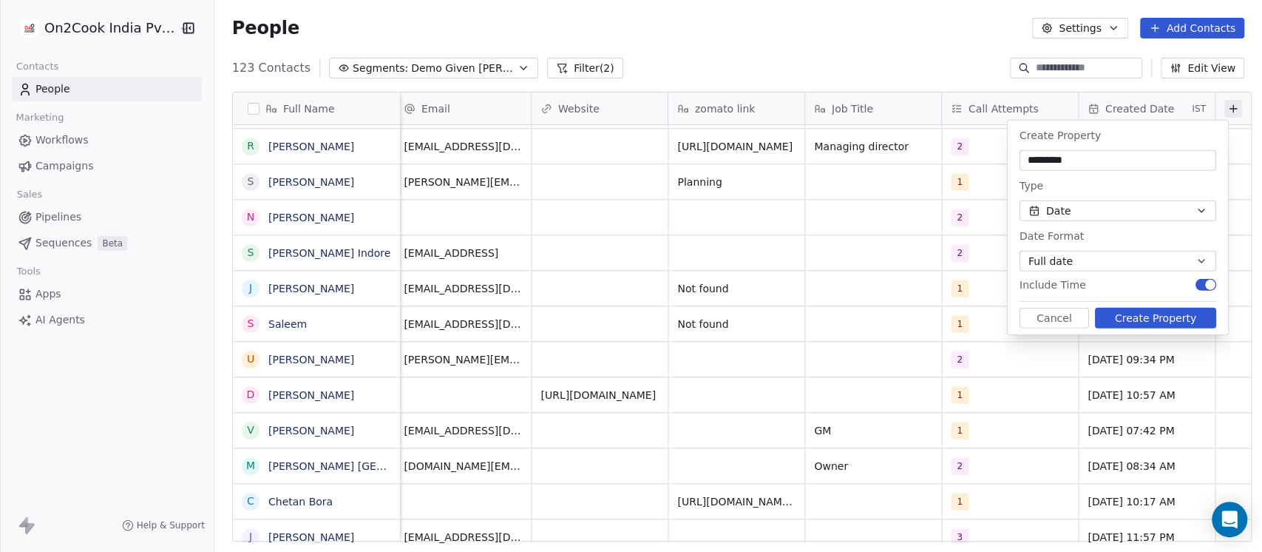
click at [1152, 265] on button "Full date" at bounding box center [1118, 261] width 197 height 21
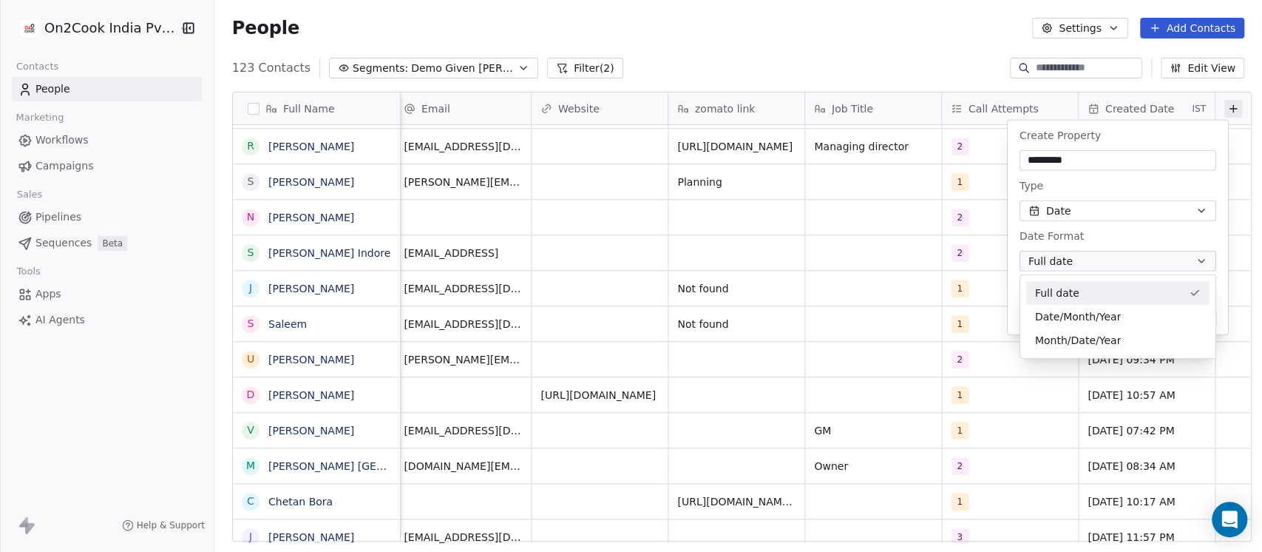
click at [1088, 293] on div "Full date" at bounding box center [1109, 293] width 148 height 16
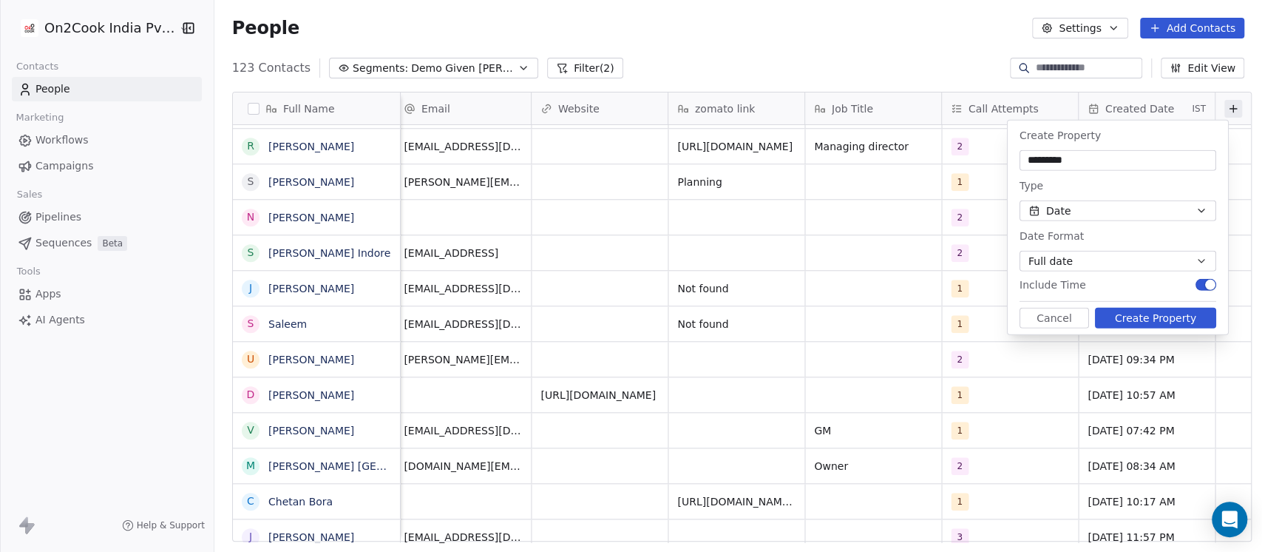
click at [1141, 316] on button "Create Property" at bounding box center [1155, 318] width 121 height 21
drag, startPoint x: 1100, startPoint y: 163, endPoint x: 834, endPoint y: 73, distance: 280.8
click at [1100, 163] on input "*********" at bounding box center [1118, 160] width 191 height 15
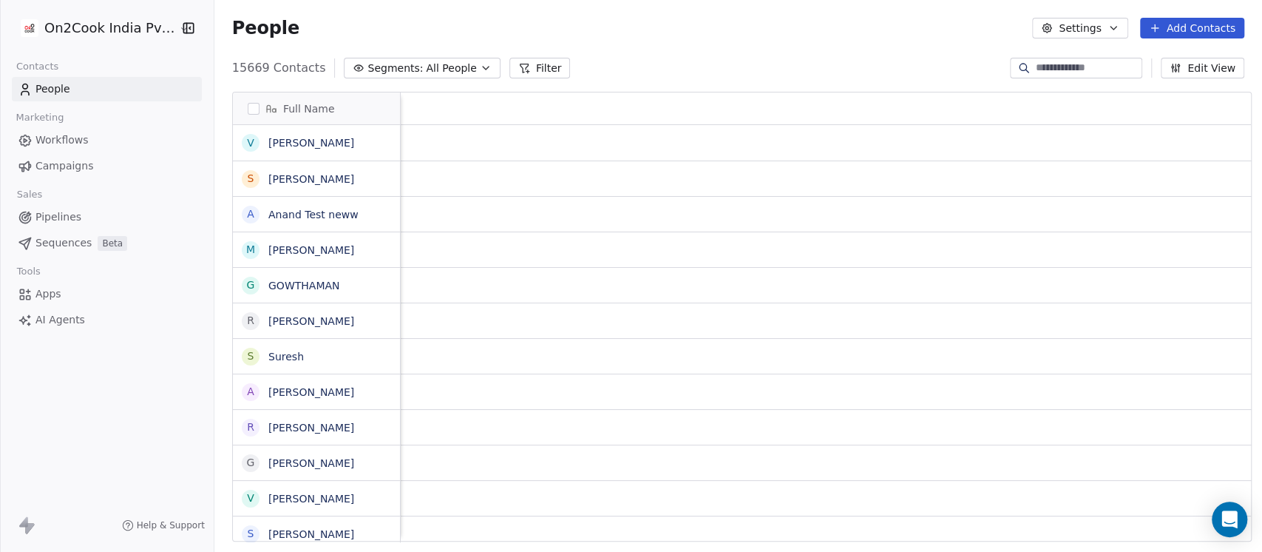
scroll to position [0, 2072]
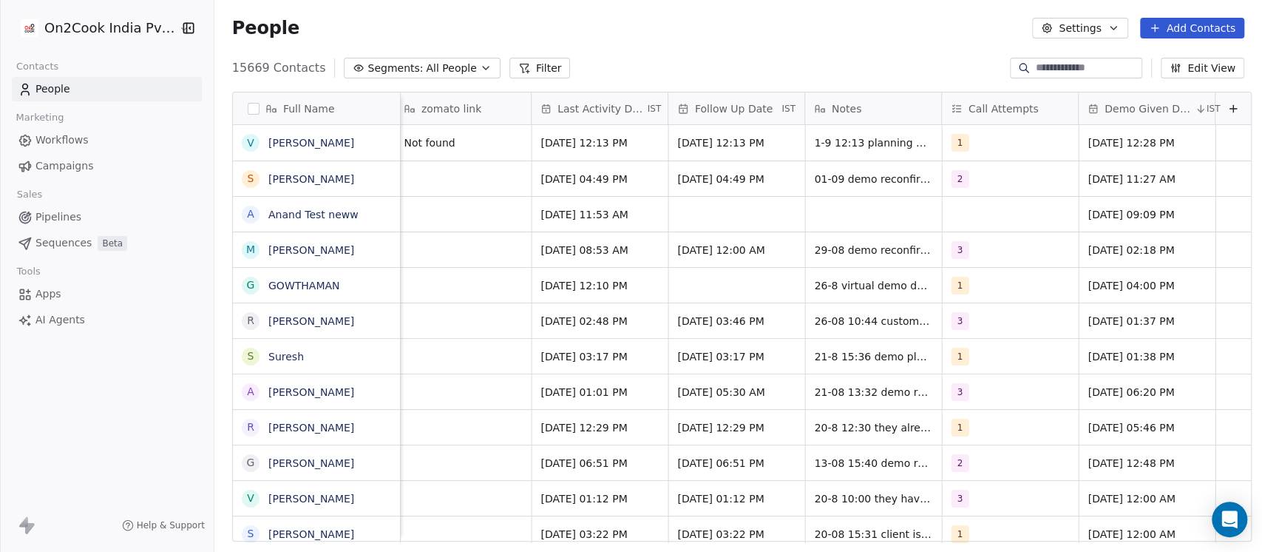
click at [1227, 112] on icon at bounding box center [1233, 109] width 12 height 12
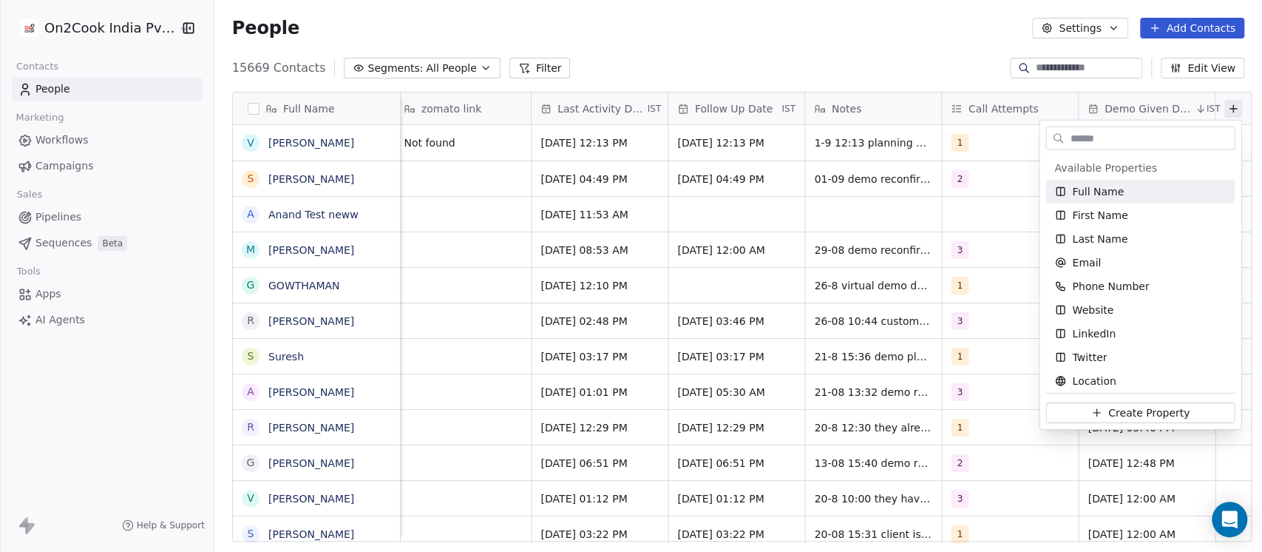
click at [1128, 139] on input "text" at bounding box center [1150, 137] width 167 height 21
click at [1112, 409] on span "Create Property" at bounding box center [1148, 412] width 81 height 15
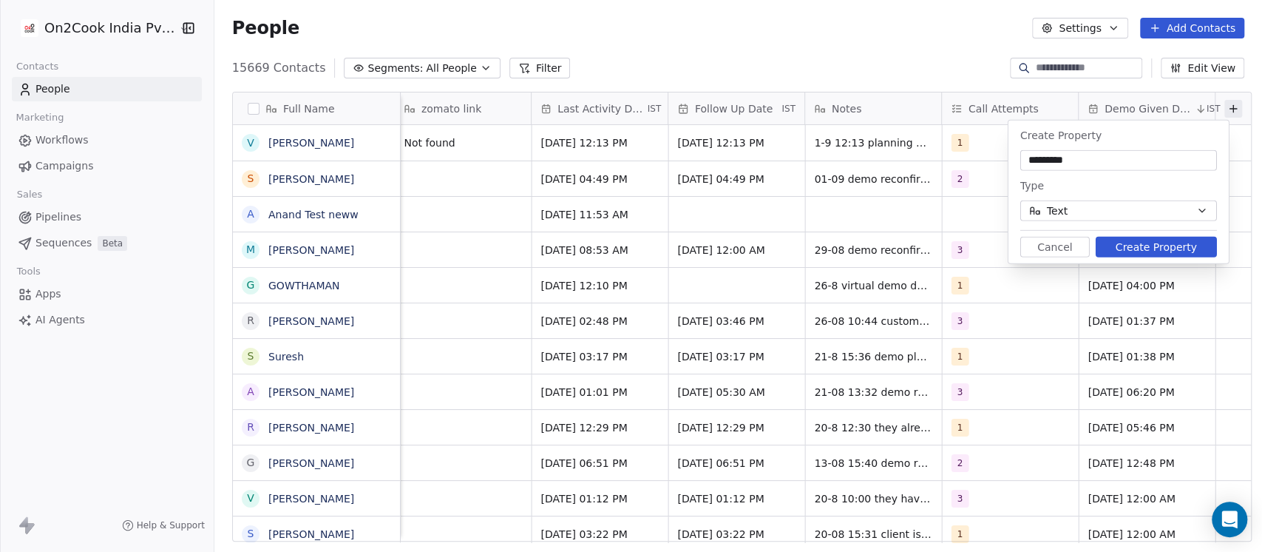
click at [1099, 205] on button "Text" at bounding box center [1118, 210] width 197 height 21
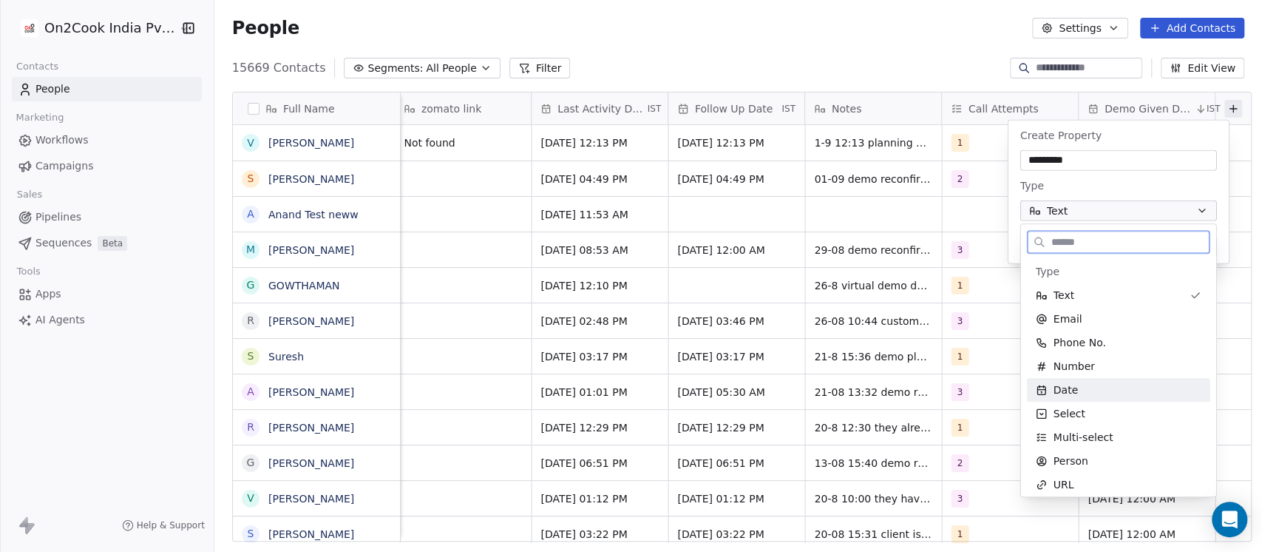
click at [1073, 387] on span "Date" at bounding box center [1066, 389] width 24 height 15
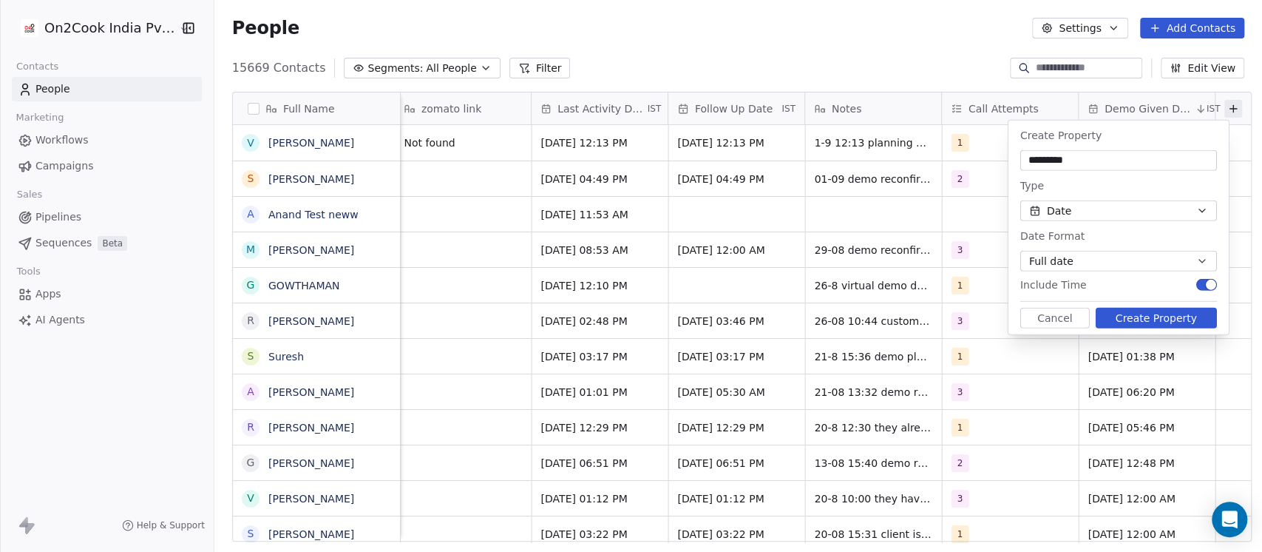
click at [1174, 322] on button "Create Property" at bounding box center [1156, 318] width 121 height 21
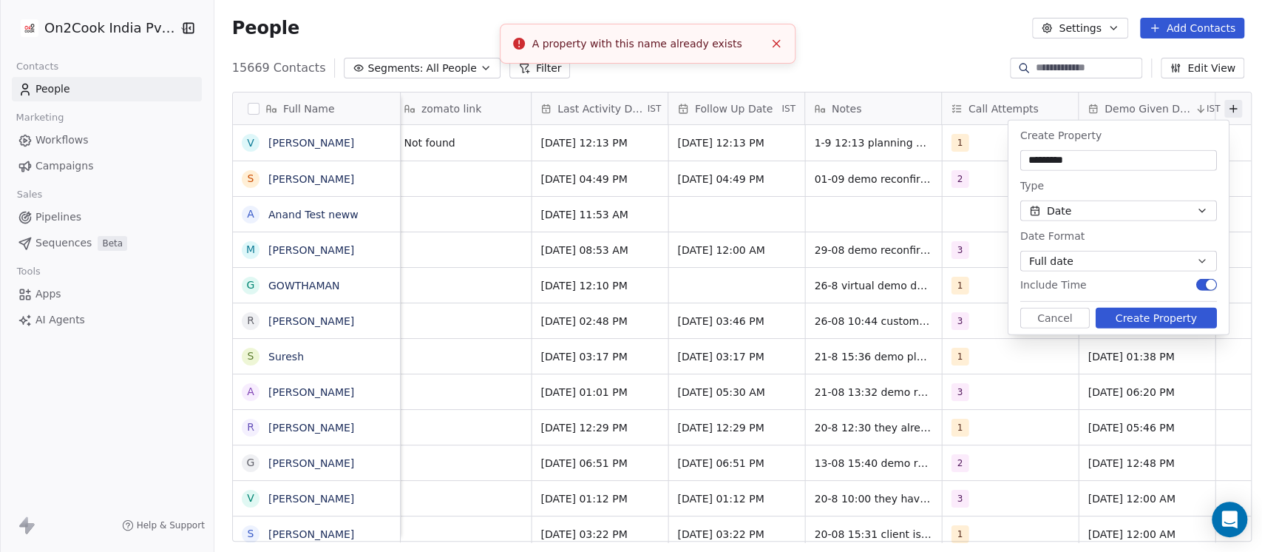
click at [894, 29] on div "People Settings Add Contacts" at bounding box center [738, 28] width 1012 height 21
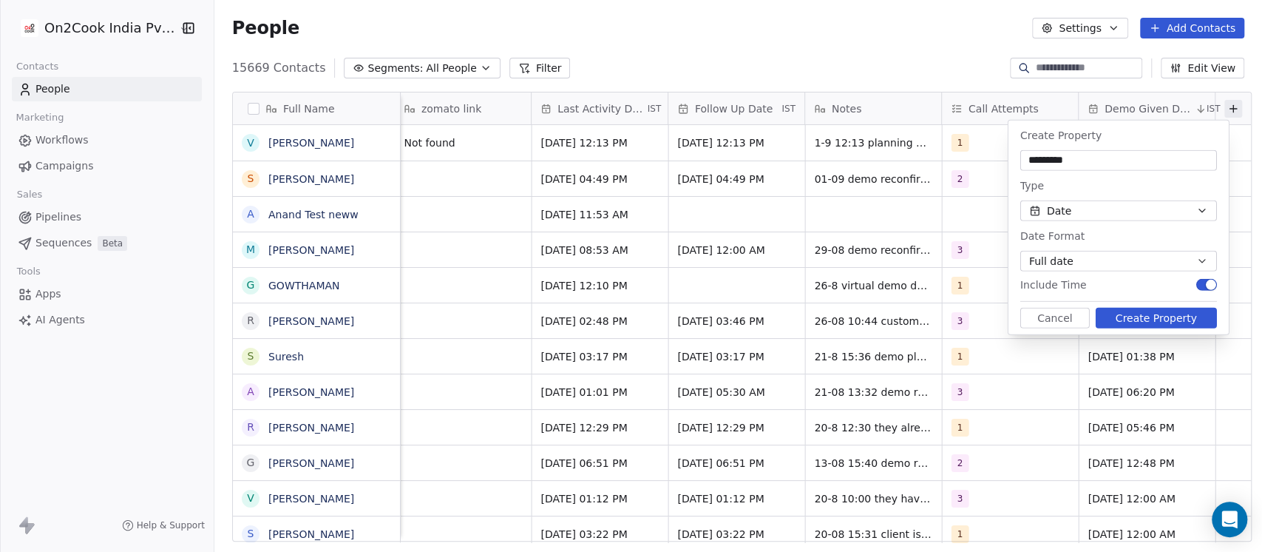
click at [1063, 160] on input "*********" at bounding box center [1118, 160] width 191 height 15
type input "**********"
click at [1151, 322] on button "Create Property" at bounding box center [1156, 318] width 121 height 21
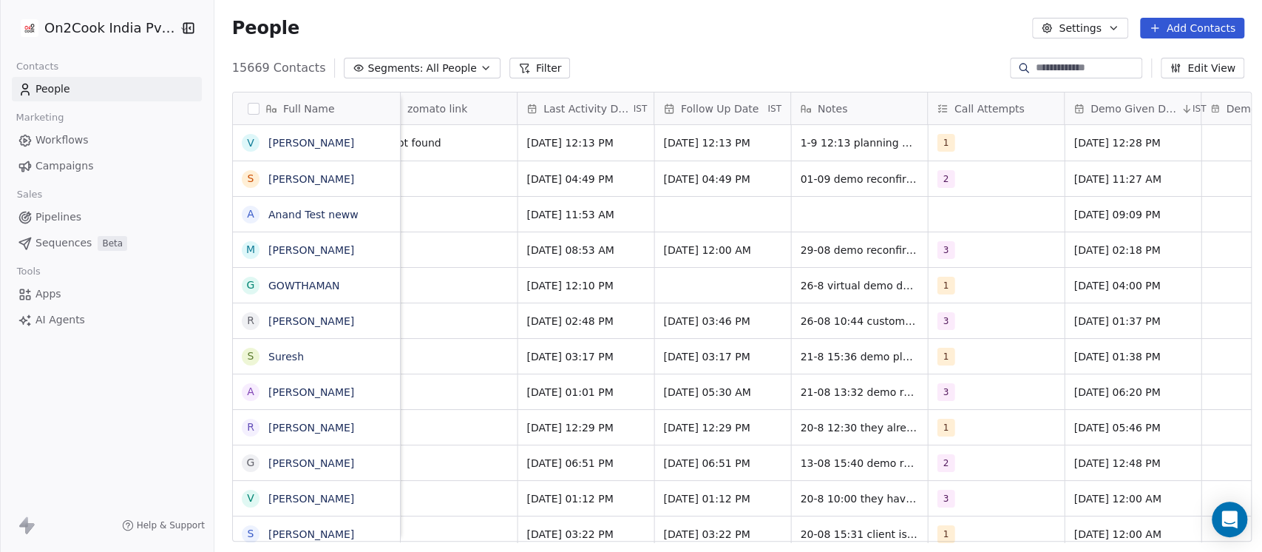
scroll to position [0, 2209]
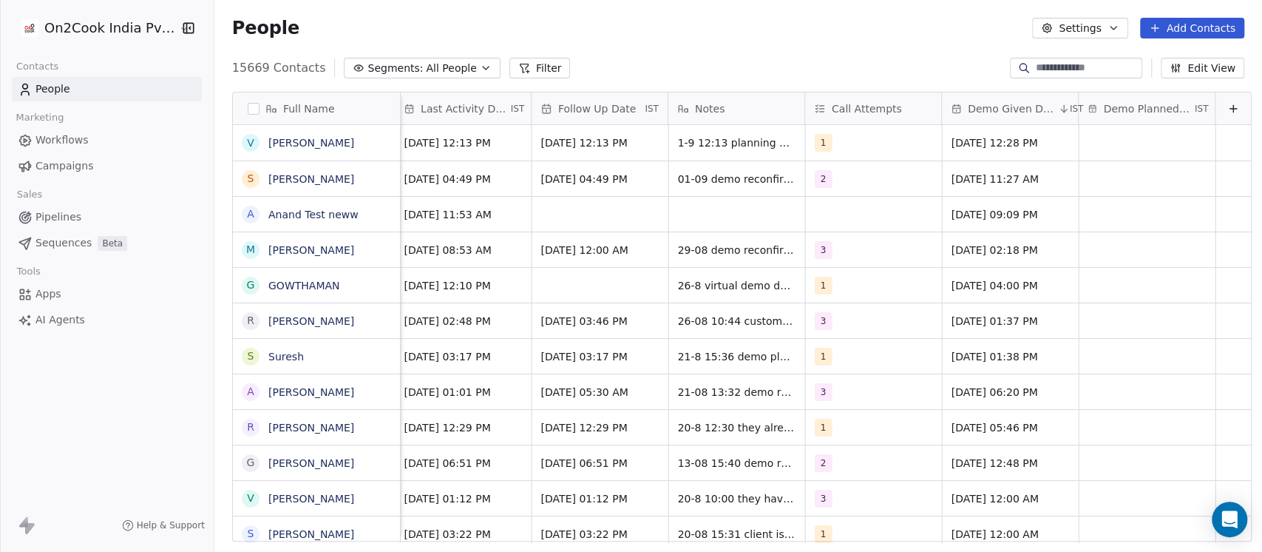
click at [1208, 62] on button "Edit View" at bounding box center [1203, 68] width 84 height 21
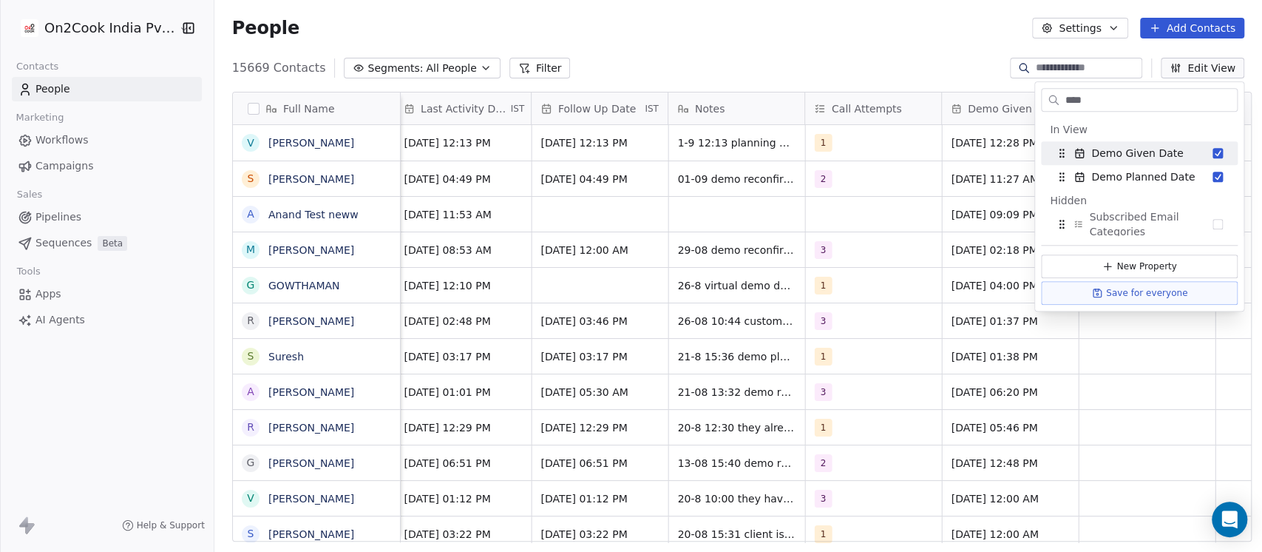
type input "****"
click at [899, 68] on div "15669 Contacts Segments: All People Filter Edit View" at bounding box center [738, 68] width 1048 height 24
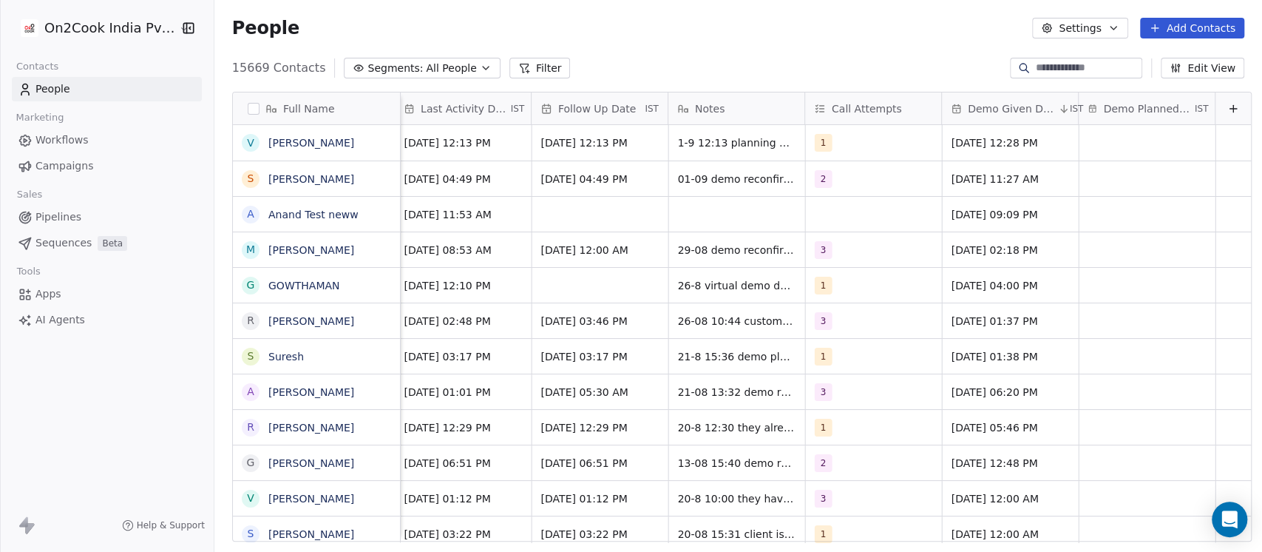
click at [480, 68] on icon "button" at bounding box center [486, 68] width 12 height 12
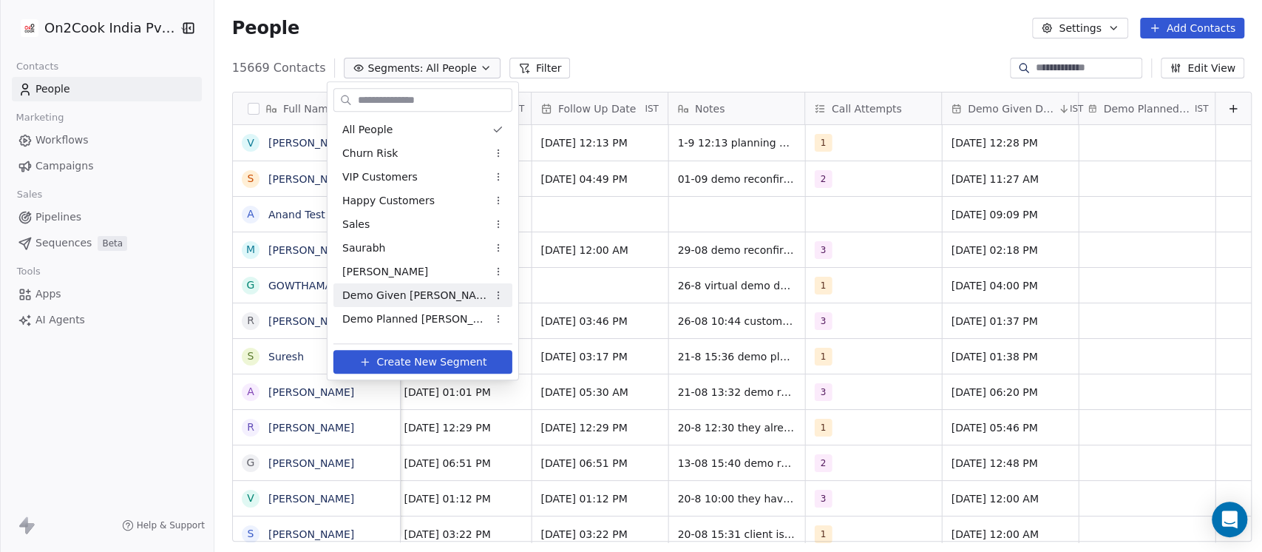
click at [412, 291] on span "Demo Given [PERSON_NAME]" at bounding box center [414, 296] width 145 height 16
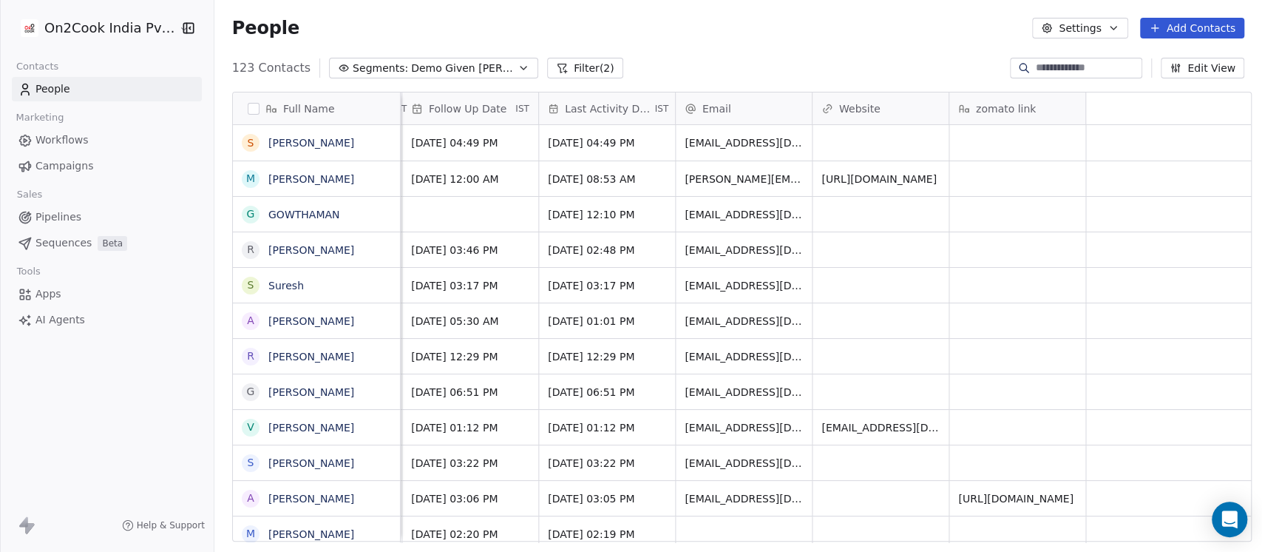
scroll to position [0, 539]
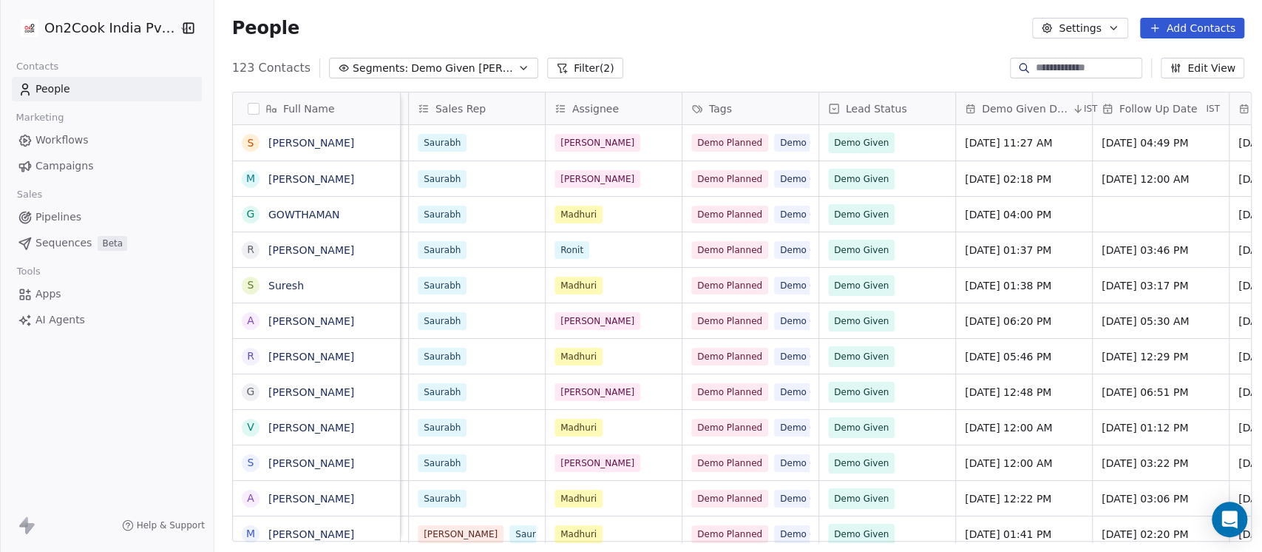
click at [1224, 75] on button "Edit View" at bounding box center [1203, 68] width 84 height 21
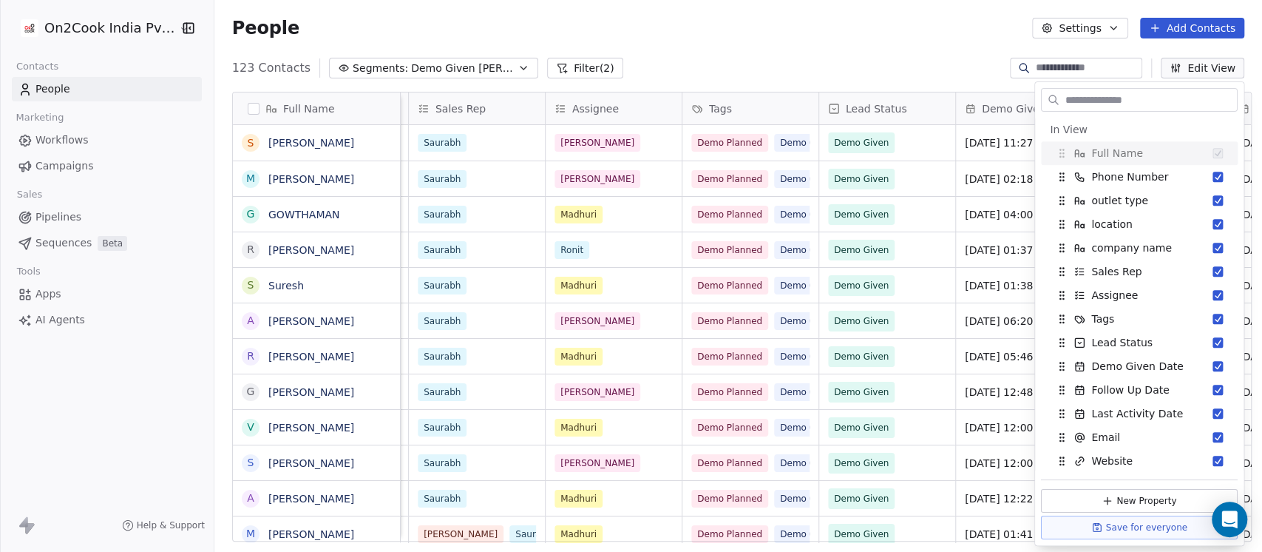
click at [1139, 101] on input "text" at bounding box center [1150, 99] width 175 height 21
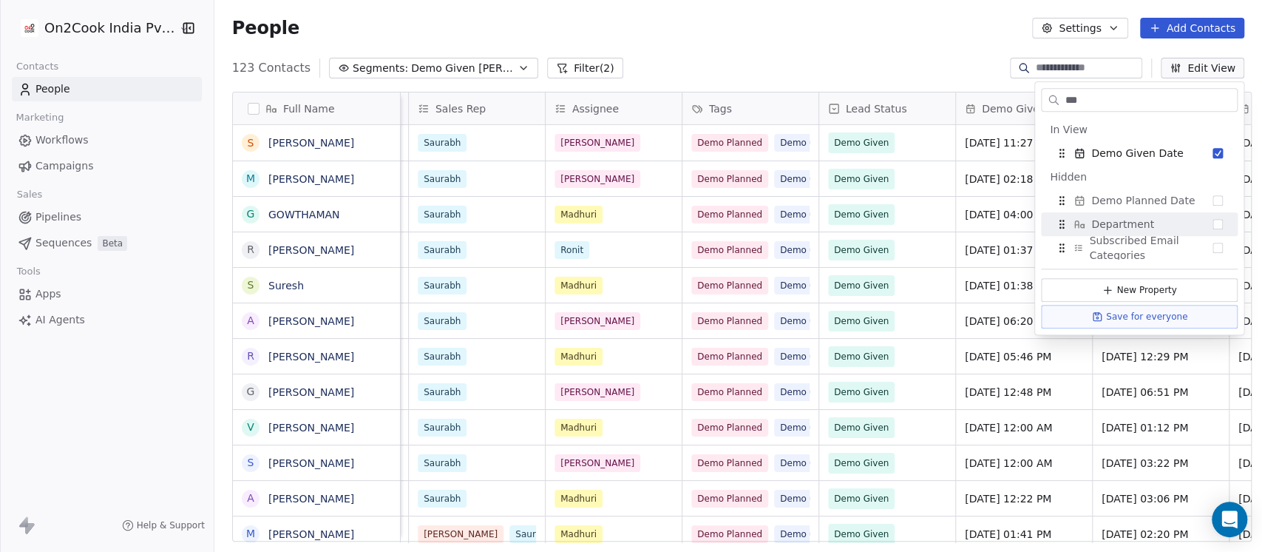
type input "***"
click at [1159, 200] on span "Demo Planned Date" at bounding box center [1143, 200] width 104 height 15
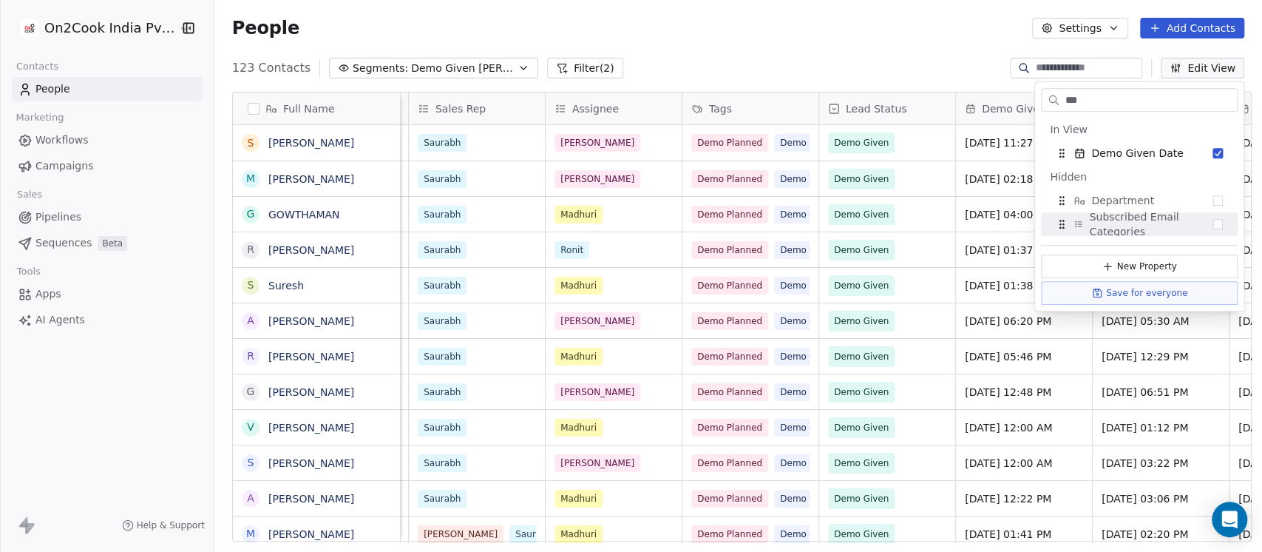
click at [872, 54] on div "People Settings Add Contacts" at bounding box center [738, 28] width 1048 height 56
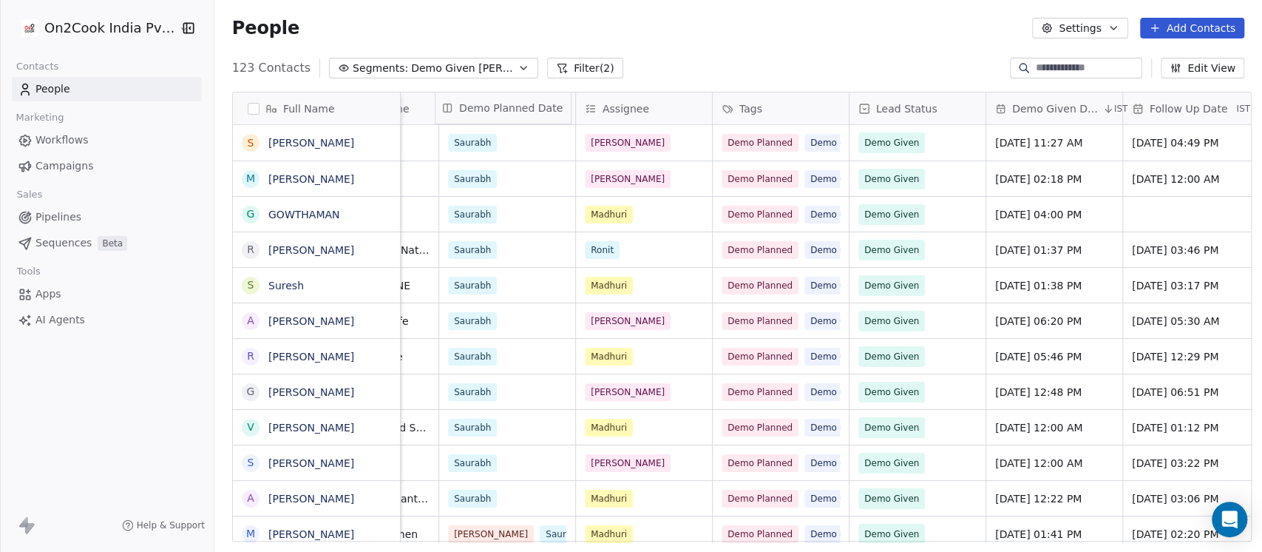
scroll to position [0, 503]
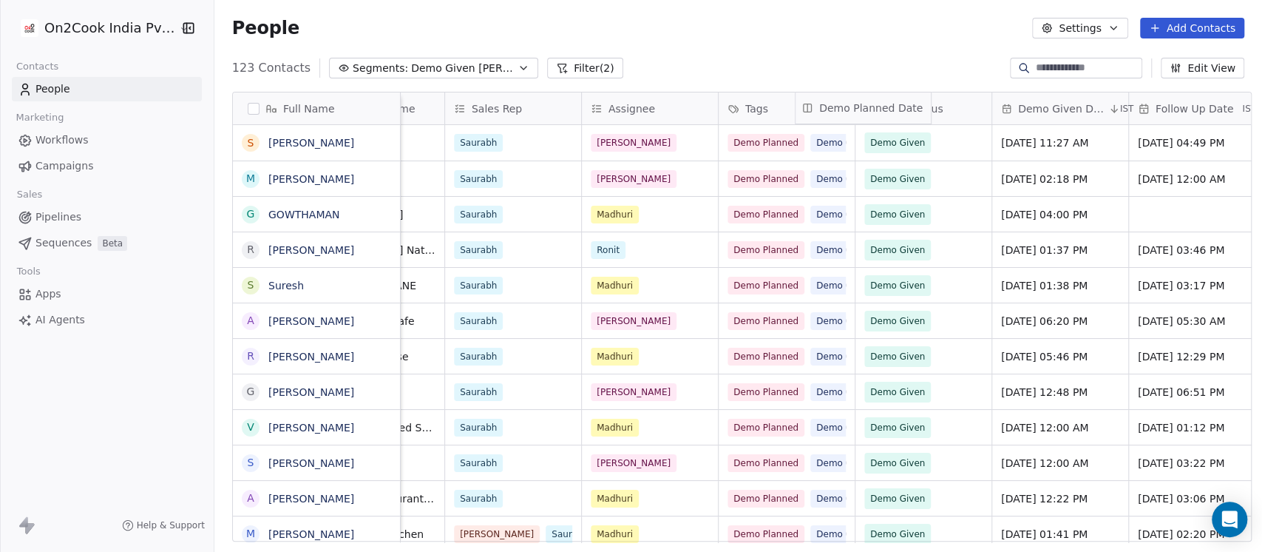
drag, startPoint x: 1129, startPoint y: 109, endPoint x: 867, endPoint y: 108, distance: 261.8
click at [867, 108] on div "Full Name S Sahil Bhati M MOhammad Nausahd G GOWTHAMAN R Ravi Kumar Jaipur S Su…" at bounding box center [742, 317] width 1018 height 450
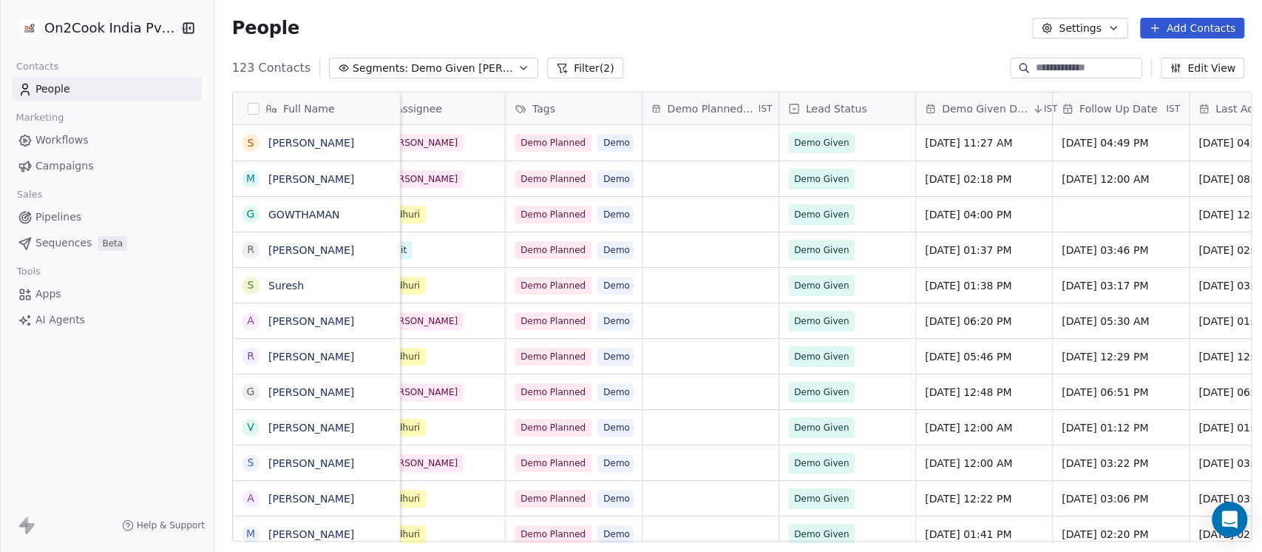
scroll to position [0, 676]
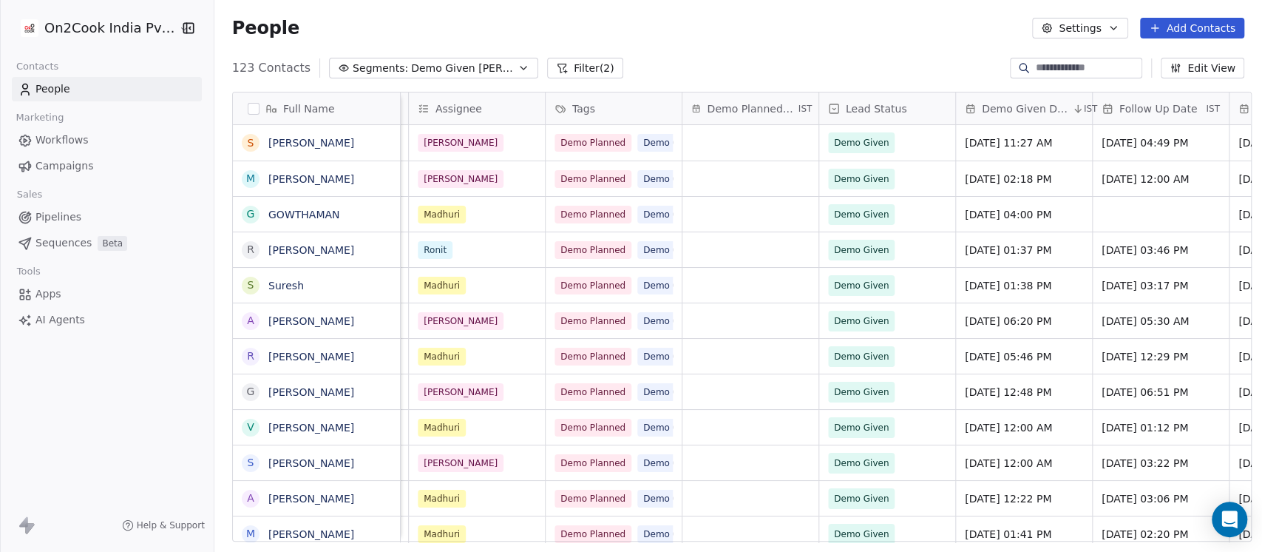
click at [456, 70] on span "Demo Given [PERSON_NAME]" at bounding box center [463, 69] width 104 height 16
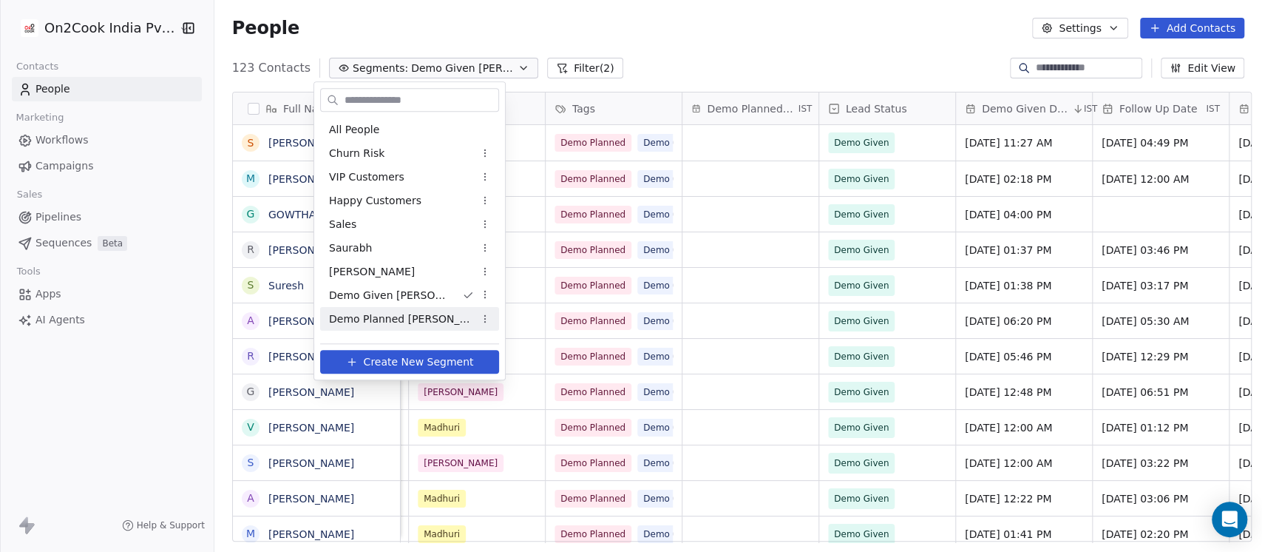
click at [387, 316] on span "Demo Planned Sam" at bounding box center [401, 319] width 145 height 16
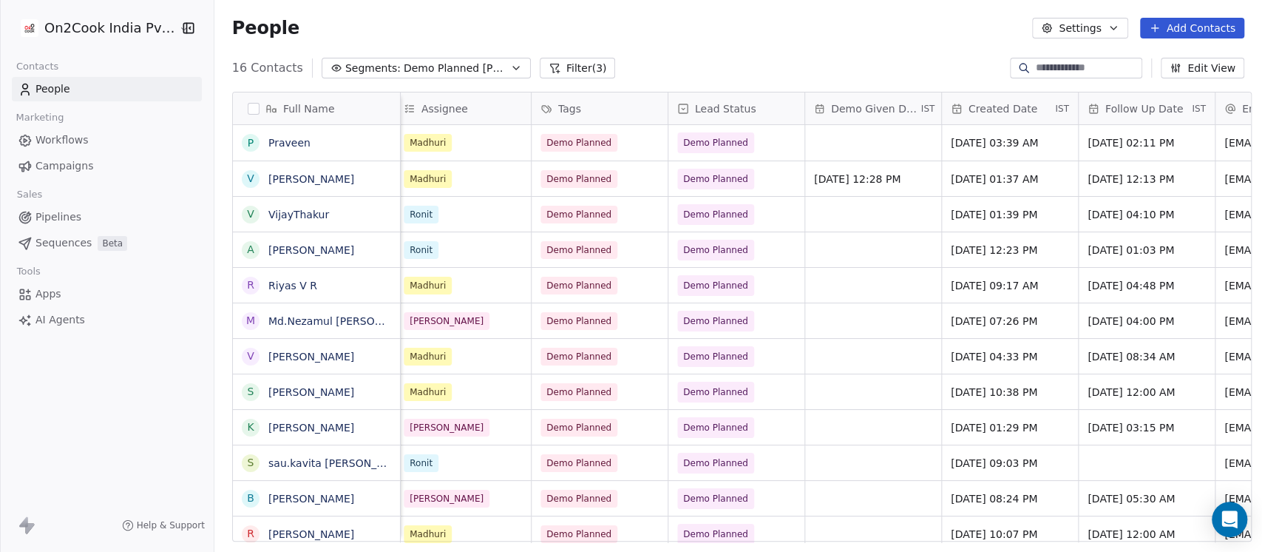
scroll to position [0, 986]
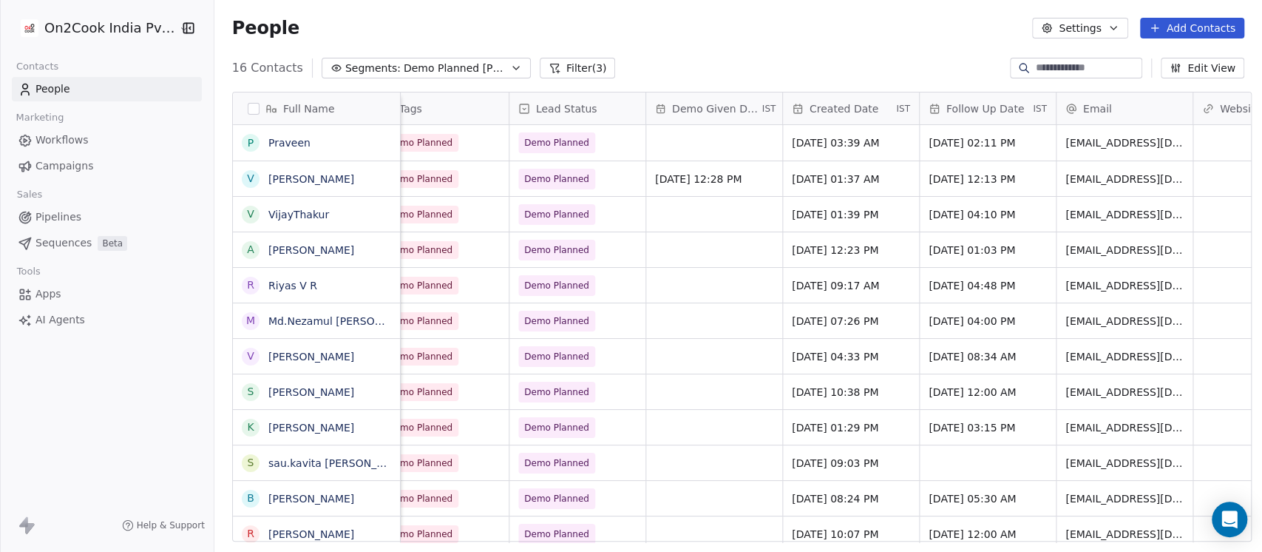
click at [1197, 62] on button "Edit View" at bounding box center [1203, 68] width 84 height 21
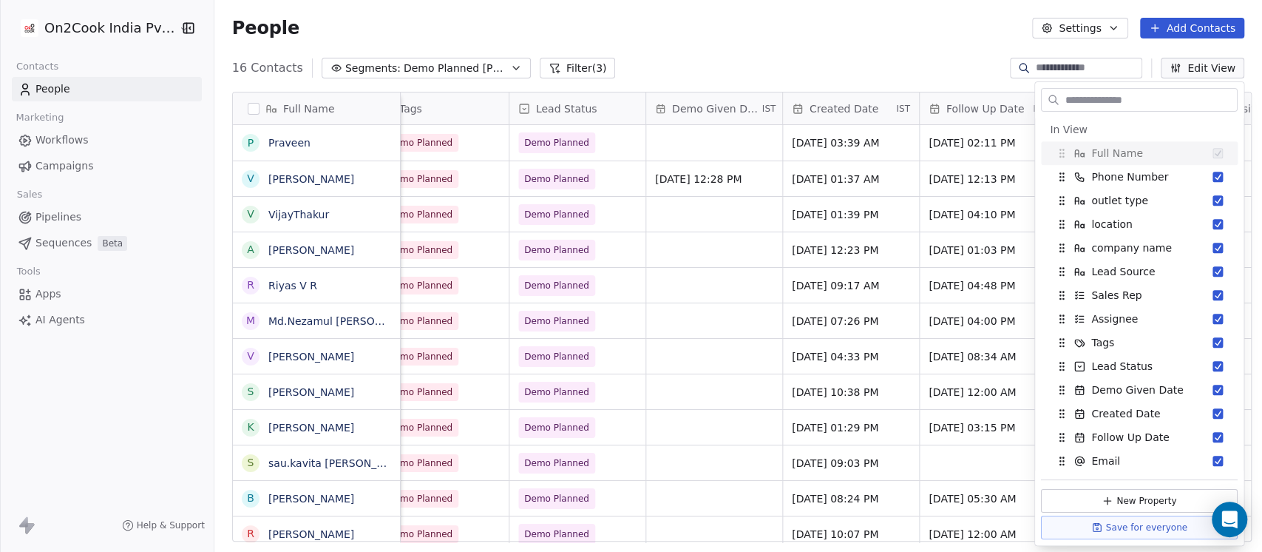
click at [1123, 101] on input "text" at bounding box center [1150, 99] width 175 height 21
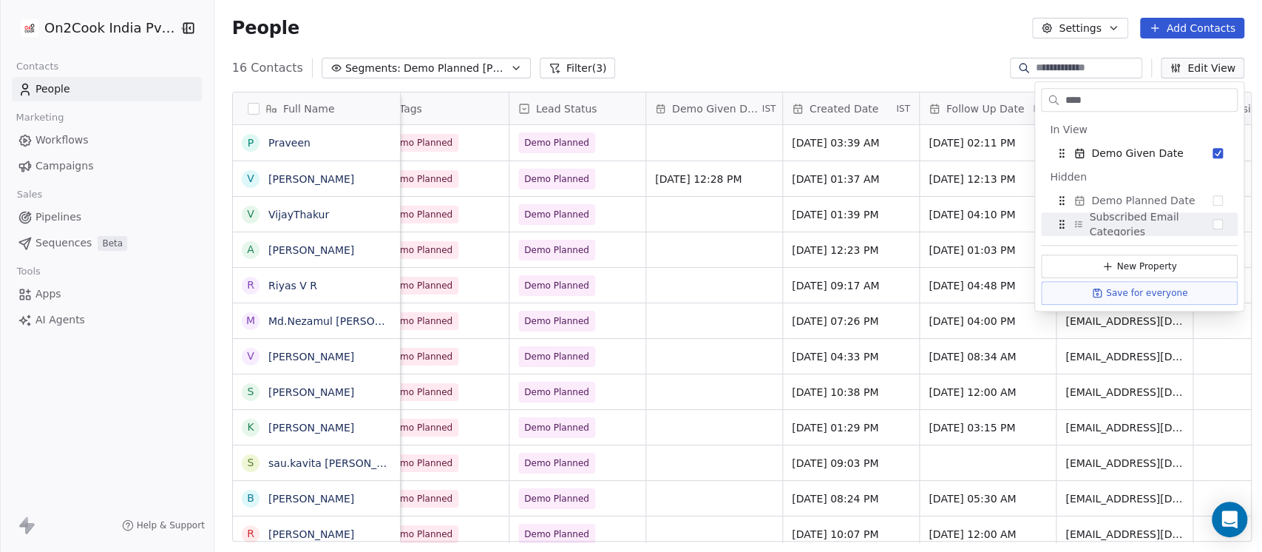
type input "****"
click at [1122, 197] on span "Demo Planned Date" at bounding box center [1143, 200] width 104 height 15
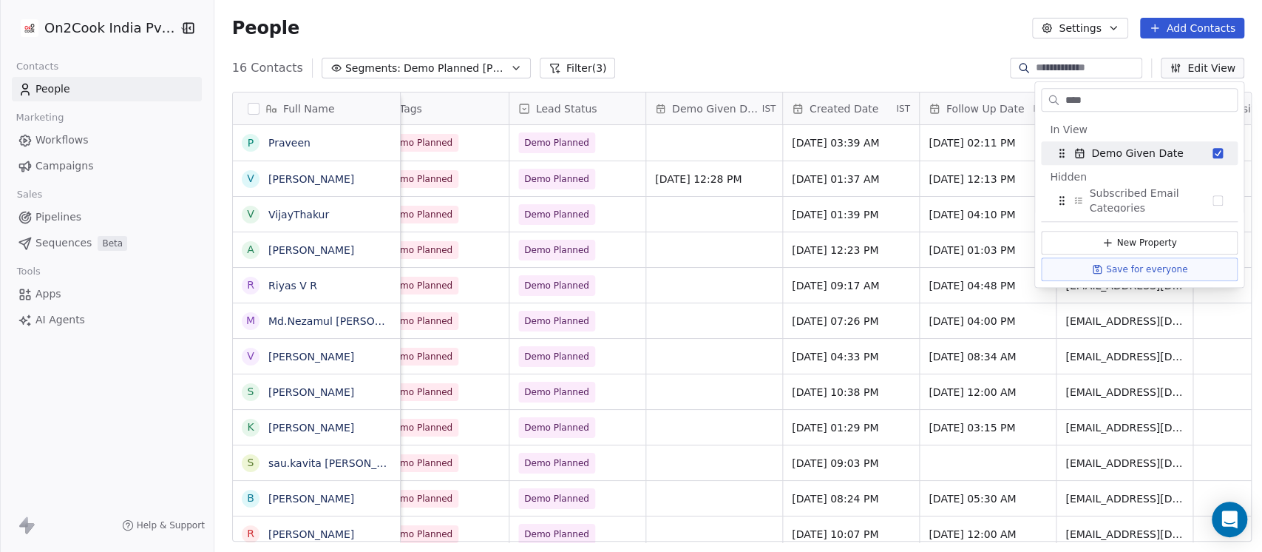
click at [887, 33] on div "People Settings Add Contacts" at bounding box center [738, 28] width 1012 height 21
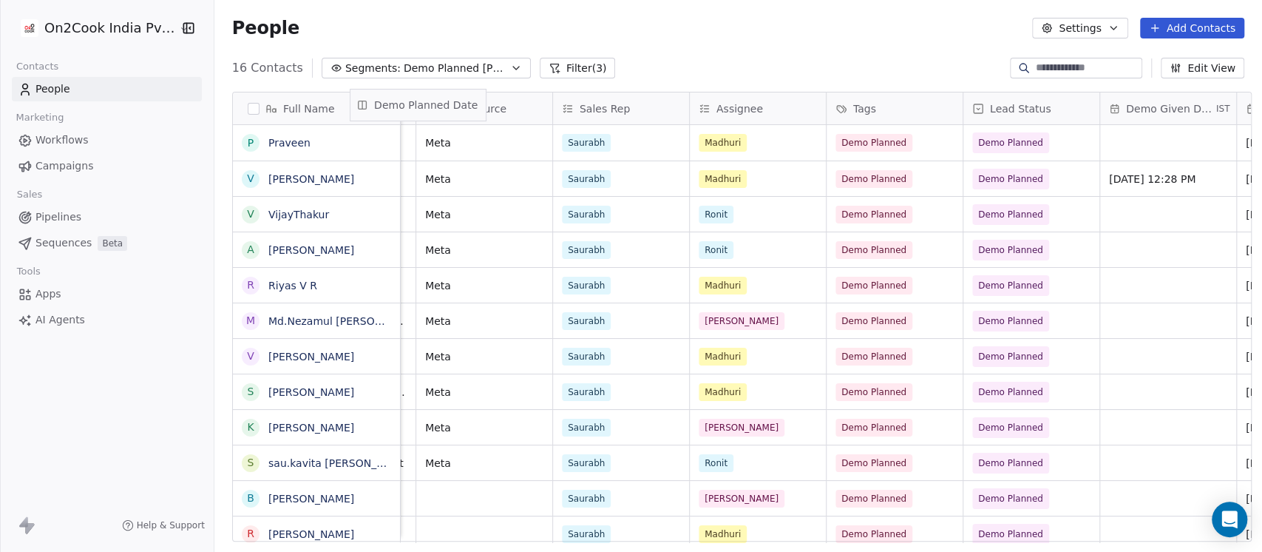
scroll to position [0, 509]
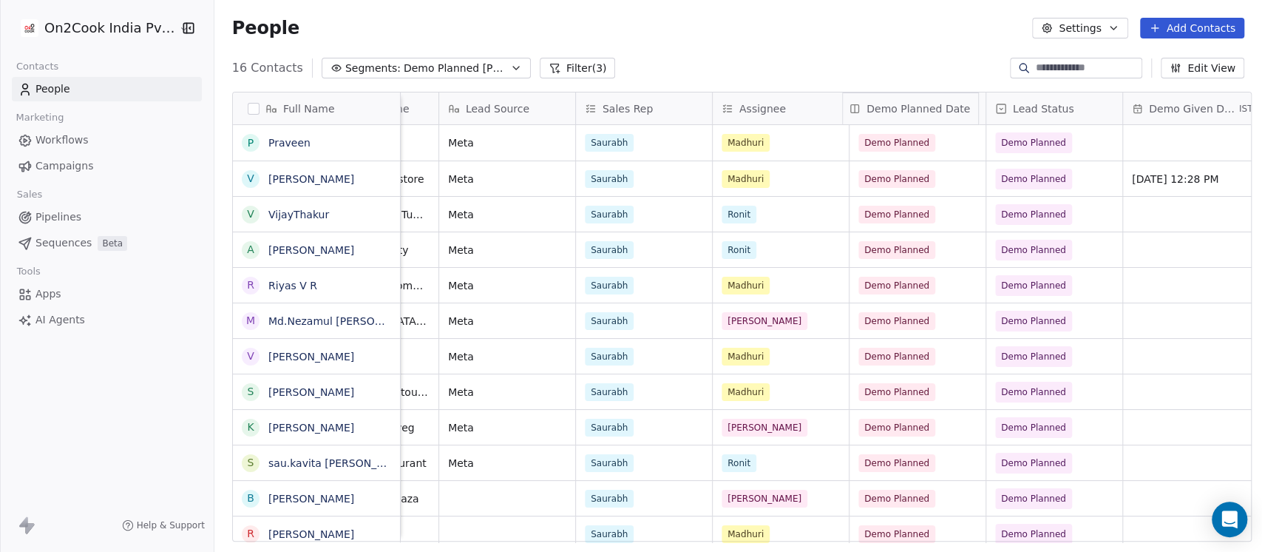
drag, startPoint x: 1136, startPoint y: 110, endPoint x: 911, endPoint y: 144, distance: 227.4
click at [911, 144] on div "Full Name P Praveen v vikas patel V VijayThakur A Amit kumar R Riyas V R M Md.N…" at bounding box center [742, 317] width 1018 height 450
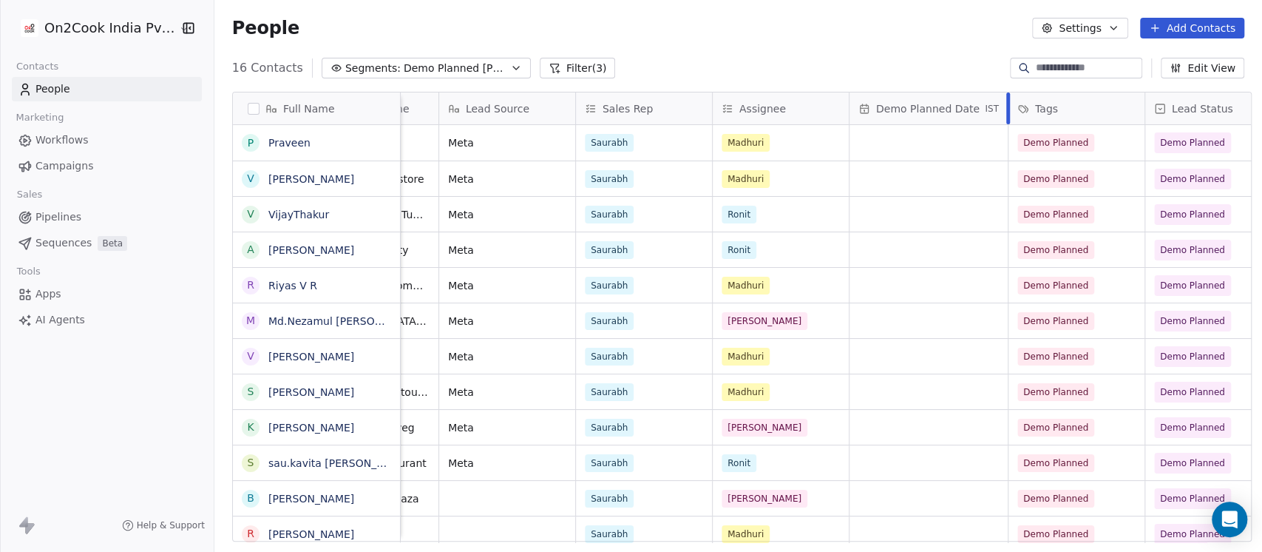
drag, startPoint x: 978, startPoint y: 106, endPoint x: 1000, endPoint y: 104, distance: 22.3
click at [1000, 104] on div "Phone Number outlet type location company name Lead Source Sales Rep Assignee D…" at bounding box center [1152, 108] width 2520 height 33
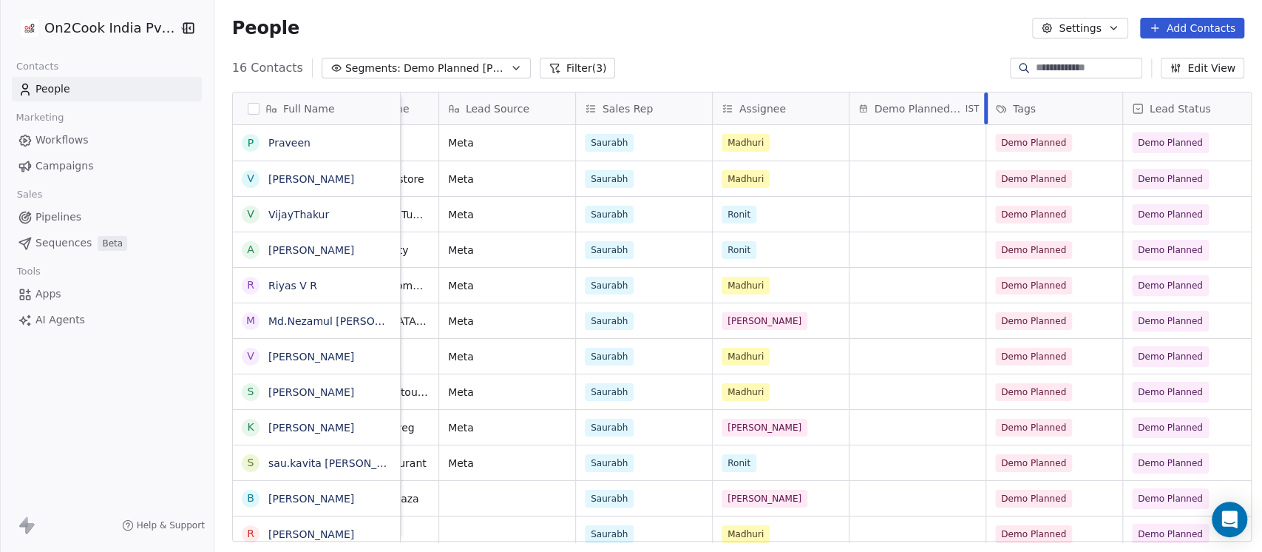
click at [984, 112] on div at bounding box center [986, 108] width 4 height 32
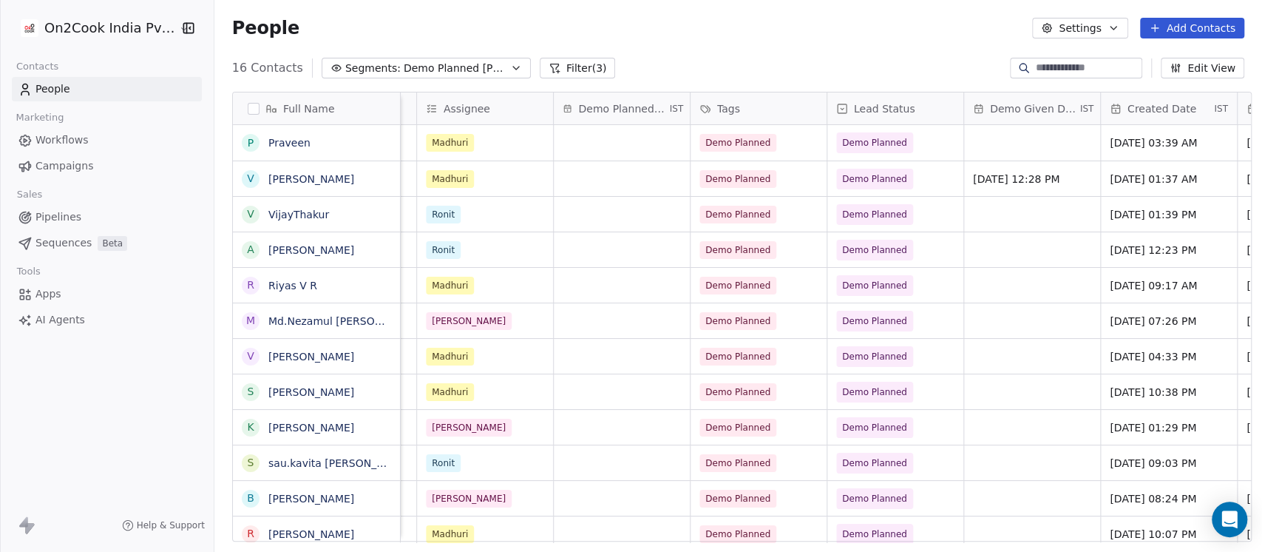
click at [1023, 104] on span "Demo Given Date" at bounding box center [1033, 108] width 87 height 15
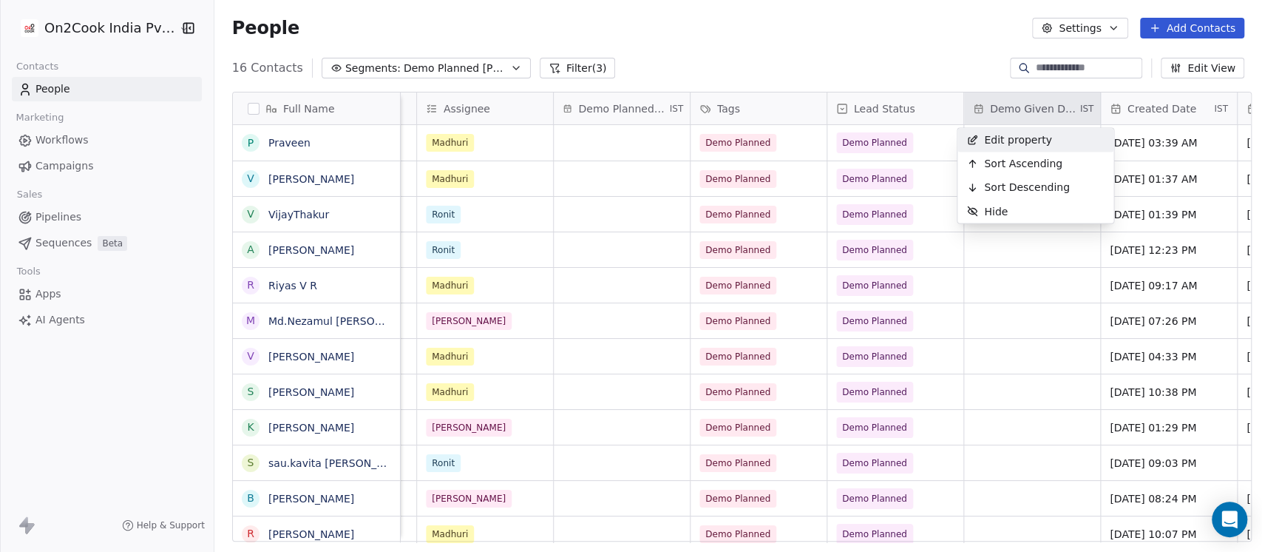
click at [1014, 135] on span "Edit property" at bounding box center [1018, 139] width 68 height 15
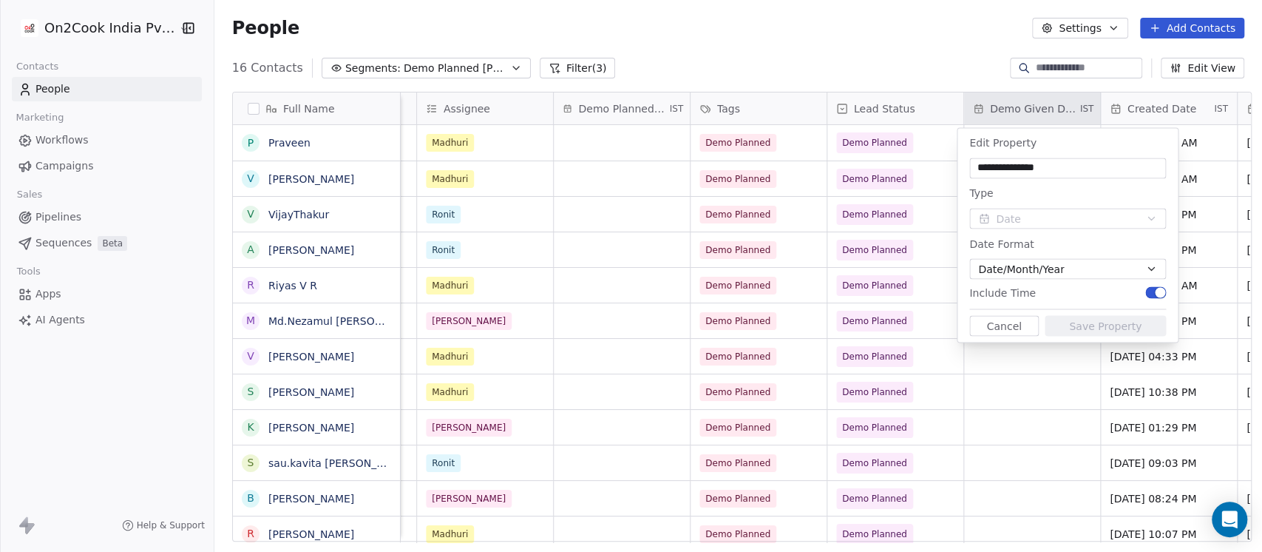
click at [1157, 299] on div "Include Time" at bounding box center [1067, 292] width 197 height 15
click at [1154, 288] on button "button" at bounding box center [1155, 292] width 21 height 12
click at [1153, 288] on span "button" at bounding box center [1151, 292] width 10 height 10
click at [1155, 285] on div "Include Time" at bounding box center [1067, 292] width 197 height 15
click at [1157, 292] on span "button" at bounding box center [1160, 292] width 10 height 10
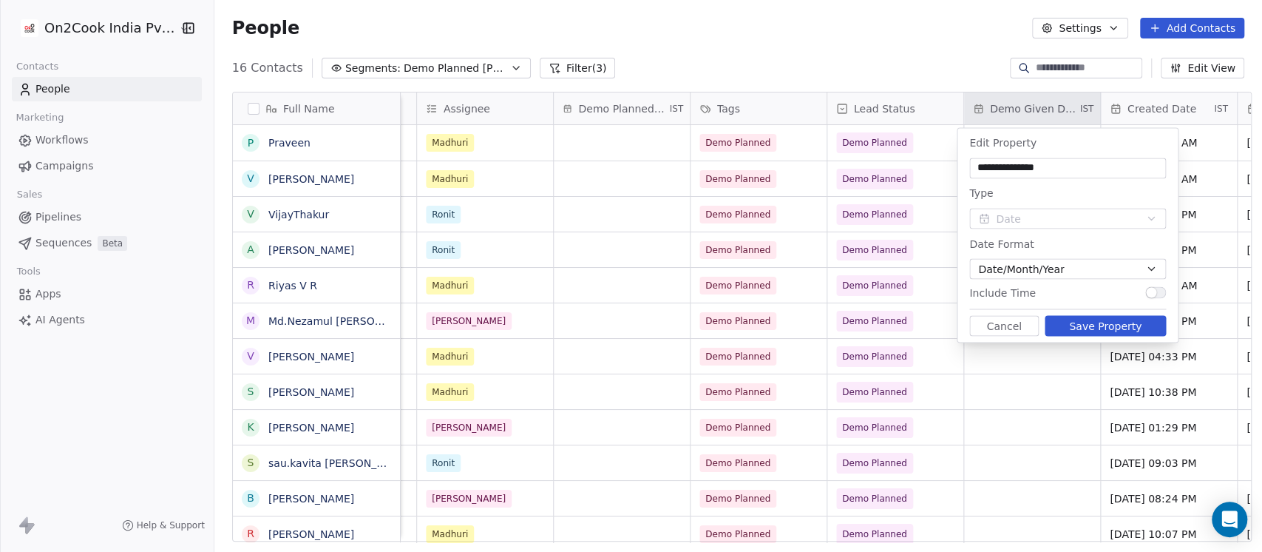
click at [1109, 319] on button "Save Property" at bounding box center [1105, 325] width 121 height 21
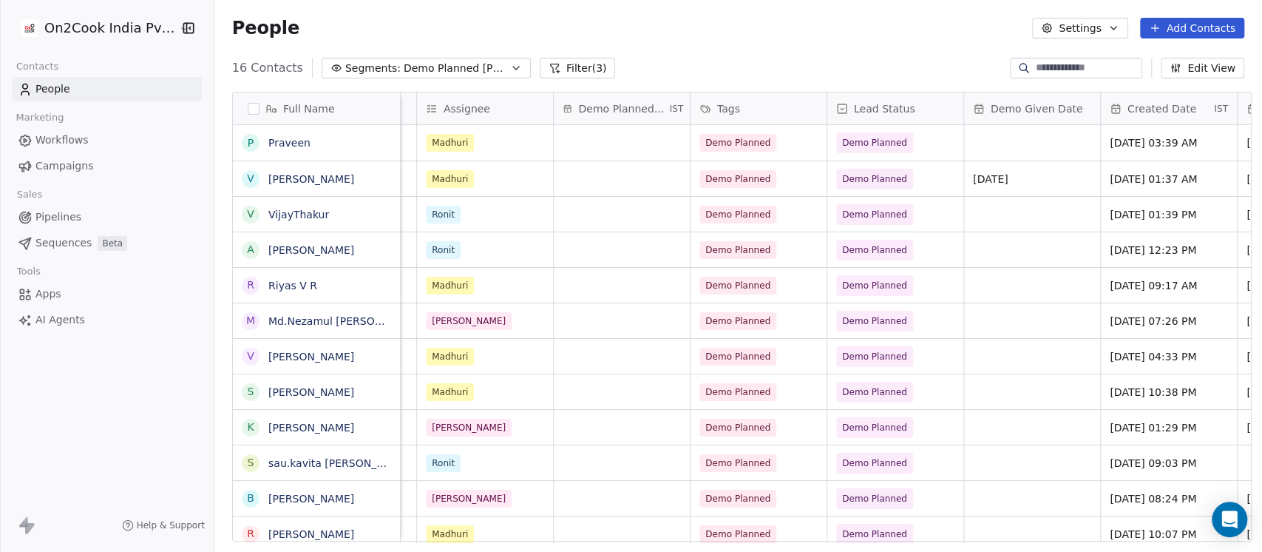
click at [1051, 115] on span "Demo Given Date" at bounding box center [1037, 108] width 92 height 15
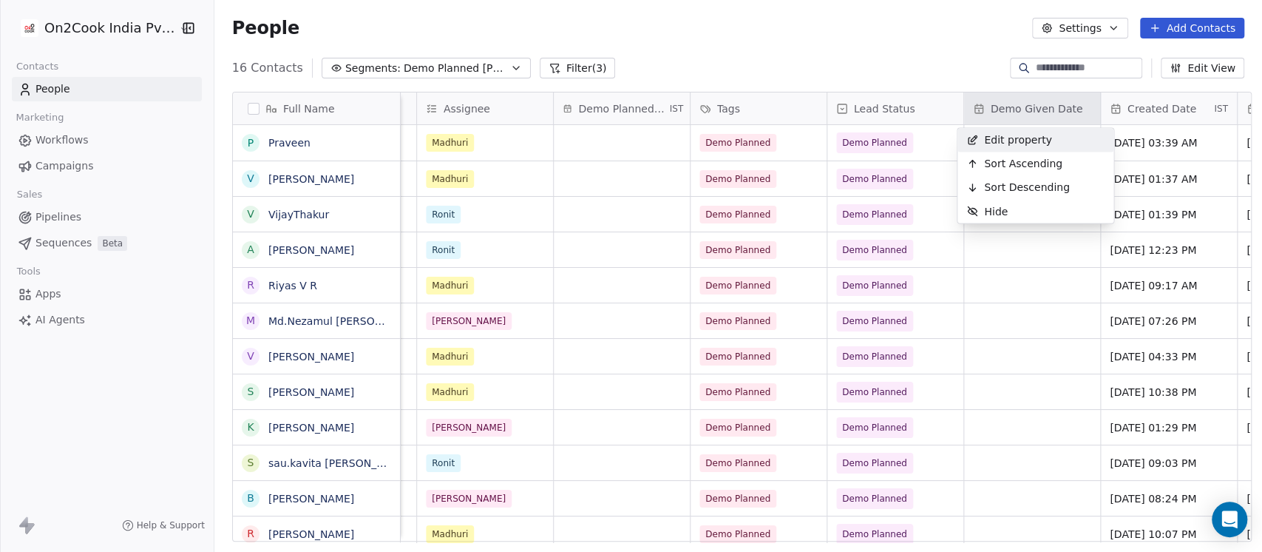
click at [1026, 139] on span "Edit property" at bounding box center [1018, 139] width 68 height 15
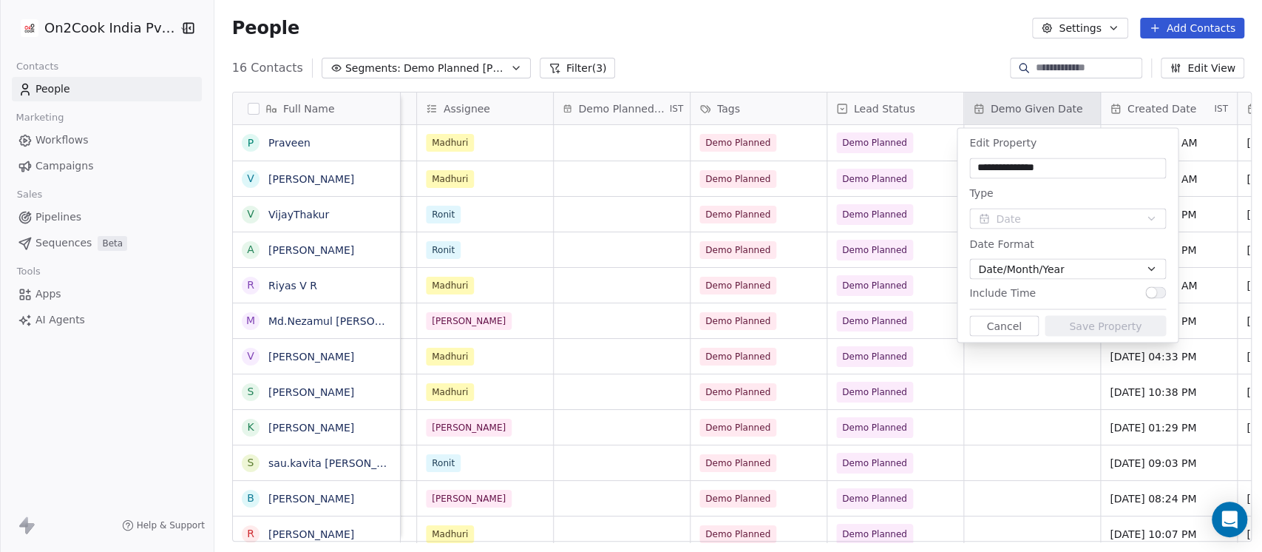
click at [1137, 288] on div "Include Time" at bounding box center [1067, 292] width 197 height 15
click at [1154, 286] on button "button" at bounding box center [1155, 292] width 21 height 12
click at [1128, 320] on button "Save Property" at bounding box center [1105, 325] width 121 height 21
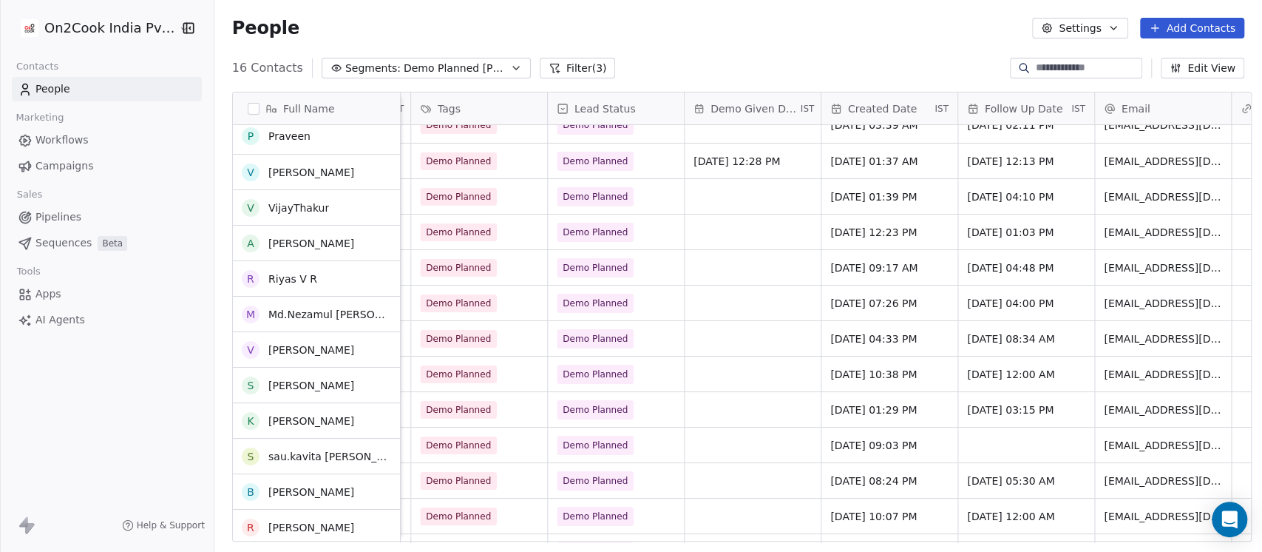
scroll to position [0, 0]
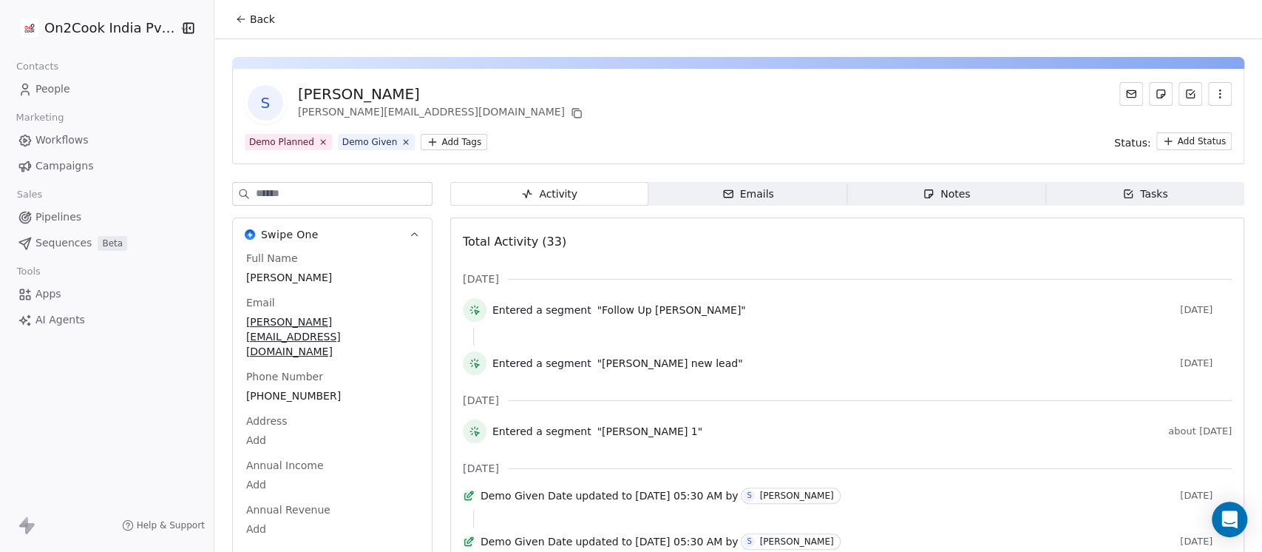
click at [957, 186] on div "Notes" at bounding box center [946, 194] width 47 height 16
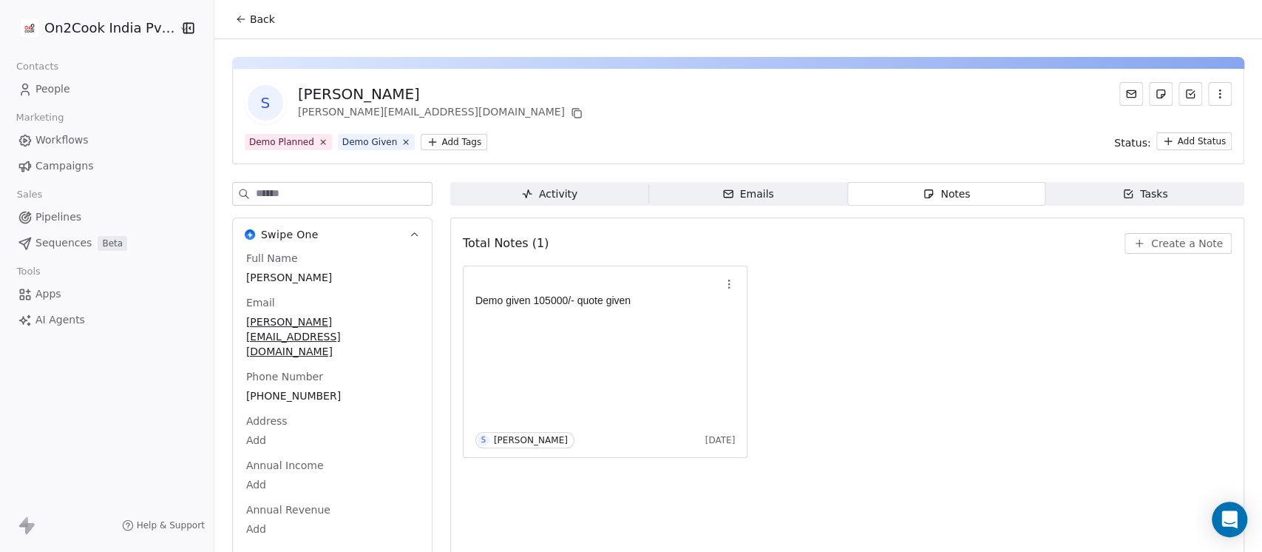
click at [261, 15] on span "Back" at bounding box center [262, 19] width 25 height 15
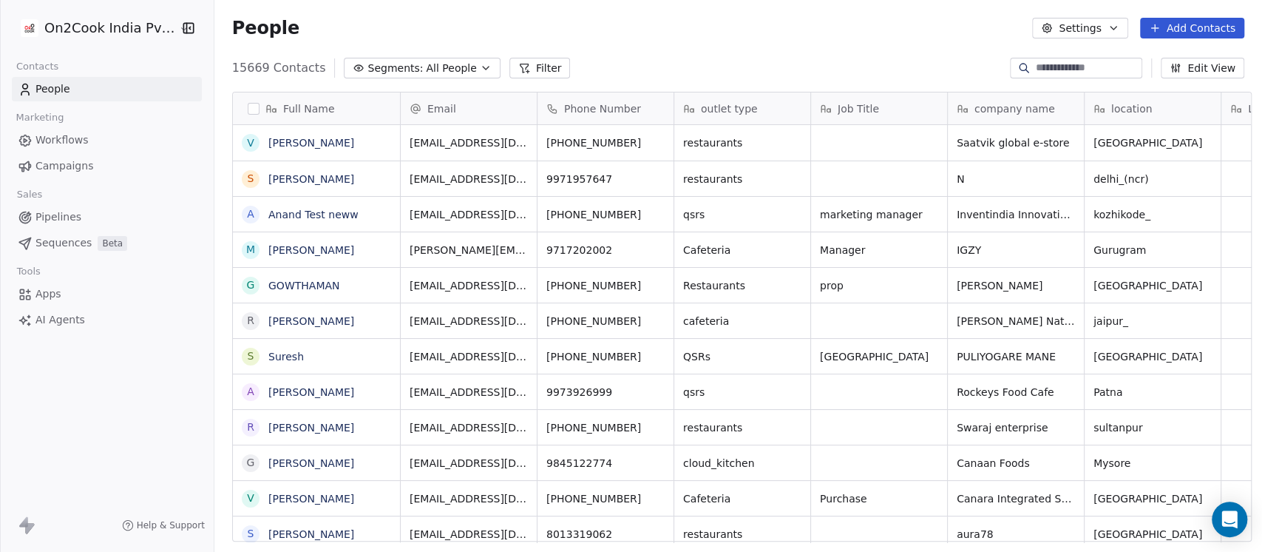
scroll to position [470, 1040]
click at [433, 74] on span "All People" at bounding box center [451, 69] width 50 height 16
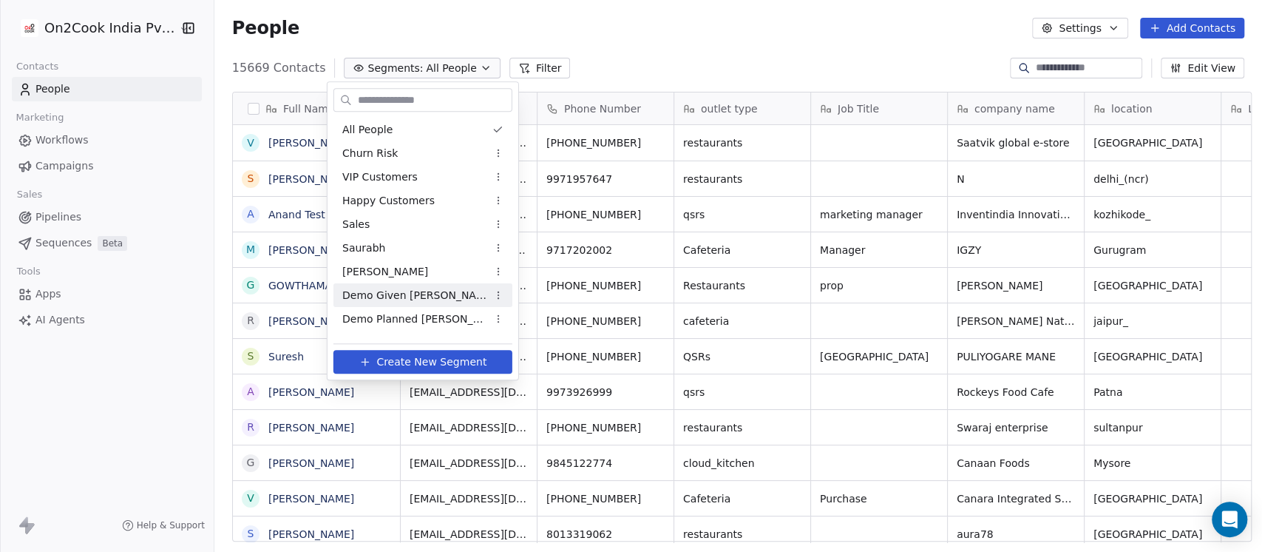
click at [405, 299] on span "Demo Given [PERSON_NAME]" at bounding box center [414, 296] width 145 height 16
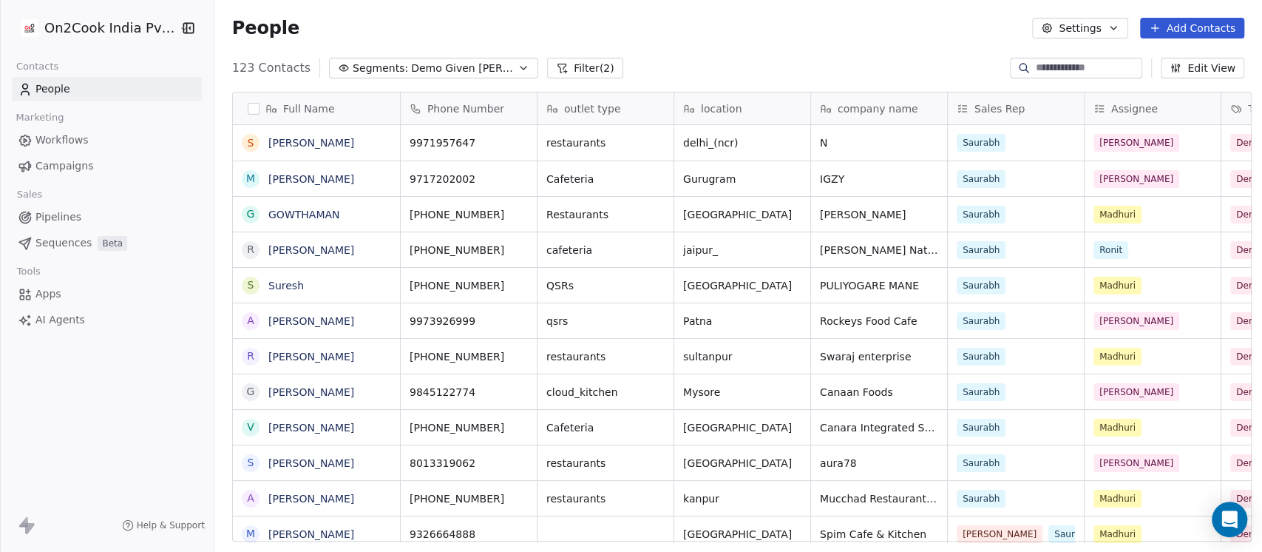
click at [248, 107] on button "button" at bounding box center [254, 109] width 12 height 12
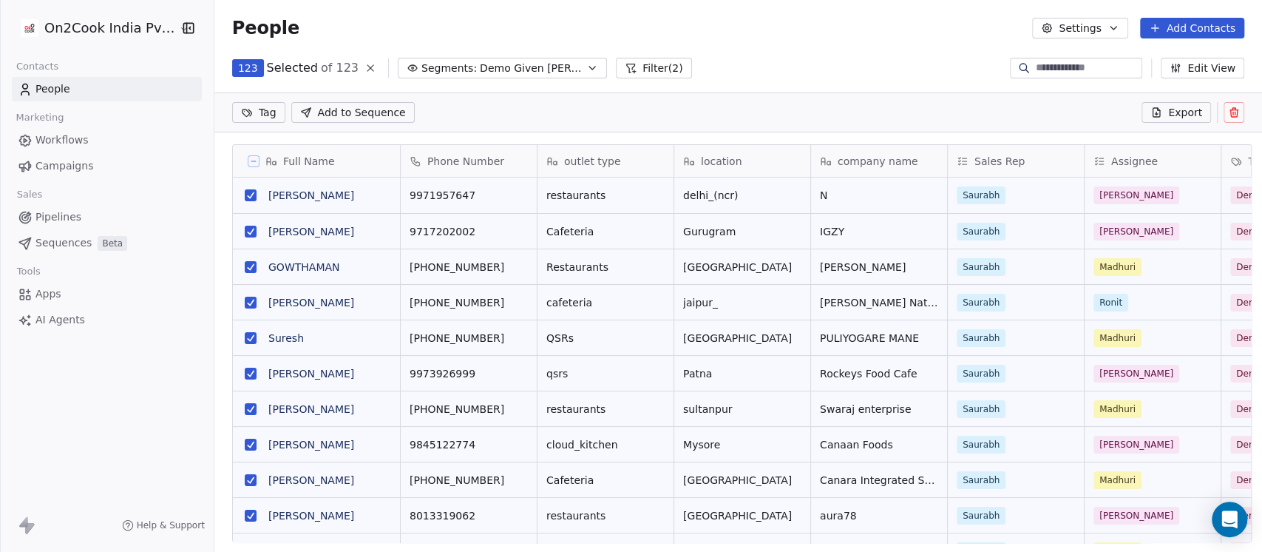
scroll to position [15, 16]
click at [1188, 112] on span "Export" at bounding box center [1185, 112] width 34 height 15
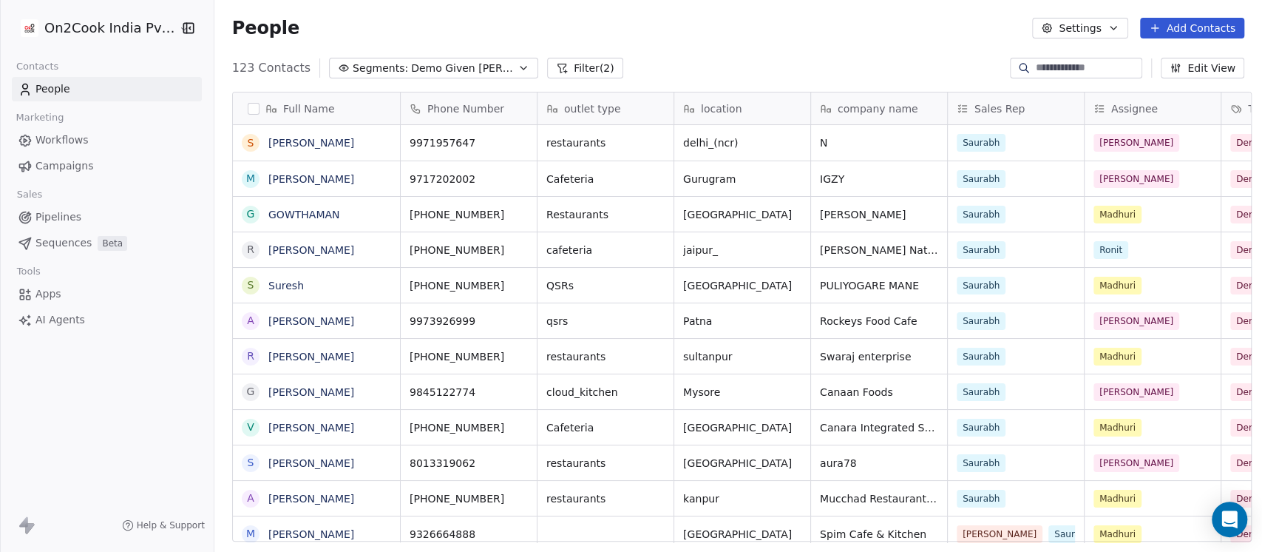
scroll to position [470, 1040]
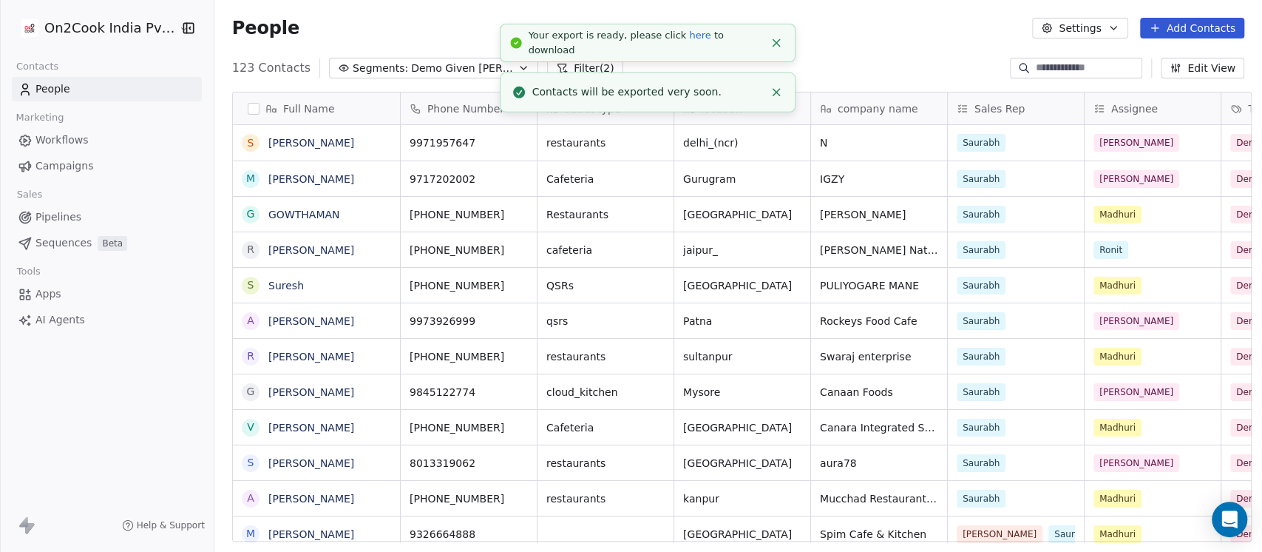
click at [689, 41] on link "here" at bounding box center [699, 35] width 21 height 11
